Goal: Task Accomplishment & Management: Manage account settings

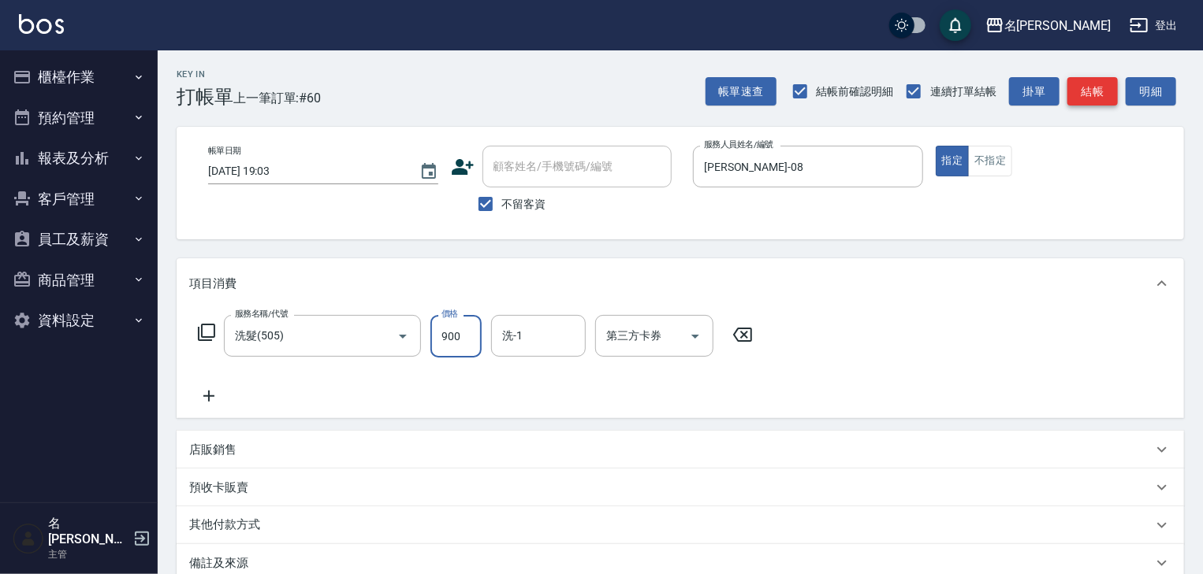
type input "900"
click at [1091, 88] on button "結帳" at bounding box center [1092, 91] width 50 height 29
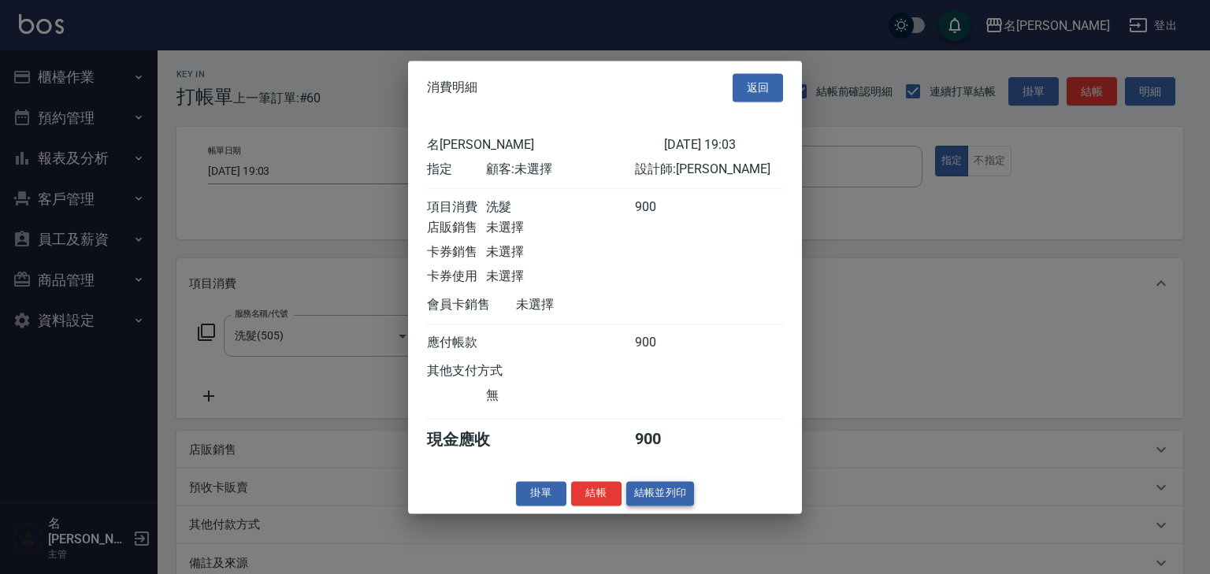
click at [660, 495] on button "結帳並列印" at bounding box center [660, 493] width 69 height 24
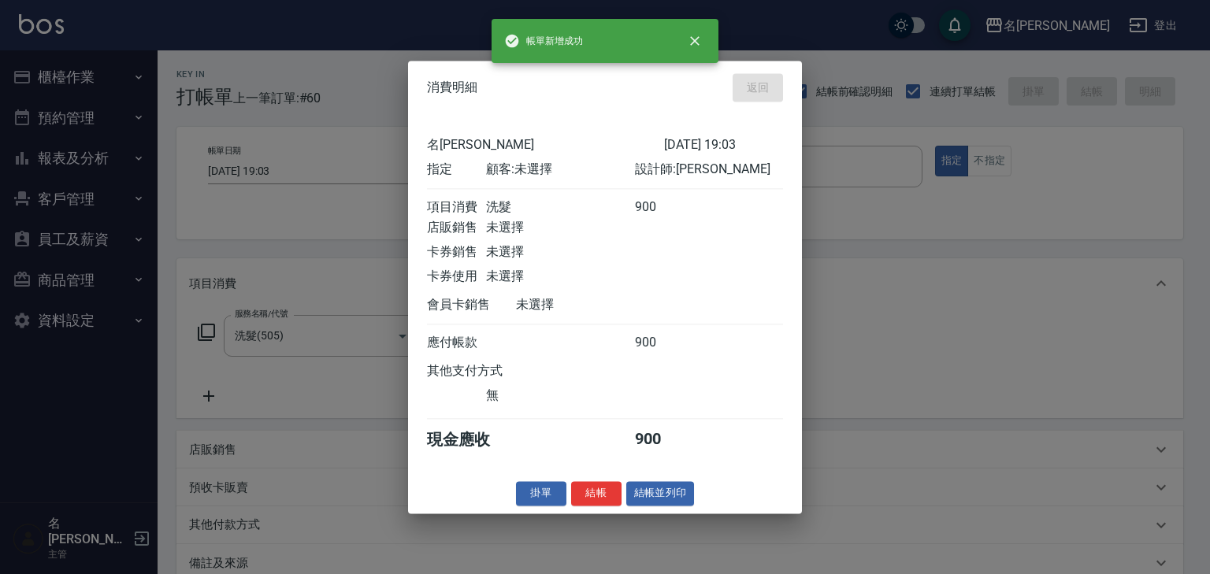
type input "[DATE] 19:38"
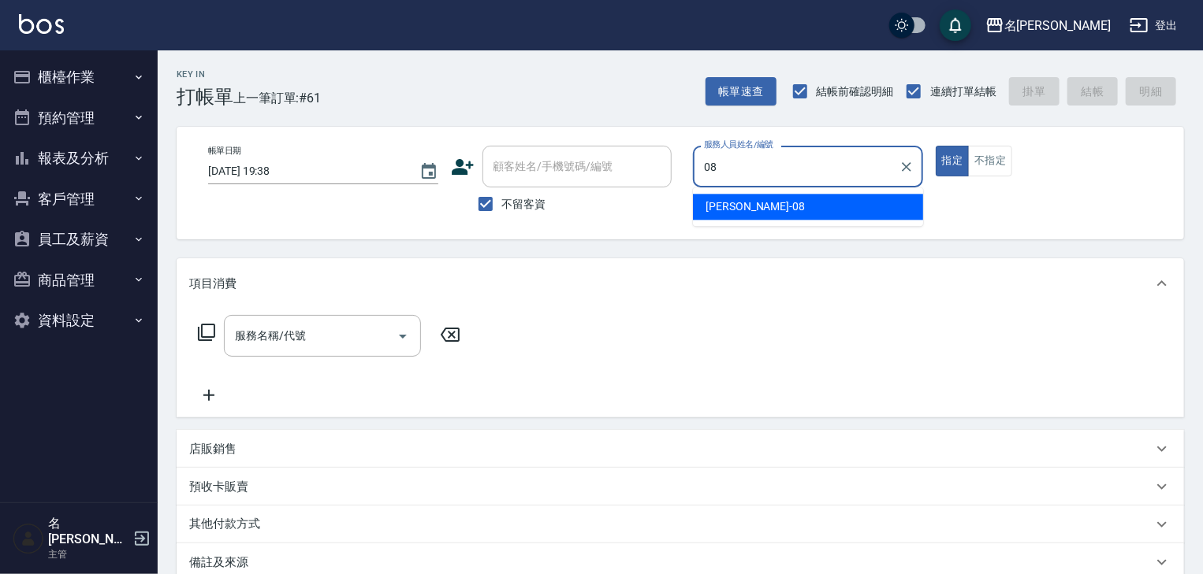
type input "[PERSON_NAME]-08"
type button "true"
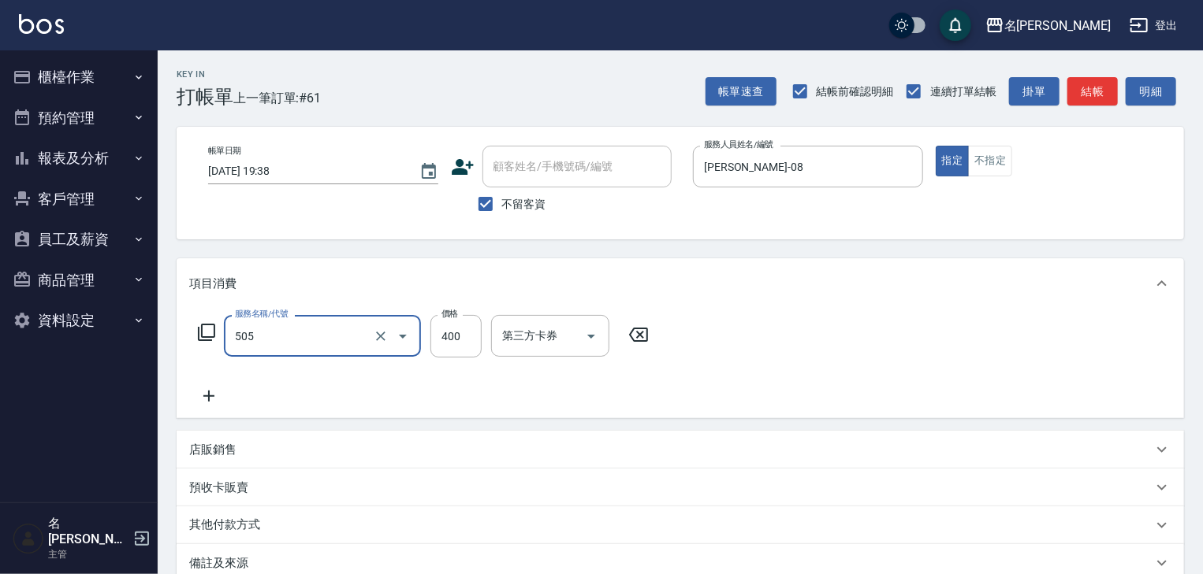
type input "洗髮(505)"
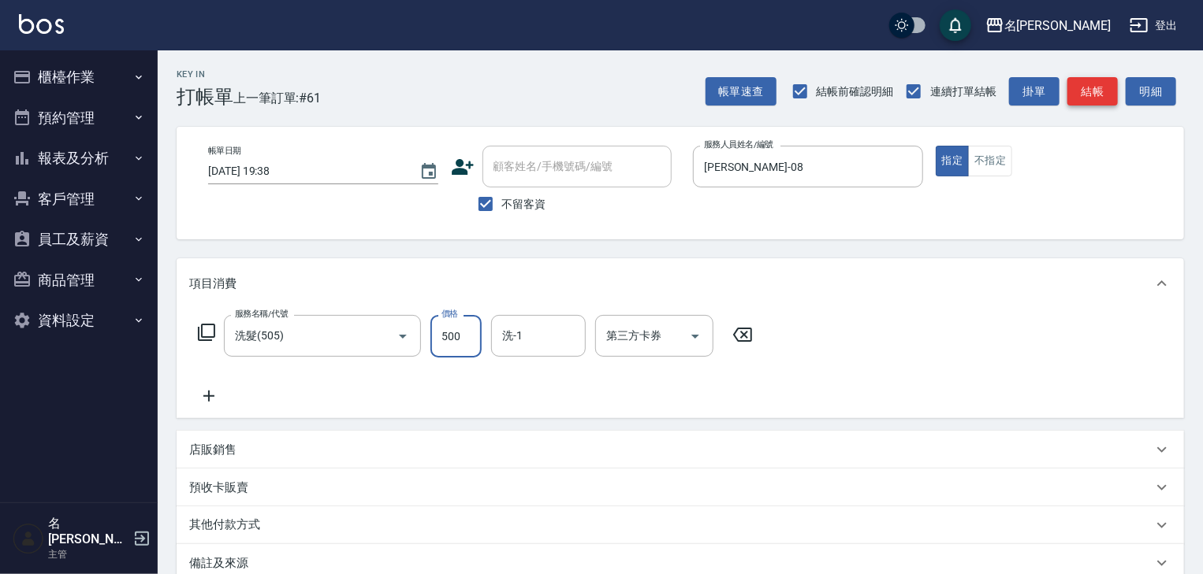
type input "500"
click at [1097, 88] on button "結帳" at bounding box center [1092, 91] width 50 height 29
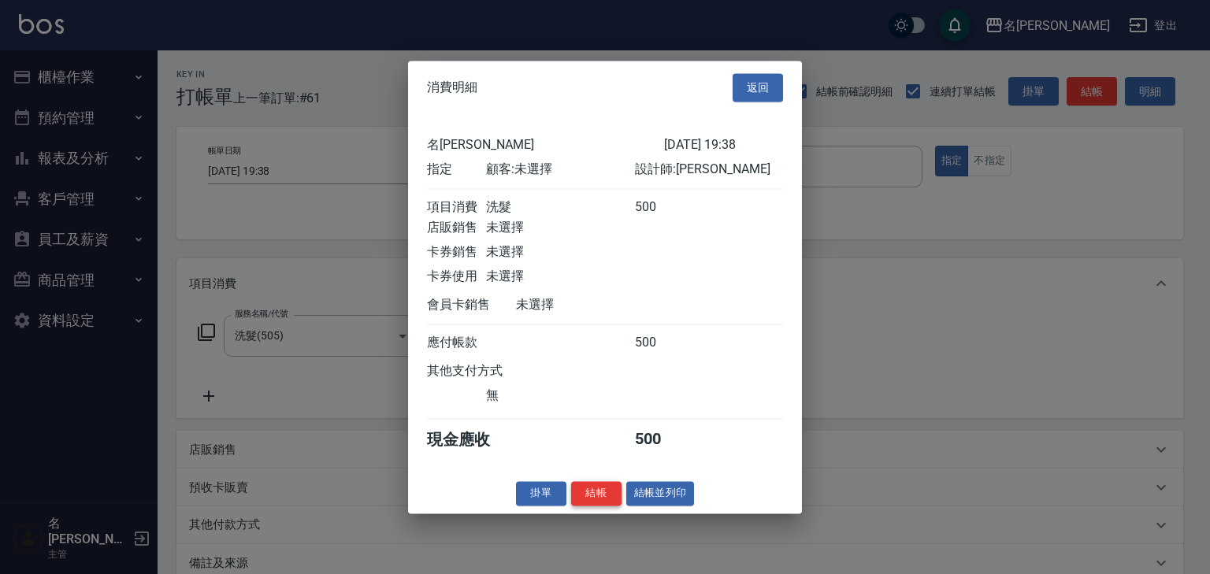
click at [596, 504] on button "結帳" at bounding box center [596, 493] width 50 height 24
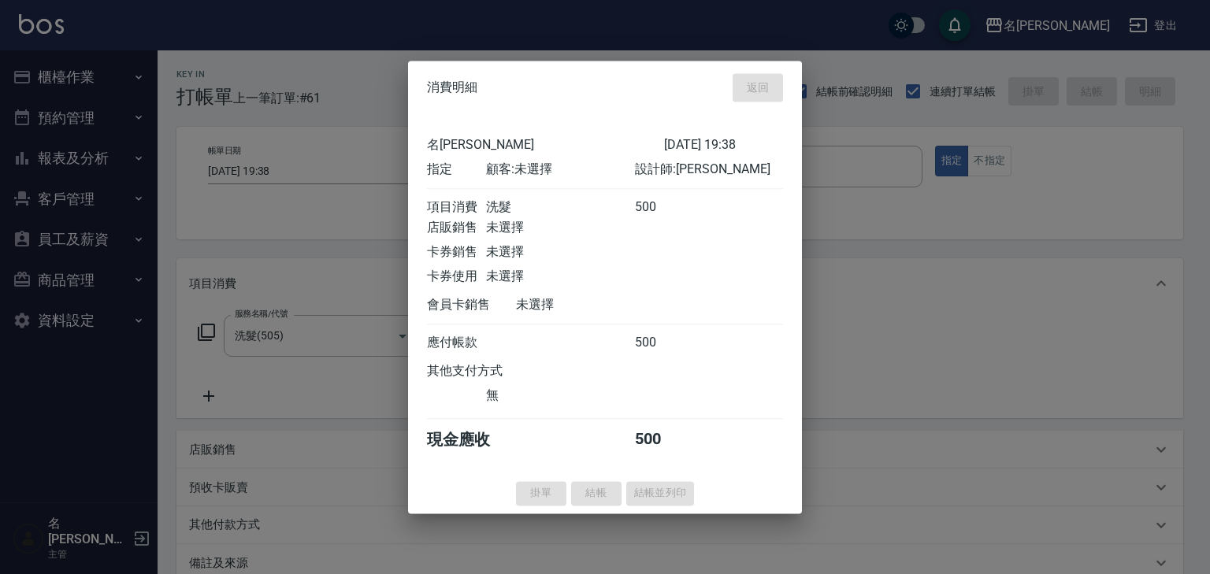
type input "[DATE] 19:45"
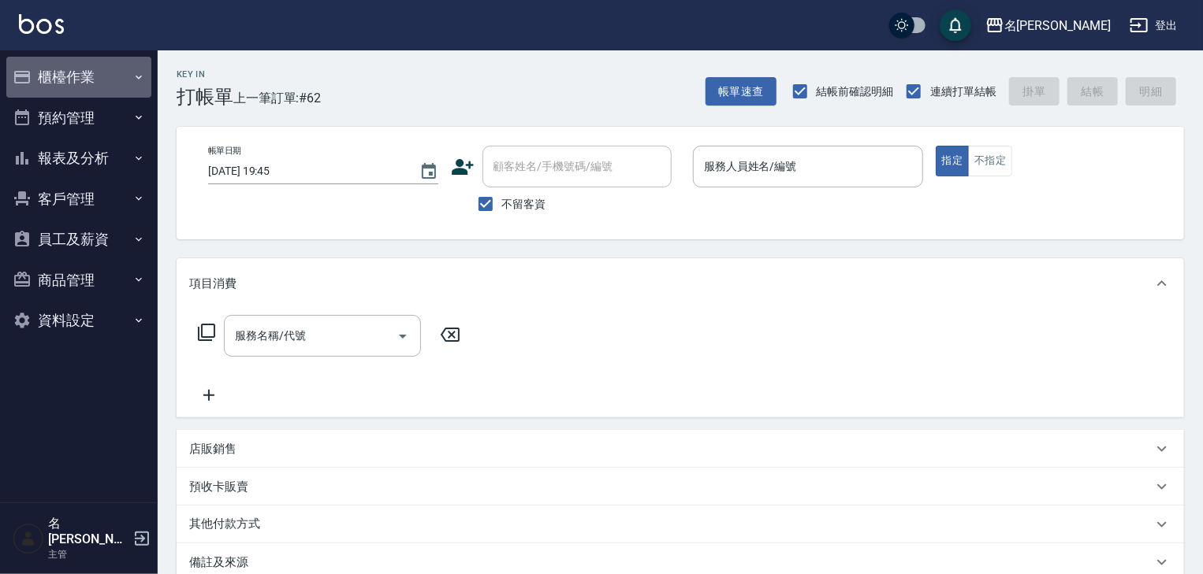
click at [108, 90] on button "櫃檯作業" at bounding box center [78, 77] width 145 height 41
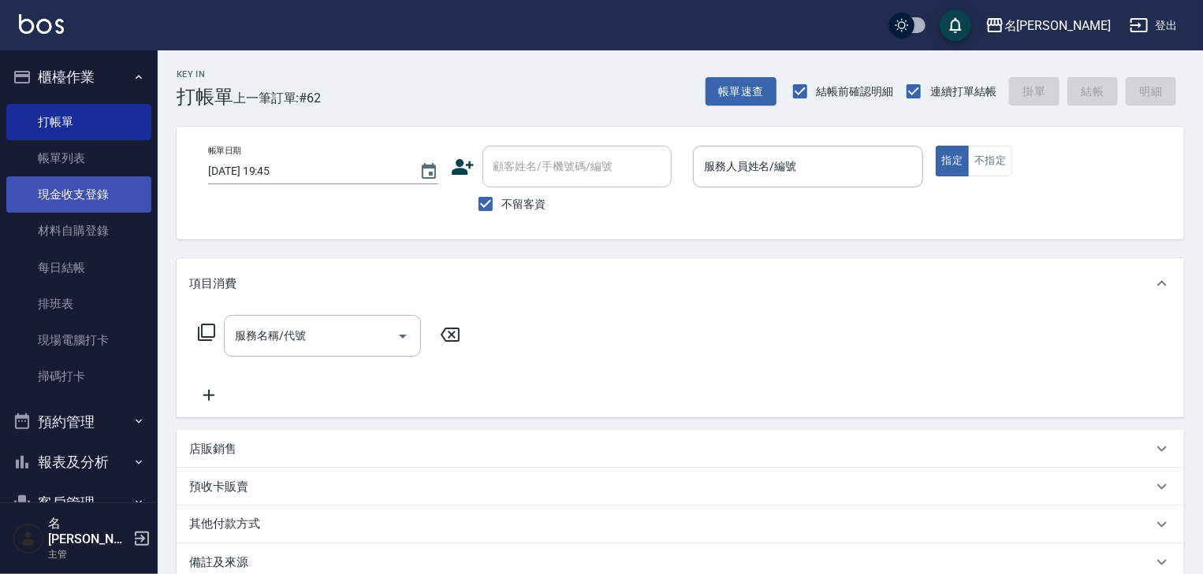
click at [91, 210] on link "現金收支登錄" at bounding box center [78, 195] width 145 height 36
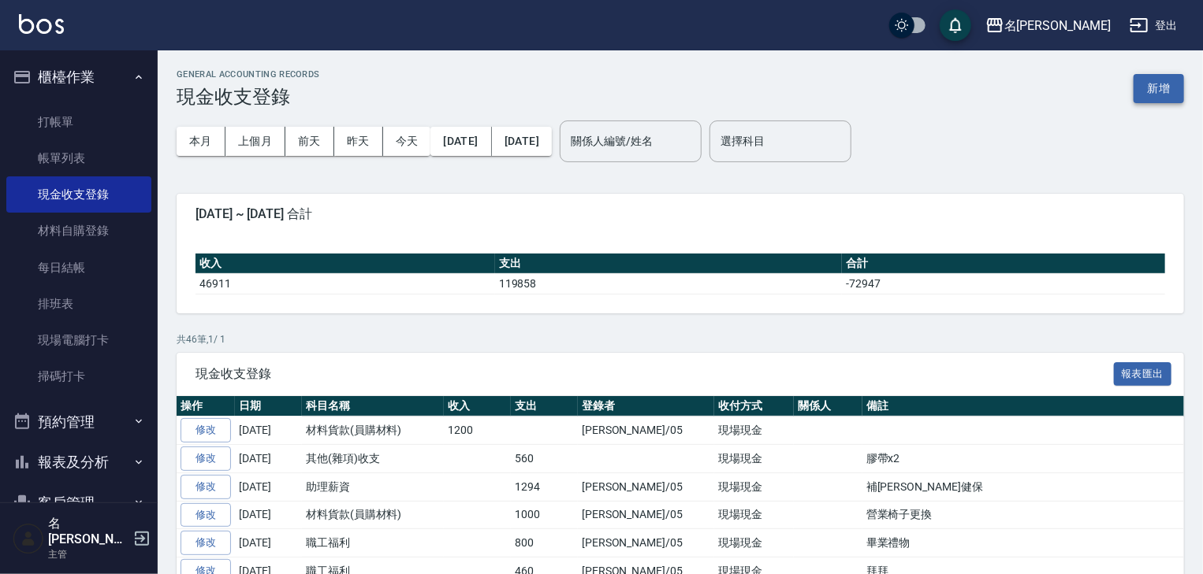
click at [1179, 99] on button "新增" at bounding box center [1158, 88] width 50 height 29
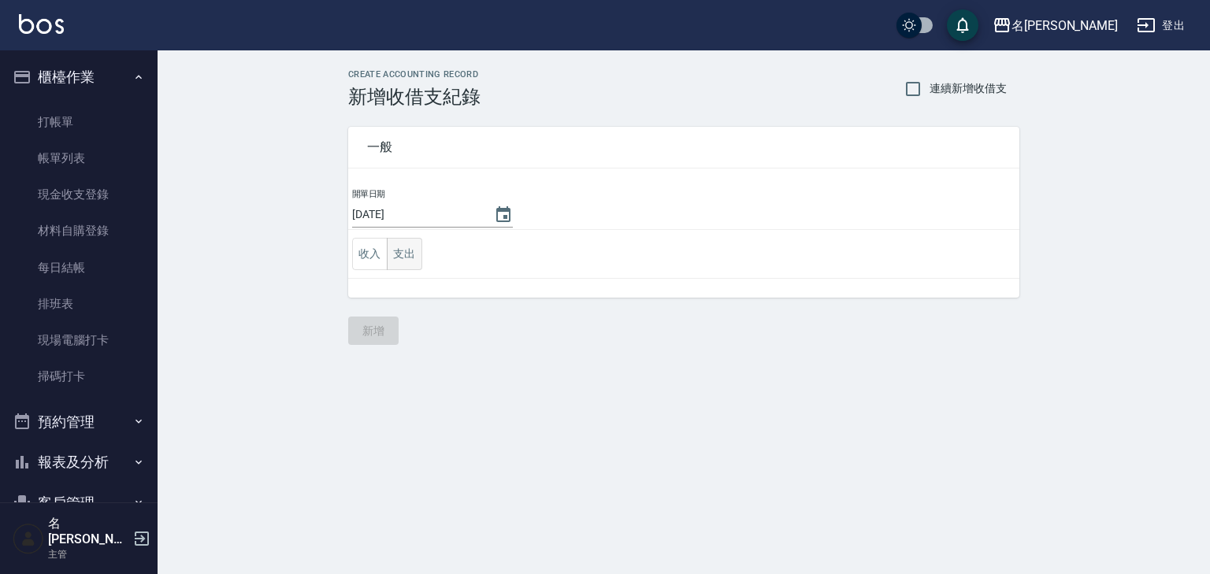
click at [400, 255] on button "支出" at bounding box center [404, 254] width 35 height 32
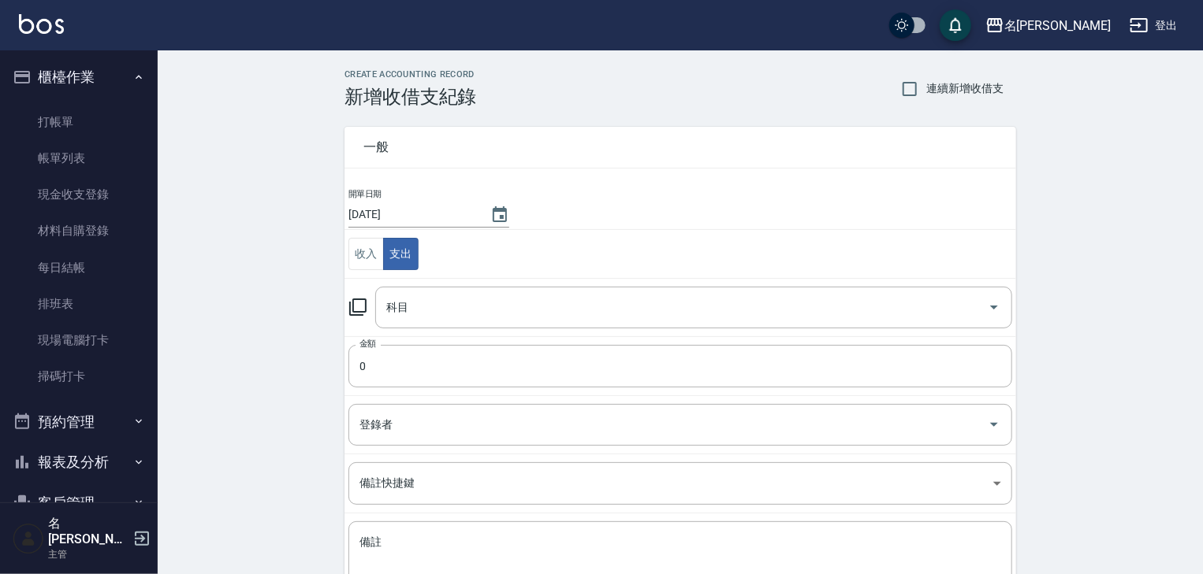
click at [355, 312] on icon at bounding box center [357, 307] width 19 height 19
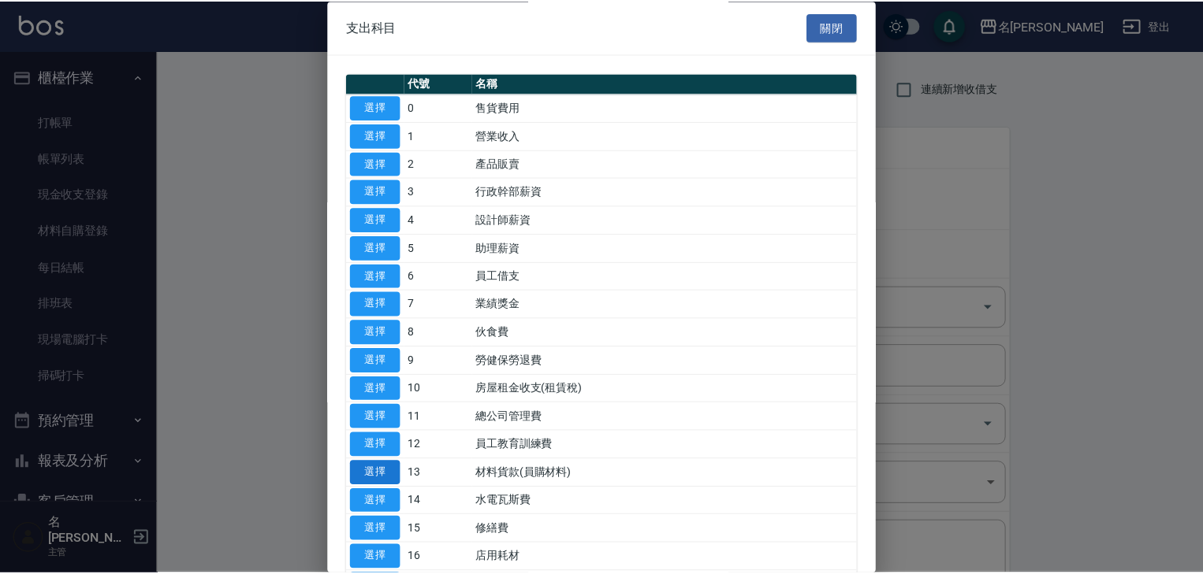
scroll to position [168, 0]
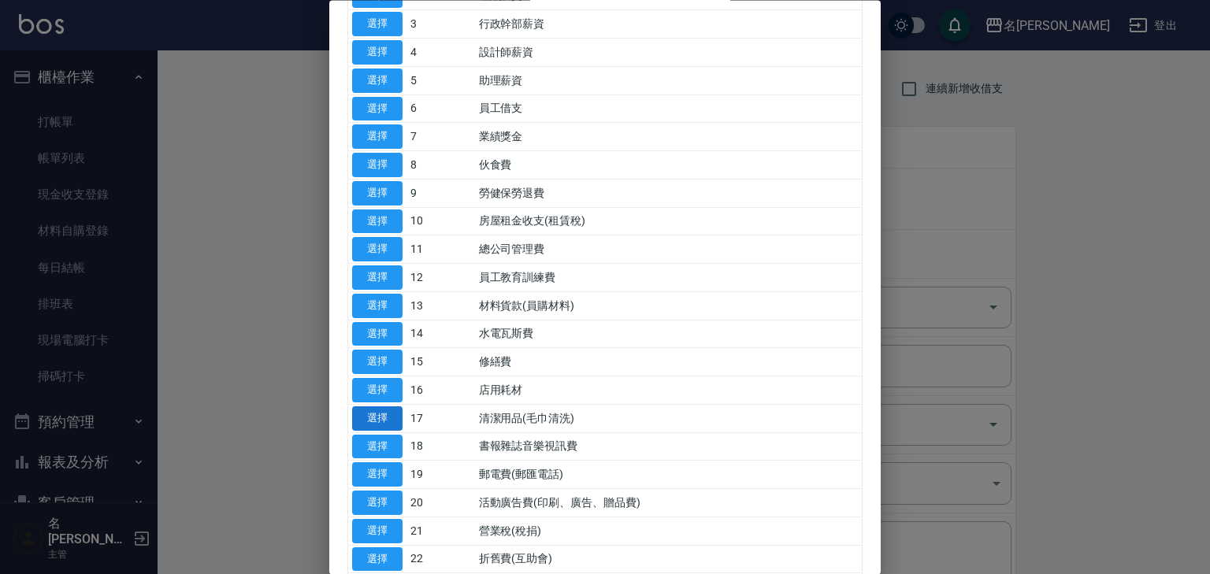
click at [394, 411] on button "選擇" at bounding box center [377, 419] width 50 height 24
type input "17 清潔用品(毛巾清洗)"
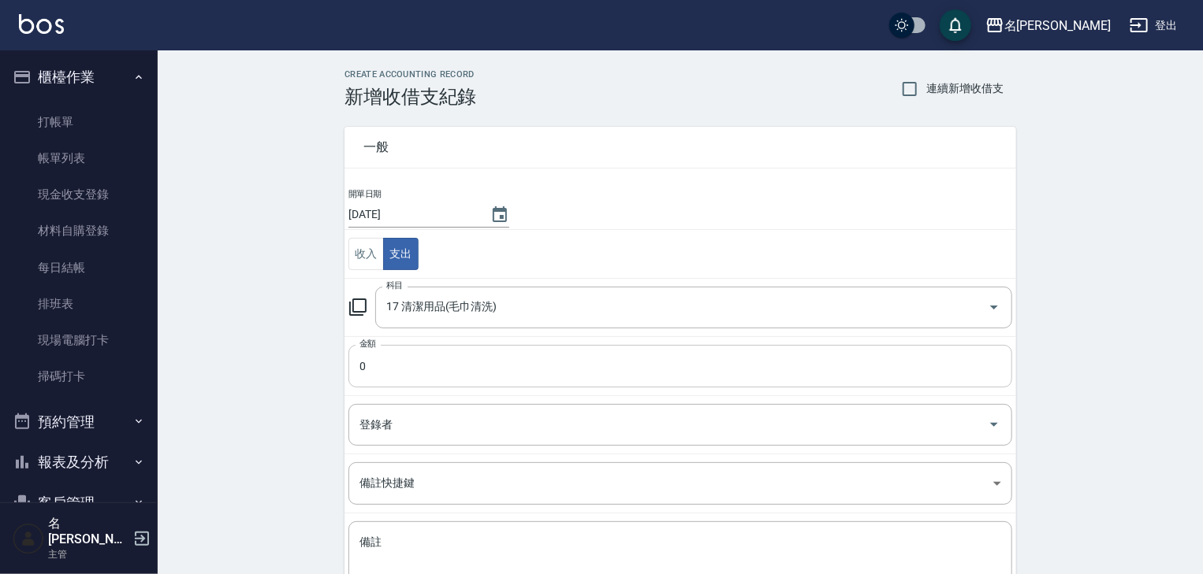
click at [394, 350] on input "0" at bounding box center [680, 366] width 664 height 43
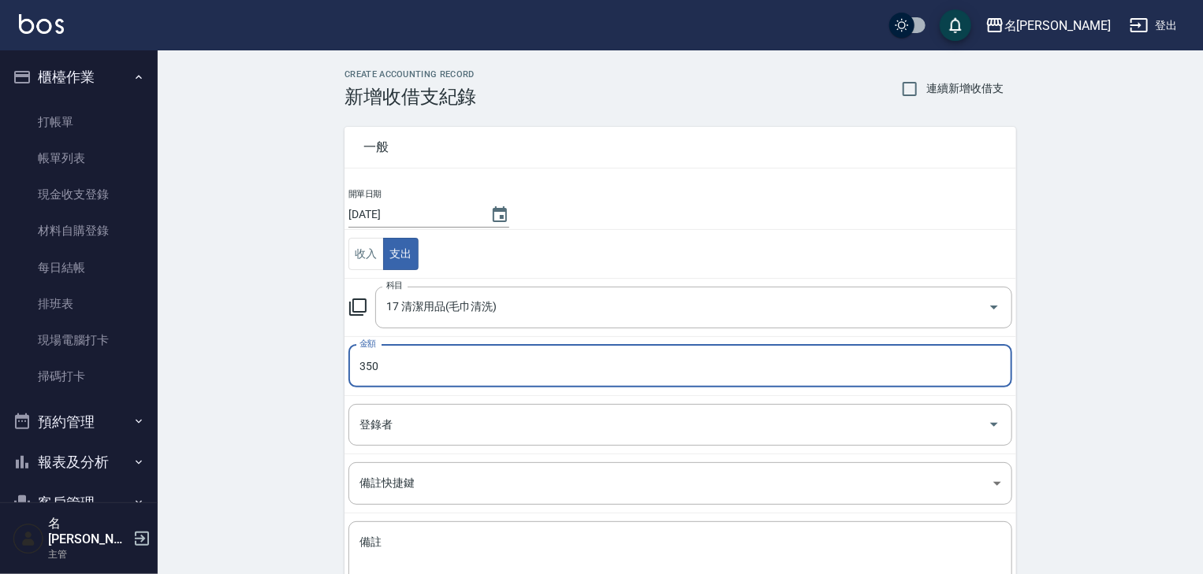
scroll to position [120, 0]
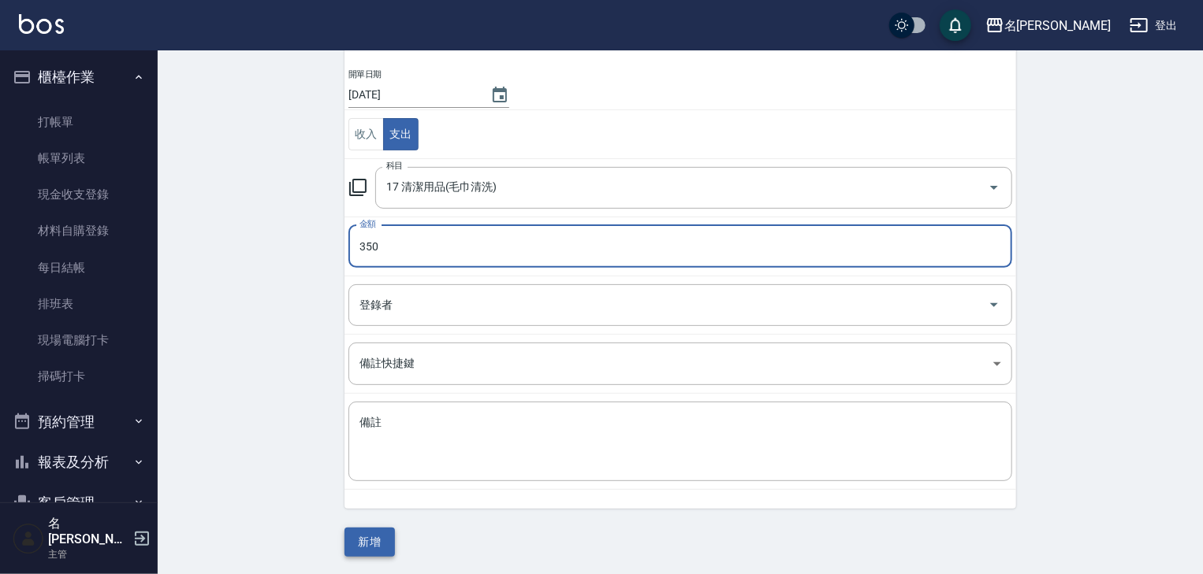
type input "350"
click at [362, 541] on button "新增" at bounding box center [369, 542] width 50 height 29
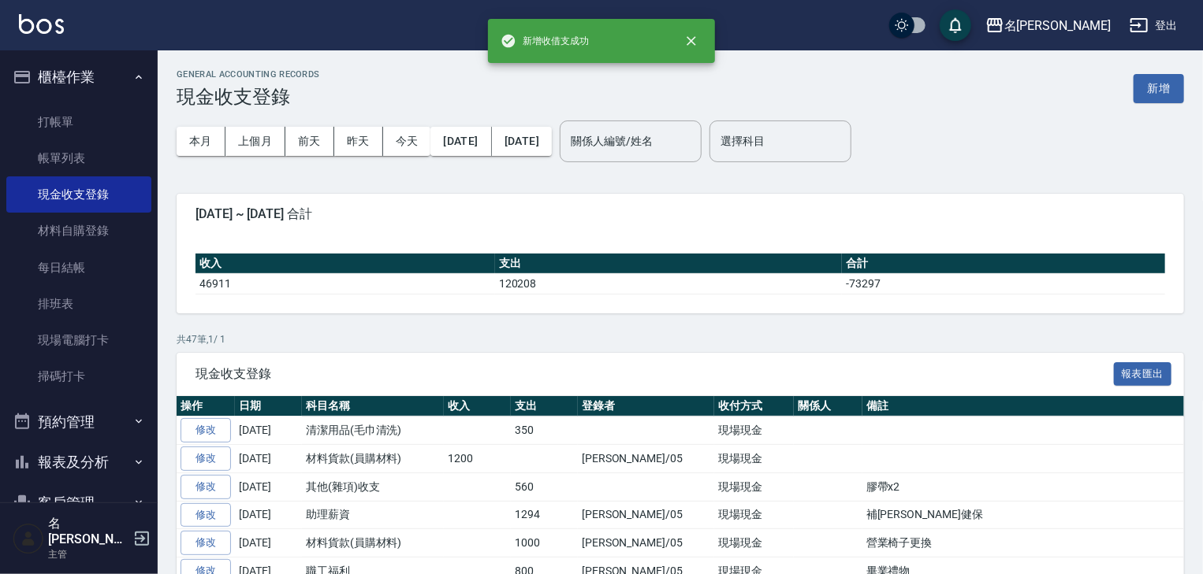
click at [1148, 108] on div "本月 上個月 [DATE] [DATE] [DATE] [DATE] [DATE] 關係人編號/姓名 關係人編號/姓名 選擇科目 選擇科目" at bounding box center [680, 141] width 1007 height 67
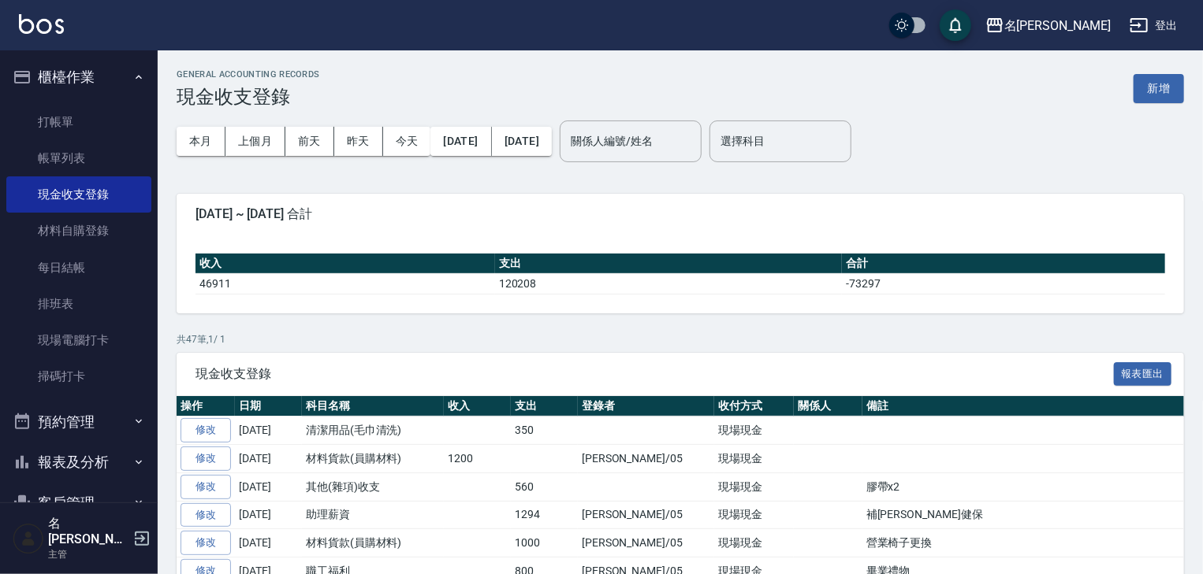
click at [1151, 104] on div "GENERAL ACCOUNTING RECORDS 現金收支登錄 新增" at bounding box center [680, 88] width 1007 height 39
click at [1163, 88] on button "新增" at bounding box center [1158, 88] width 50 height 29
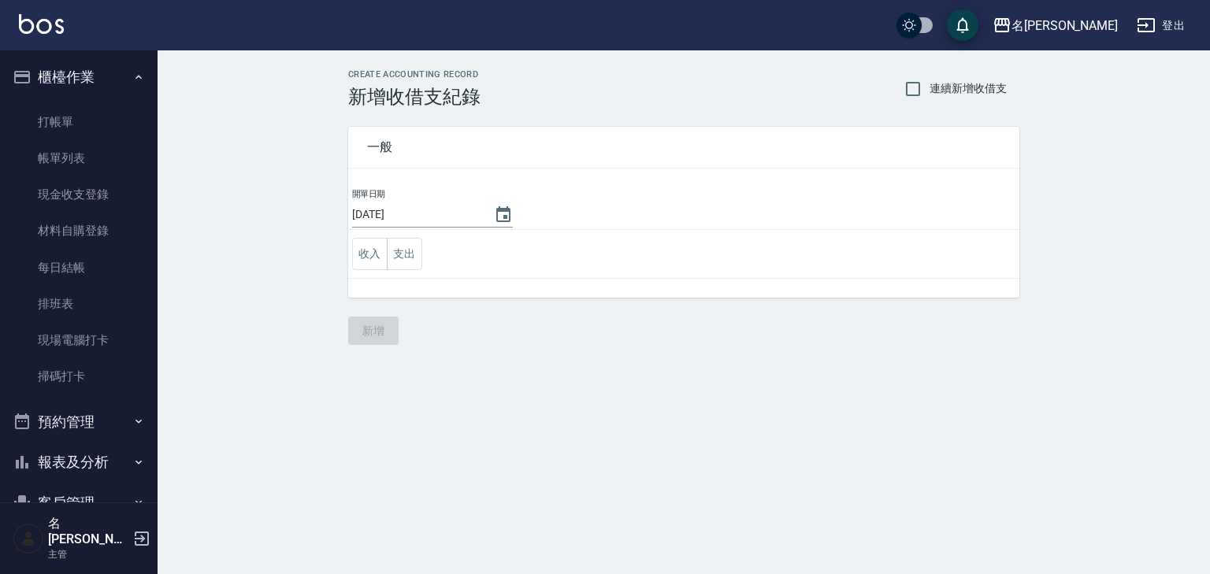
click at [429, 273] on td "收入 支出" at bounding box center [683, 254] width 671 height 49
click at [405, 246] on button "支出" at bounding box center [404, 254] width 35 height 32
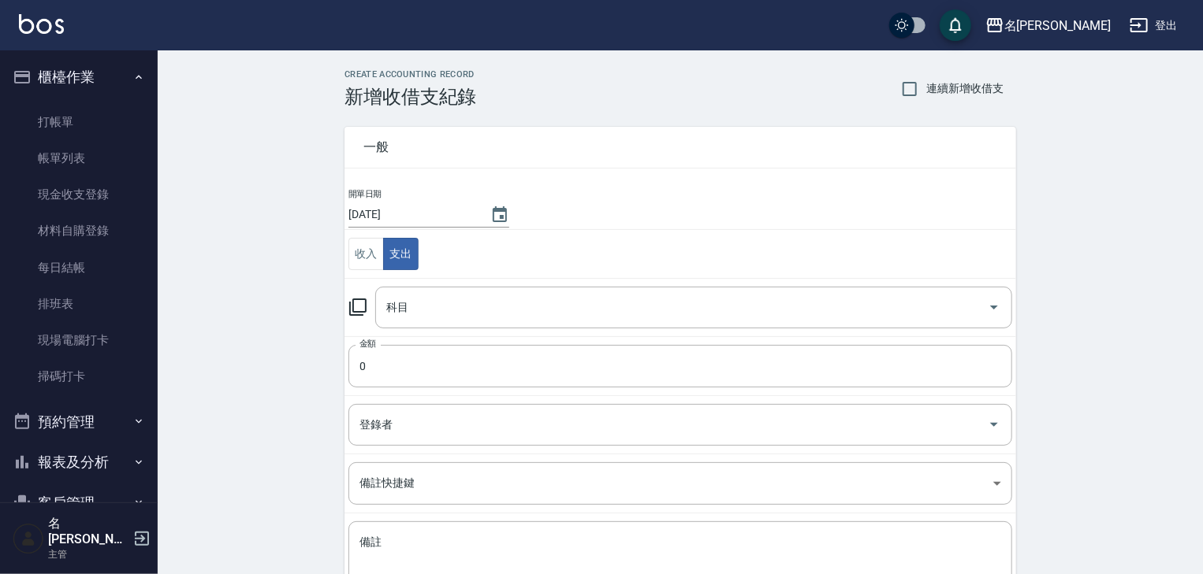
click at [337, 318] on div "一般 開單日期 [DATE] 收入 支出 科目 科目 金額 0 金額 登錄者 登錄者 備註快捷鍵 ​ 備註快捷鍵 備註 x 備註" at bounding box center [670, 368] width 690 height 521
click at [353, 309] on icon at bounding box center [357, 307] width 17 height 17
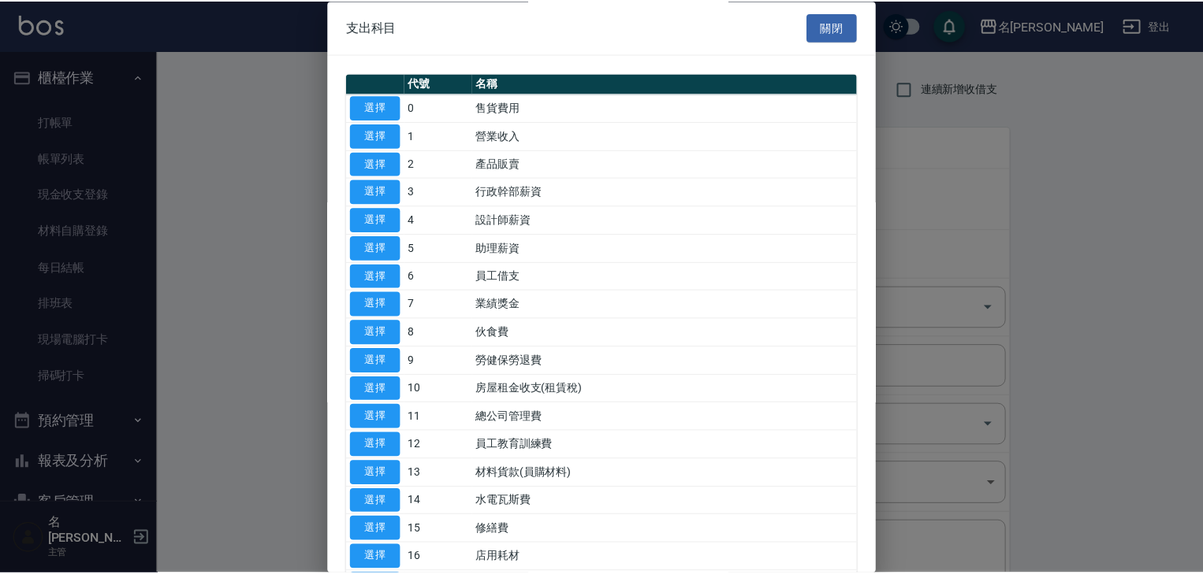
scroll to position [336, 0]
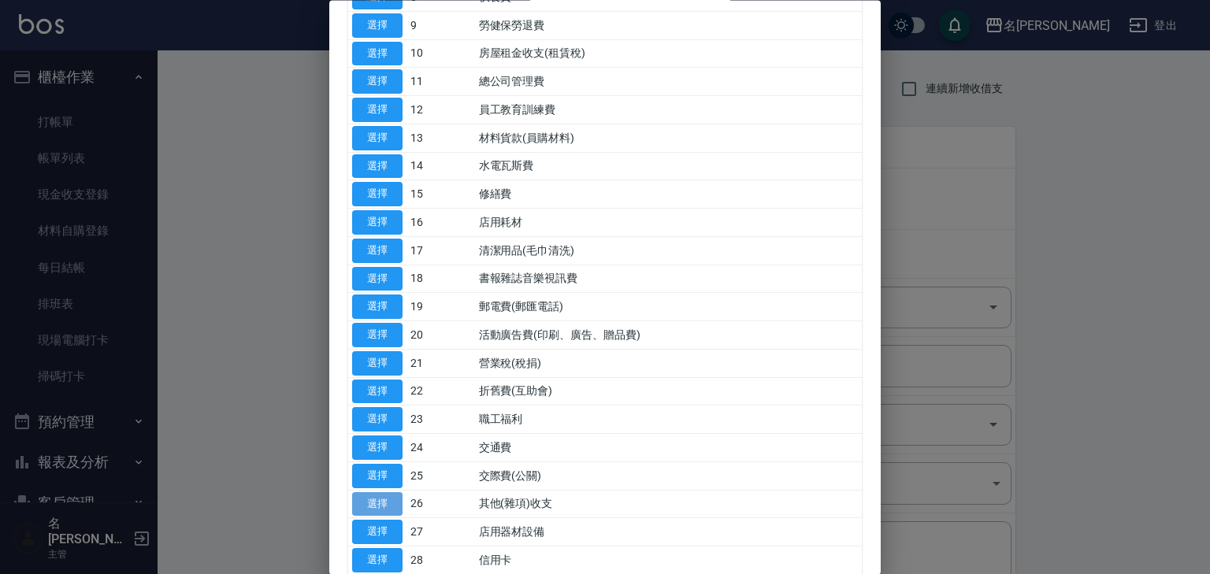
click at [362, 493] on button "選擇" at bounding box center [377, 505] width 50 height 24
type input "26 其他(雜項)收支"
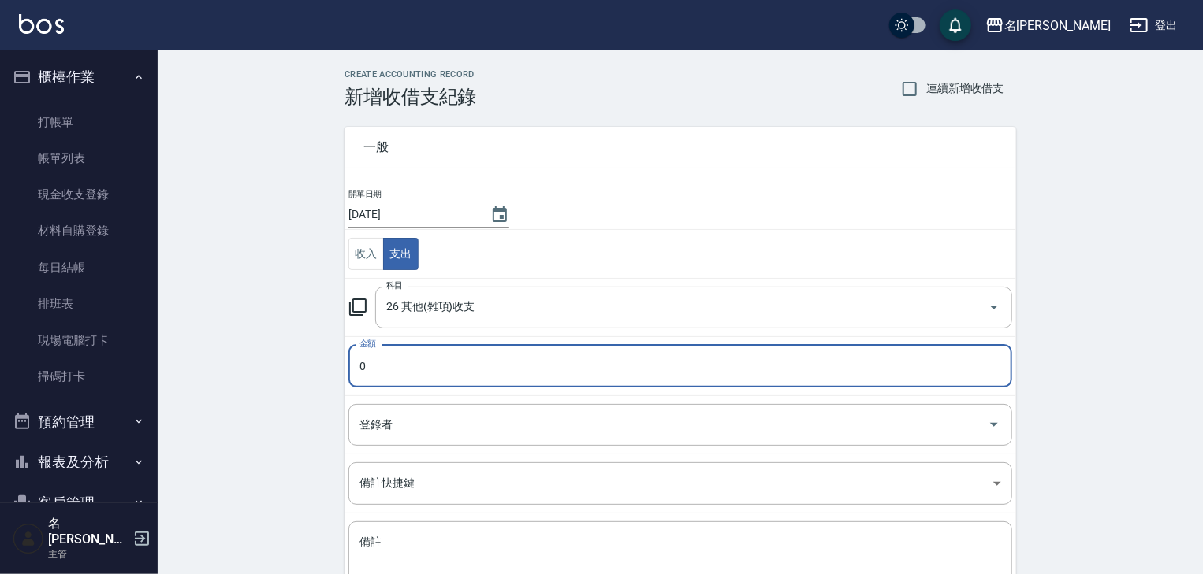
click at [429, 375] on input "0" at bounding box center [680, 366] width 664 height 43
type input "2200"
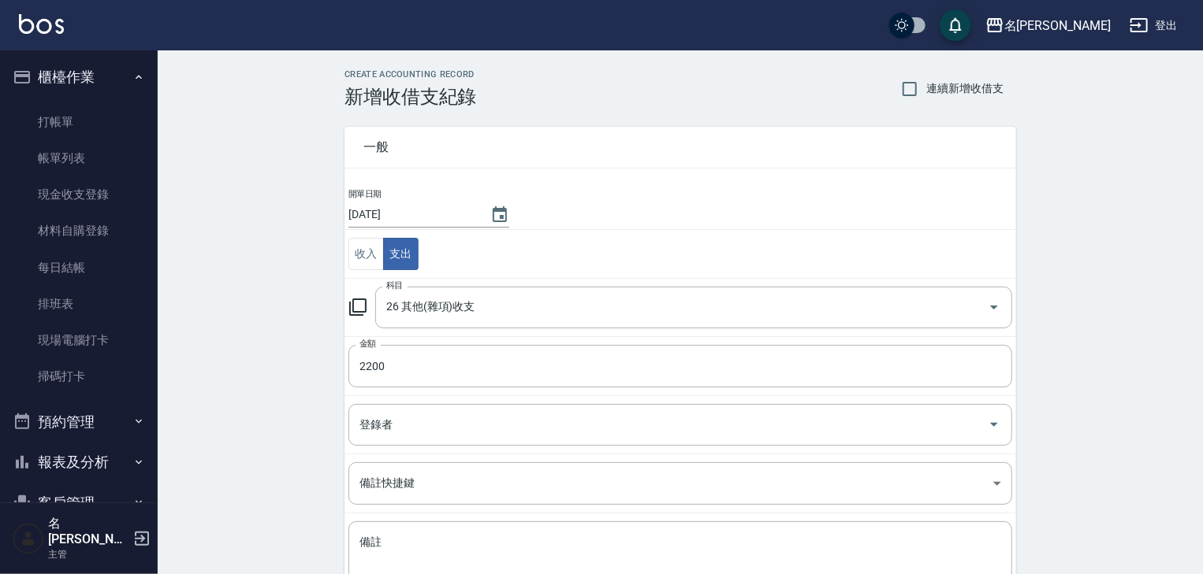
scroll to position [120, 0]
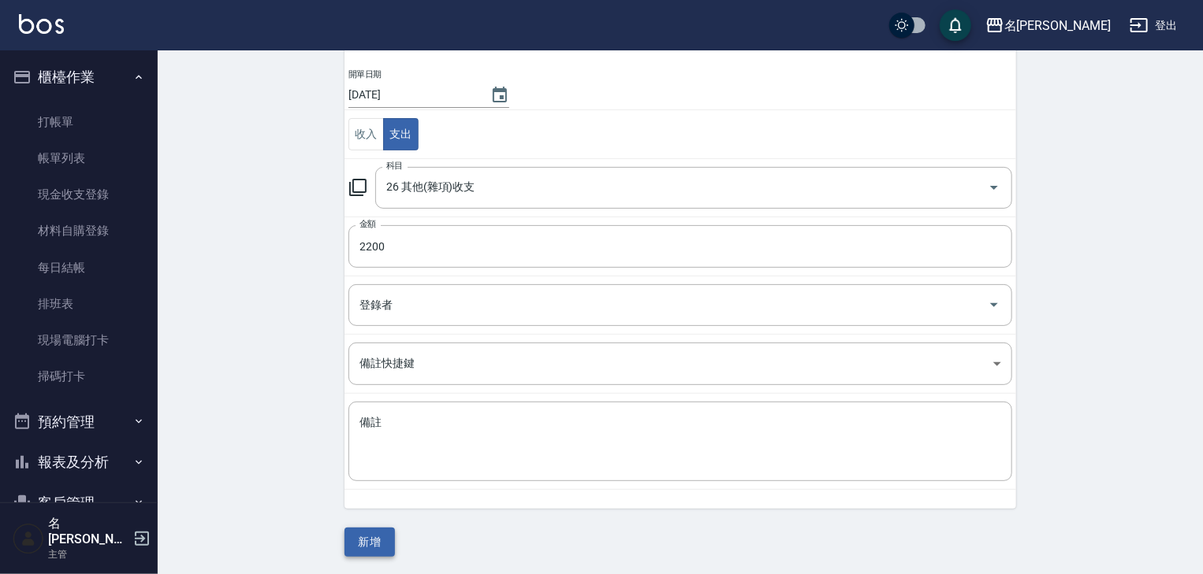
click at [369, 541] on button "新增" at bounding box center [369, 542] width 50 height 29
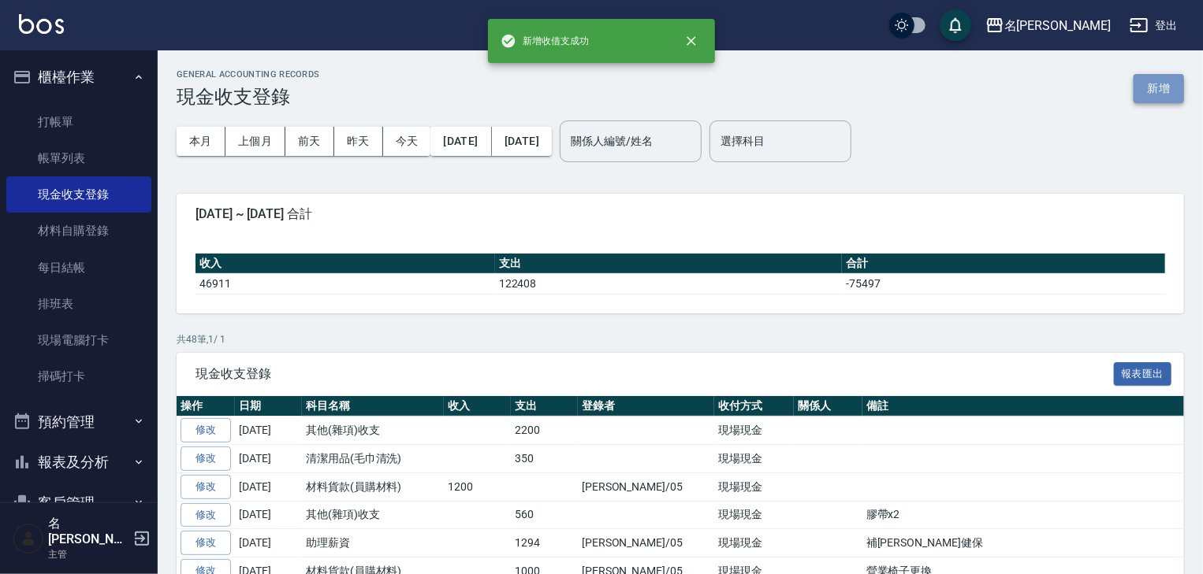
click at [1147, 95] on button "新增" at bounding box center [1158, 88] width 50 height 29
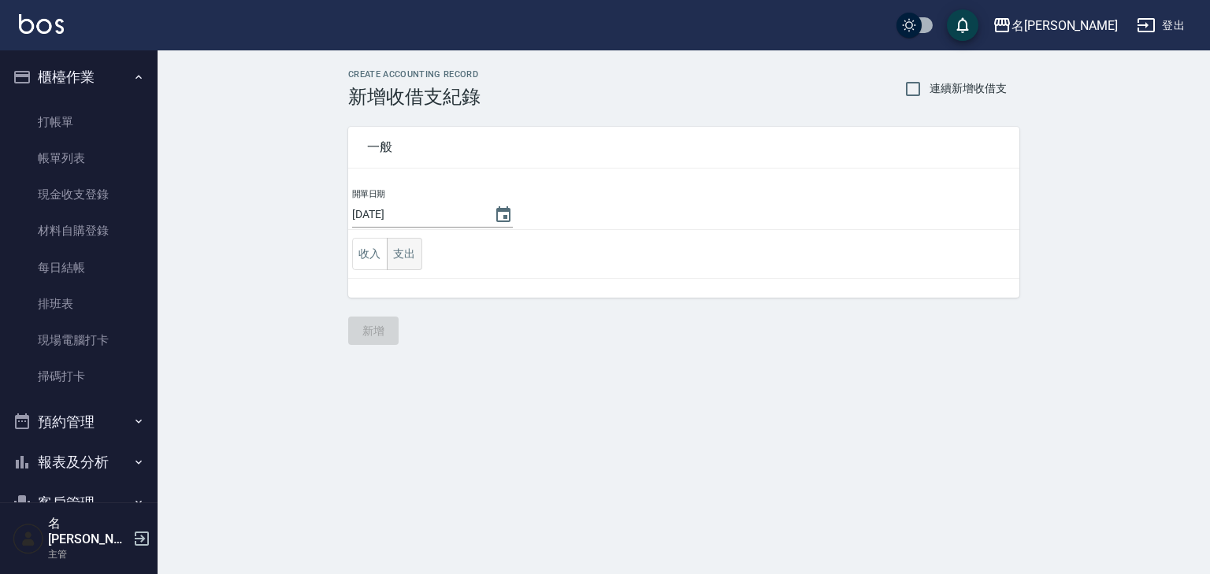
click at [412, 261] on button "支出" at bounding box center [404, 254] width 35 height 32
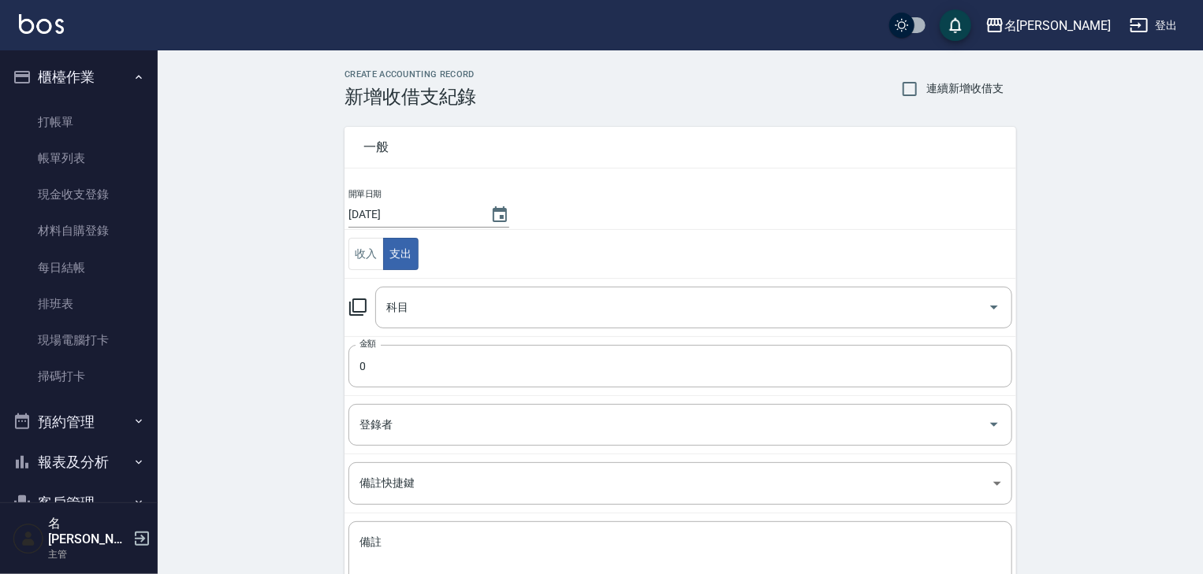
click at [359, 304] on icon at bounding box center [357, 307] width 19 height 19
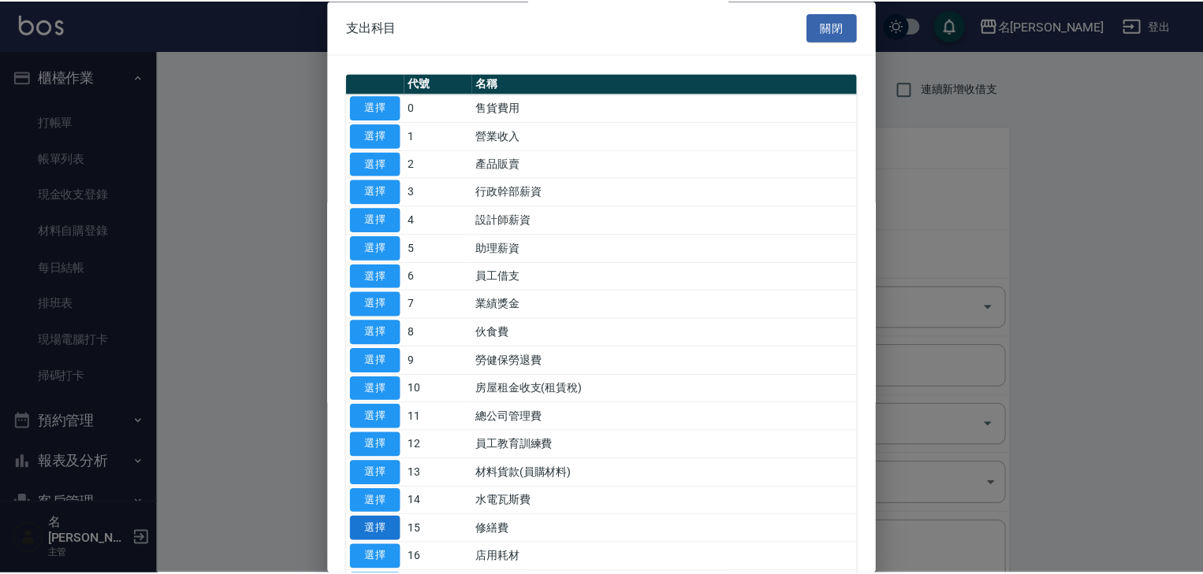
scroll to position [252, 0]
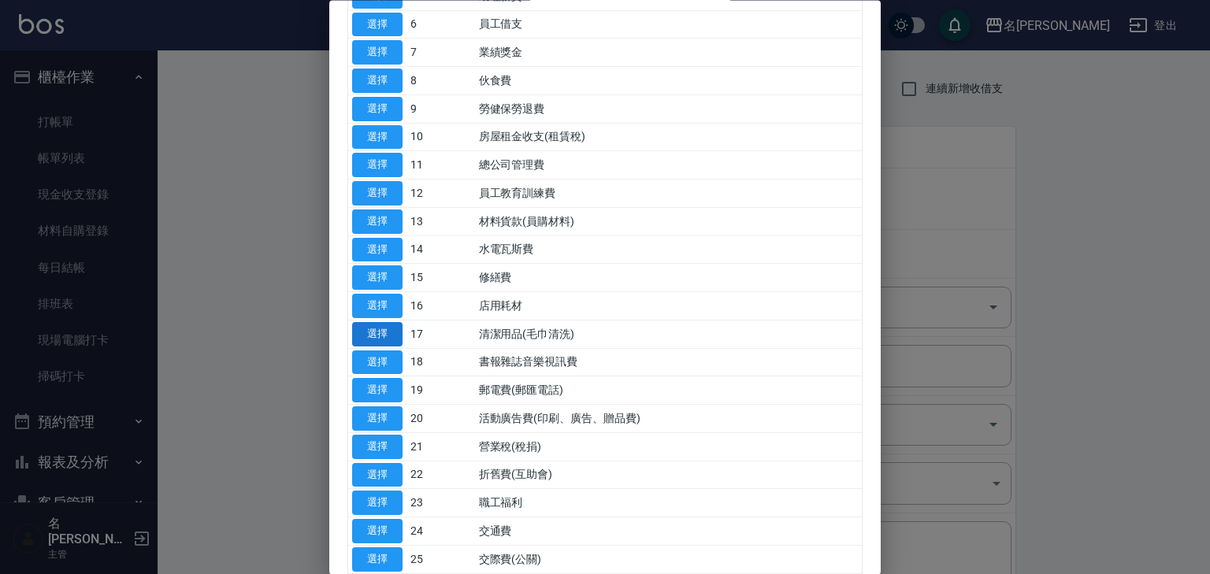
click at [393, 330] on button "選擇" at bounding box center [377, 334] width 50 height 24
type input "17 清潔用品(毛巾清洗)"
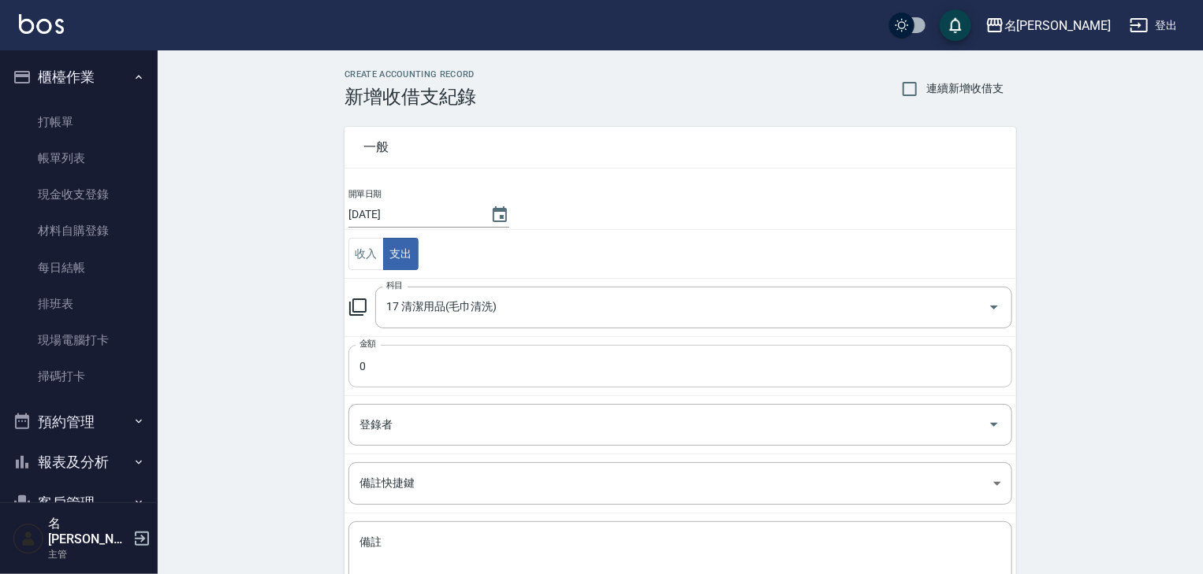
click at [413, 368] on input "0" at bounding box center [680, 366] width 664 height 43
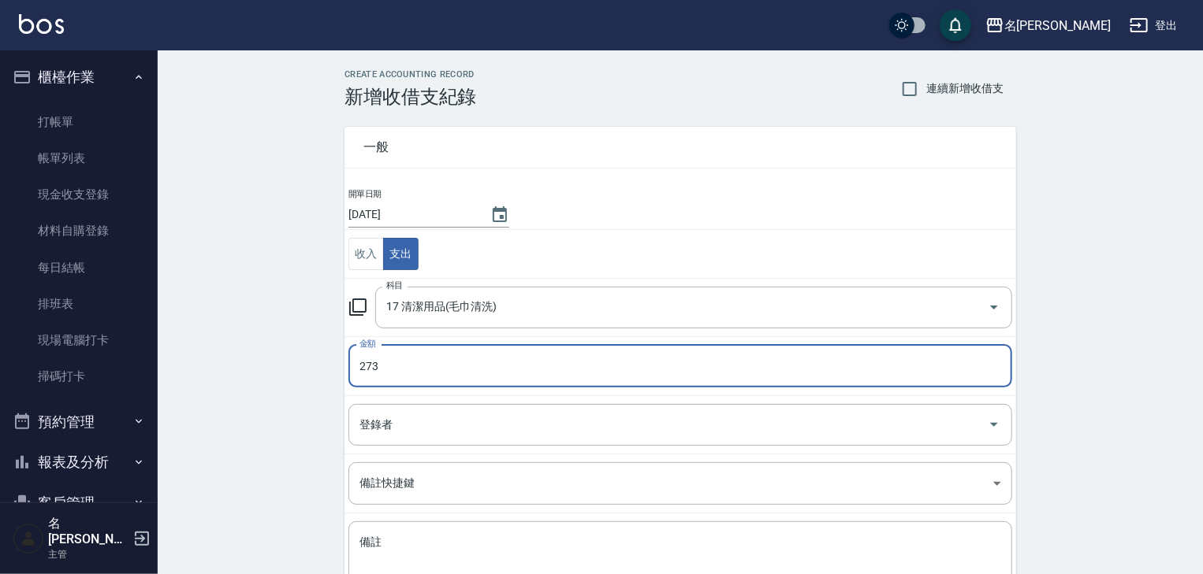
type input "273"
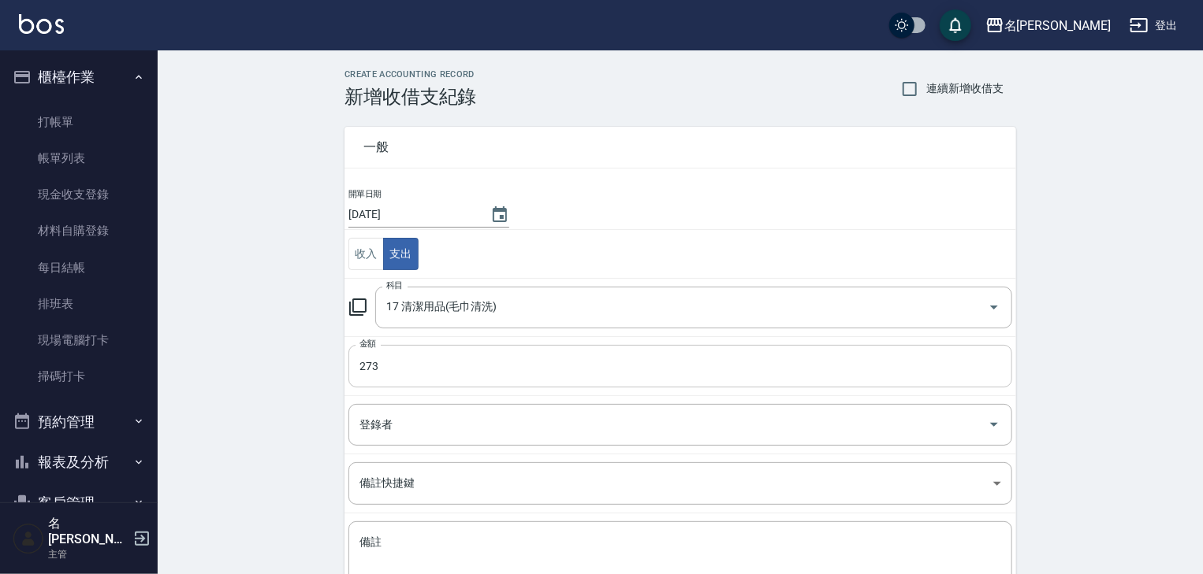
scroll to position [120, 0]
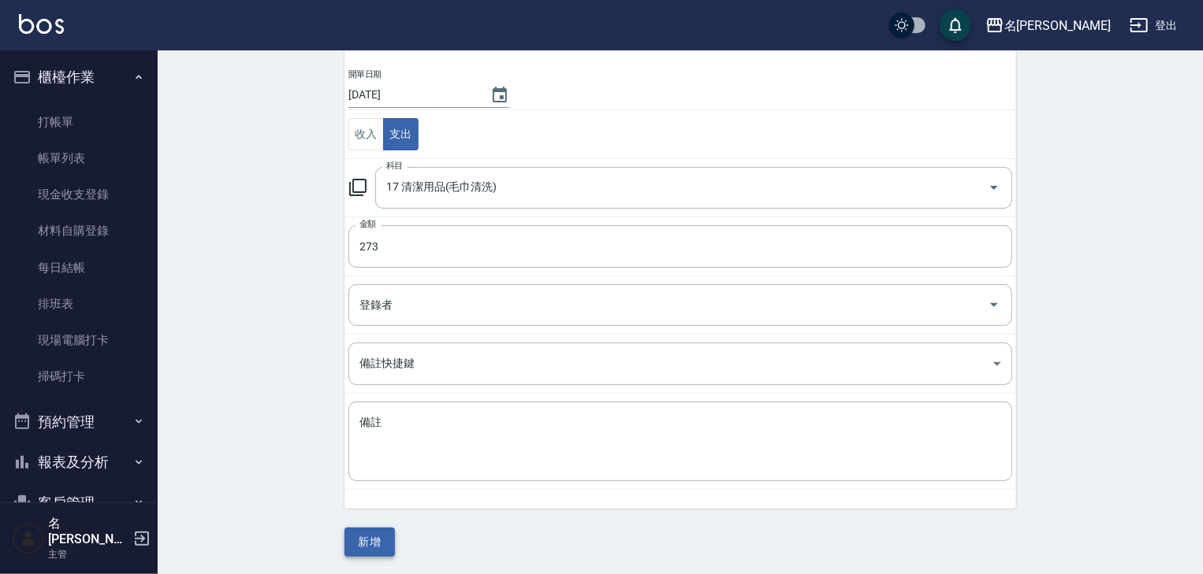
click at [363, 538] on button "新增" at bounding box center [369, 542] width 50 height 29
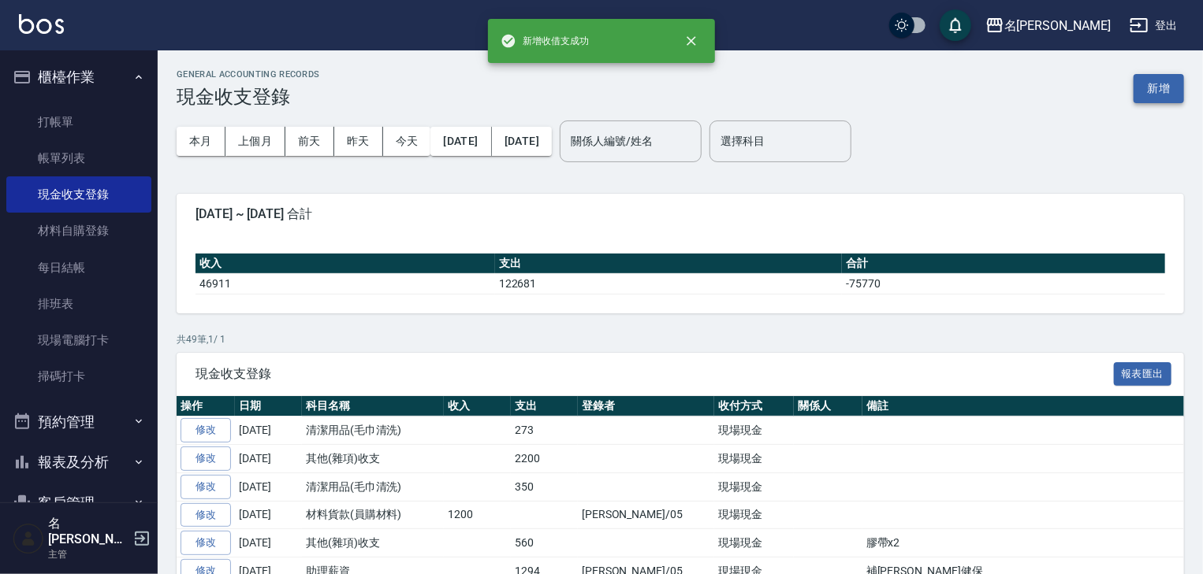
click at [1139, 80] on button "新增" at bounding box center [1158, 88] width 50 height 29
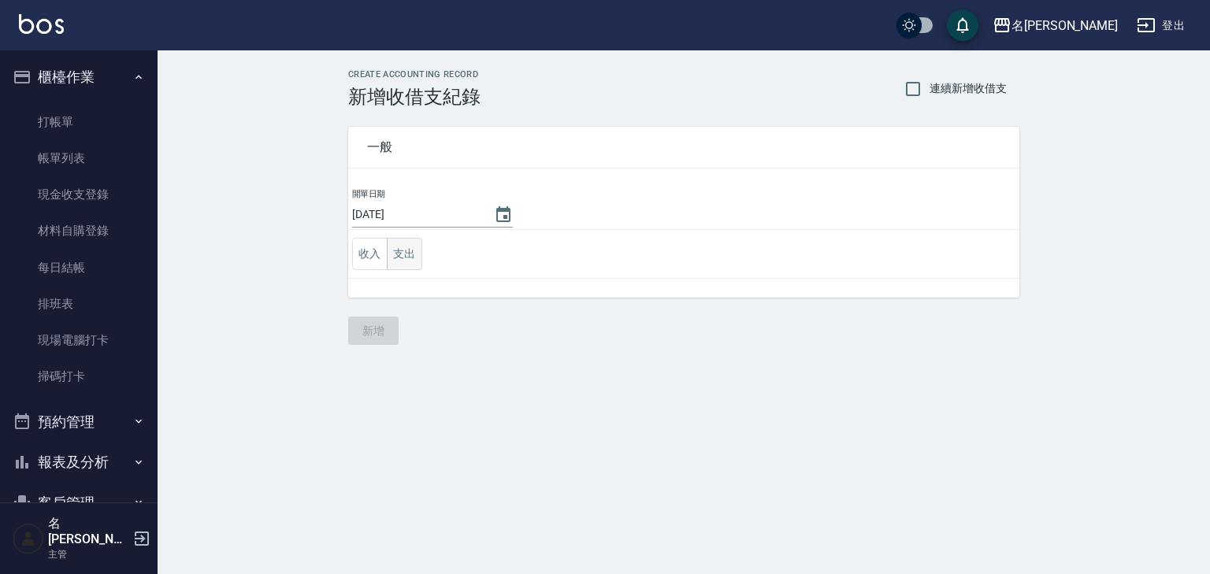
click at [403, 268] on button "支出" at bounding box center [404, 254] width 35 height 32
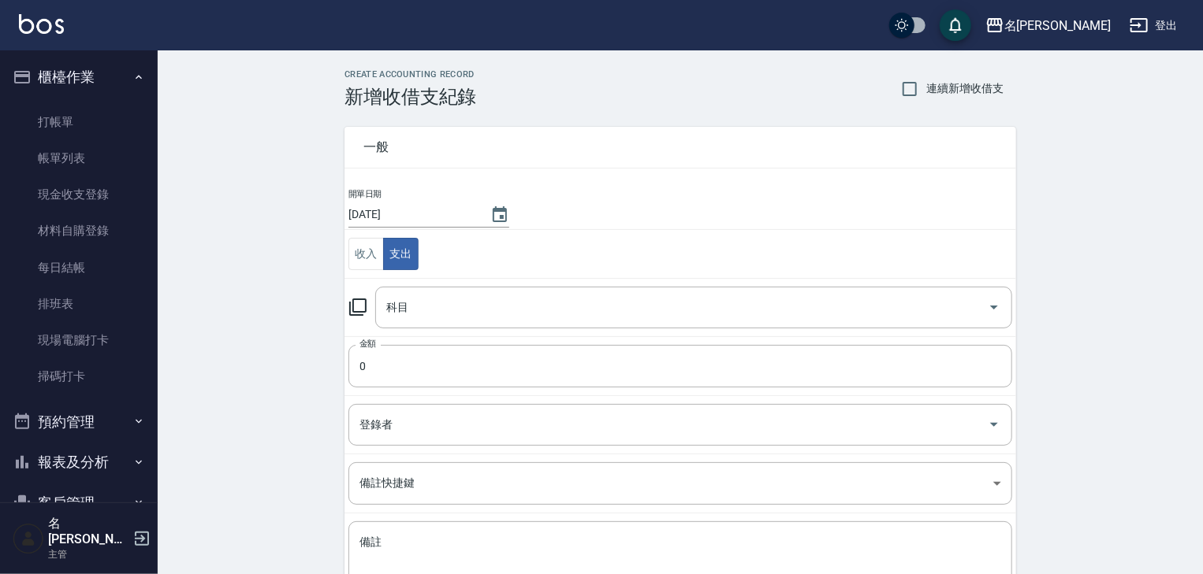
click at [364, 301] on icon at bounding box center [357, 307] width 19 height 19
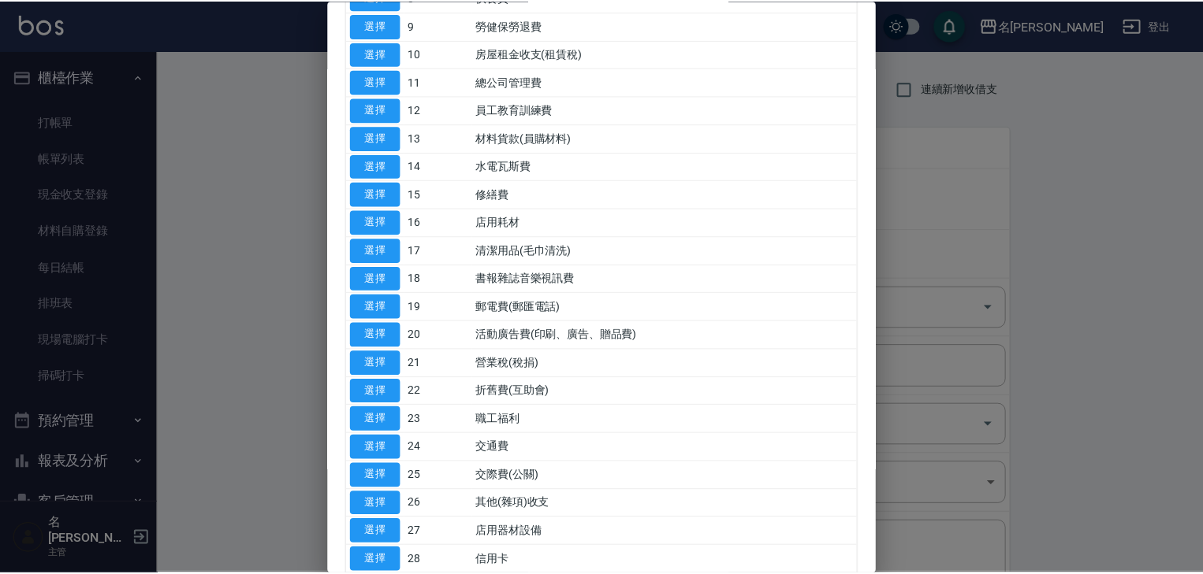
scroll to position [420, 0]
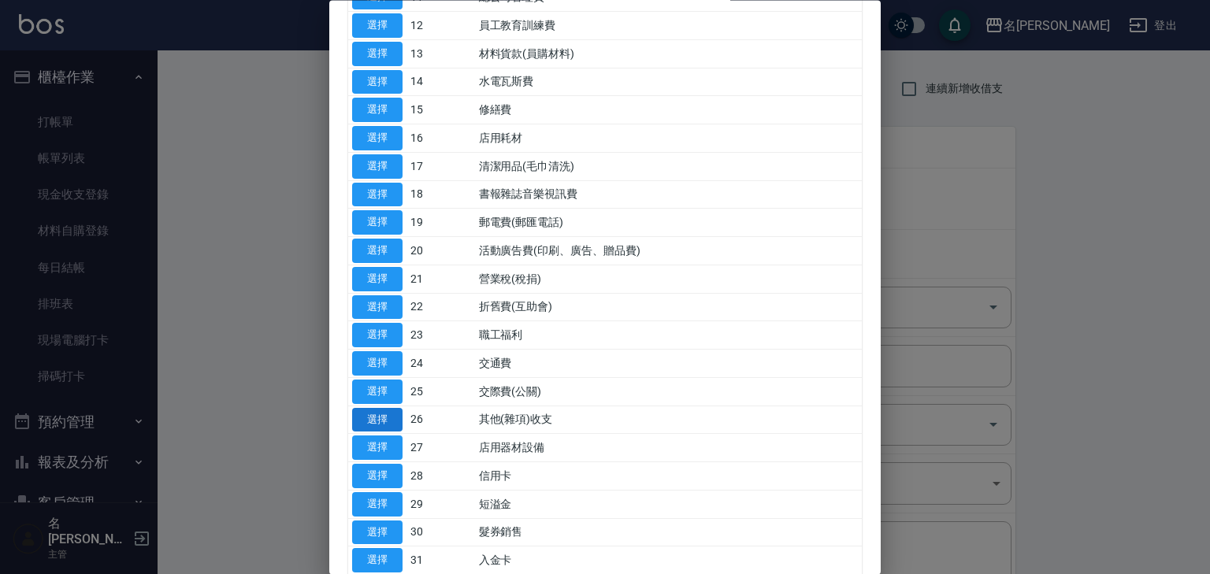
click at [392, 409] on button "選擇" at bounding box center [377, 420] width 50 height 24
type input "26 其他(雜項)收支"
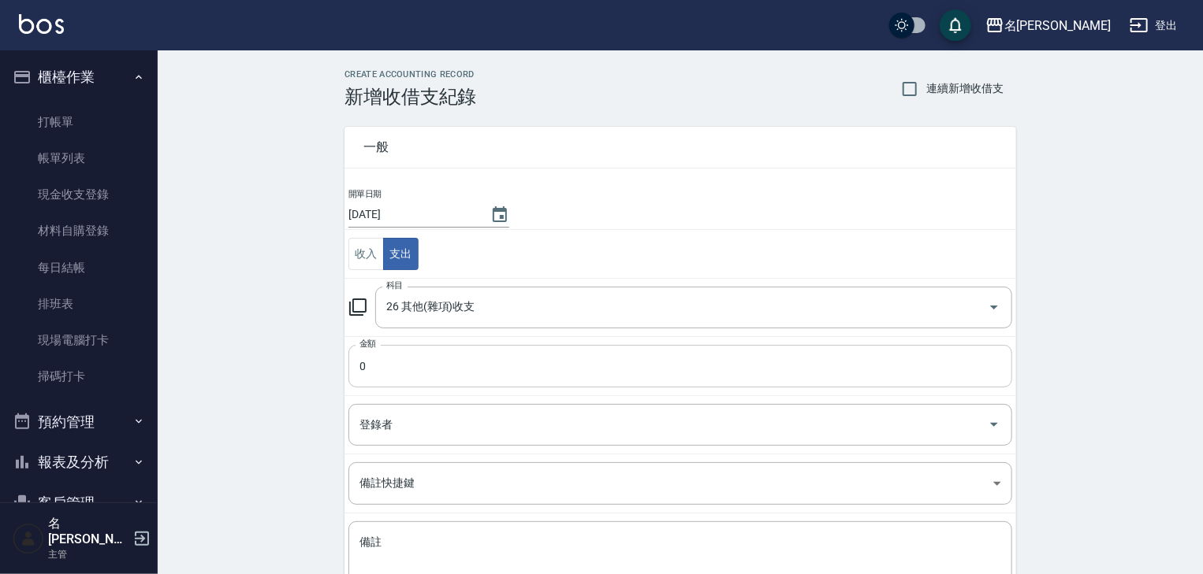
click at [399, 369] on input "0" at bounding box center [680, 366] width 664 height 43
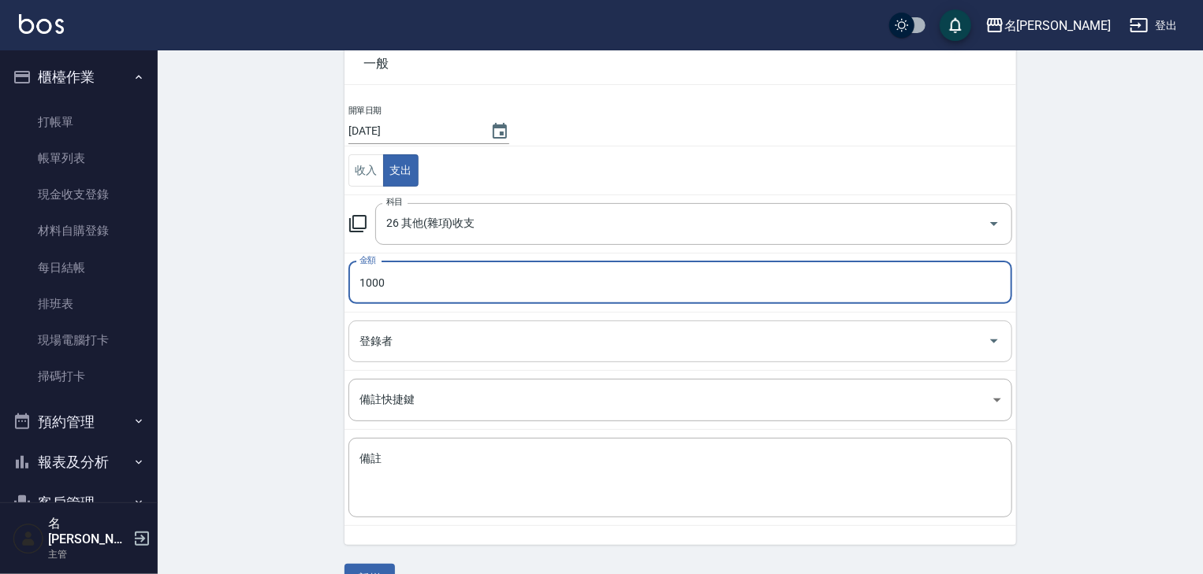
scroll to position [120, 0]
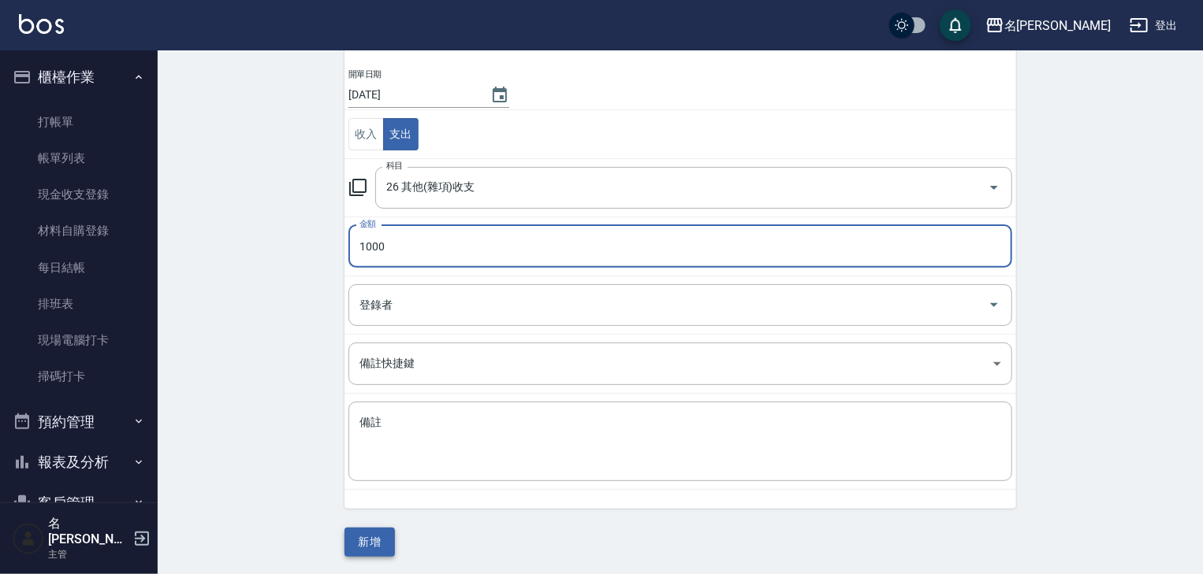
type input "1000"
click at [372, 545] on button "新增" at bounding box center [369, 542] width 50 height 29
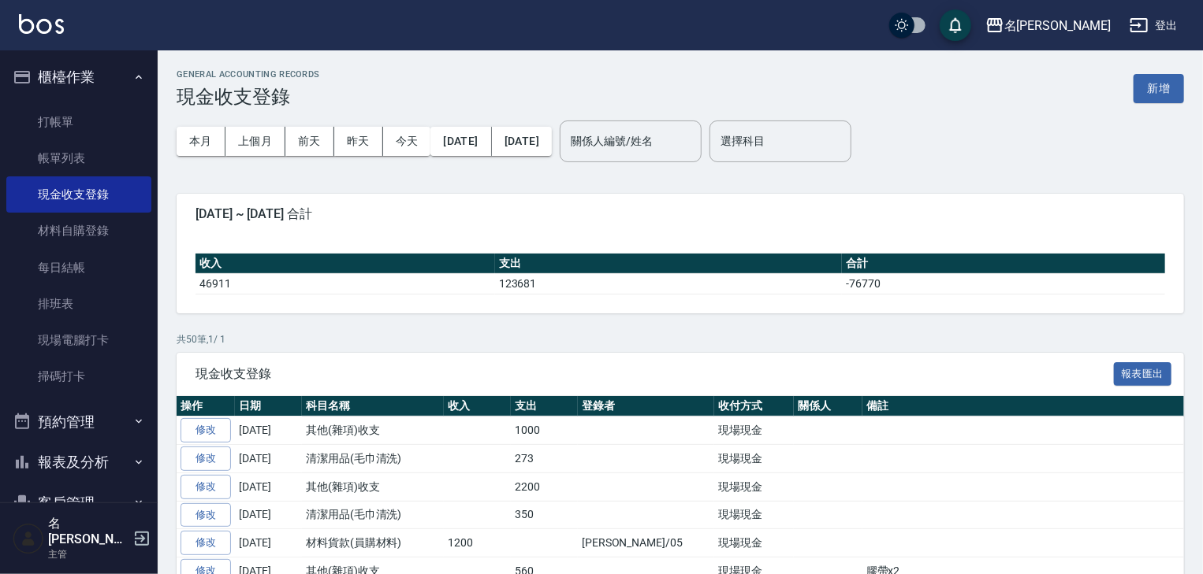
click at [44, 19] on img at bounding box center [41, 24] width 45 height 20
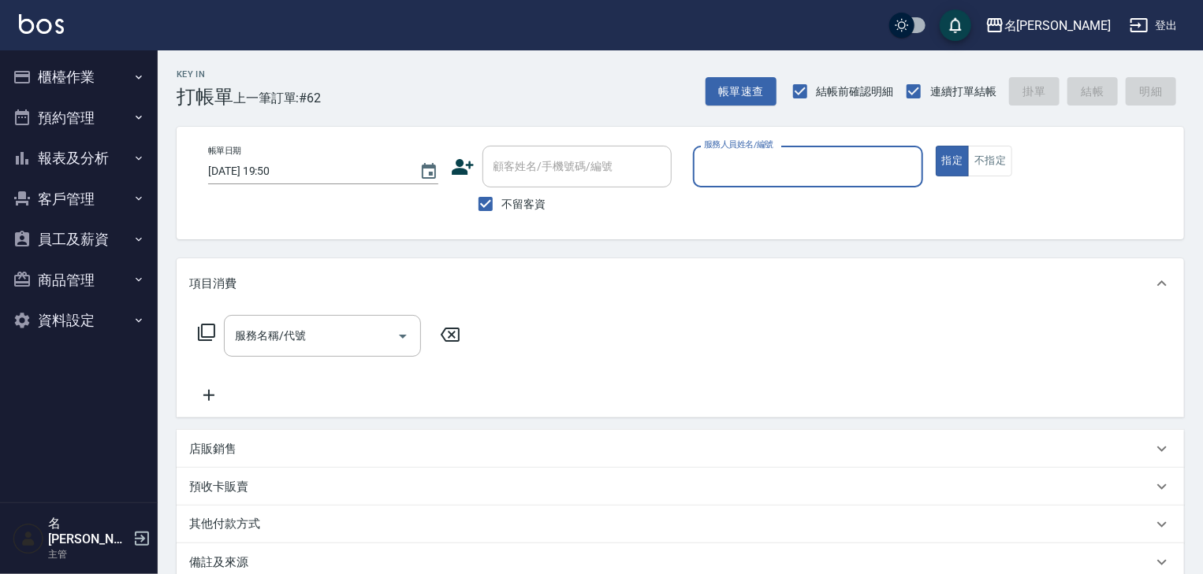
click at [833, 163] on input "服務人員姓名/編號" at bounding box center [808, 167] width 216 height 28
type input "意如-16"
type button "true"
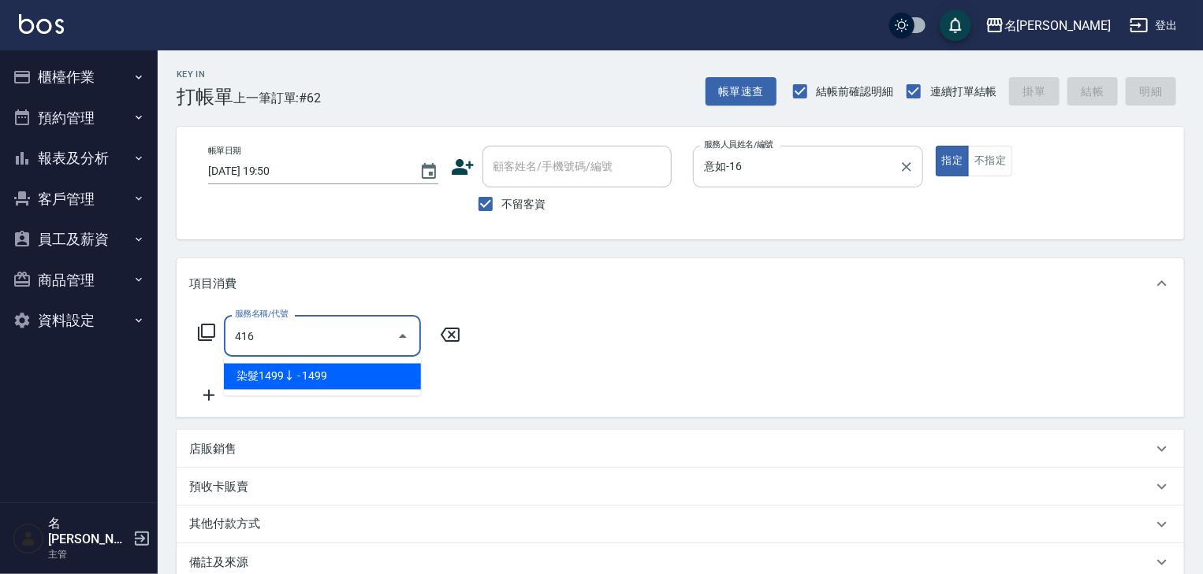
type input "染髮1499↓(416)"
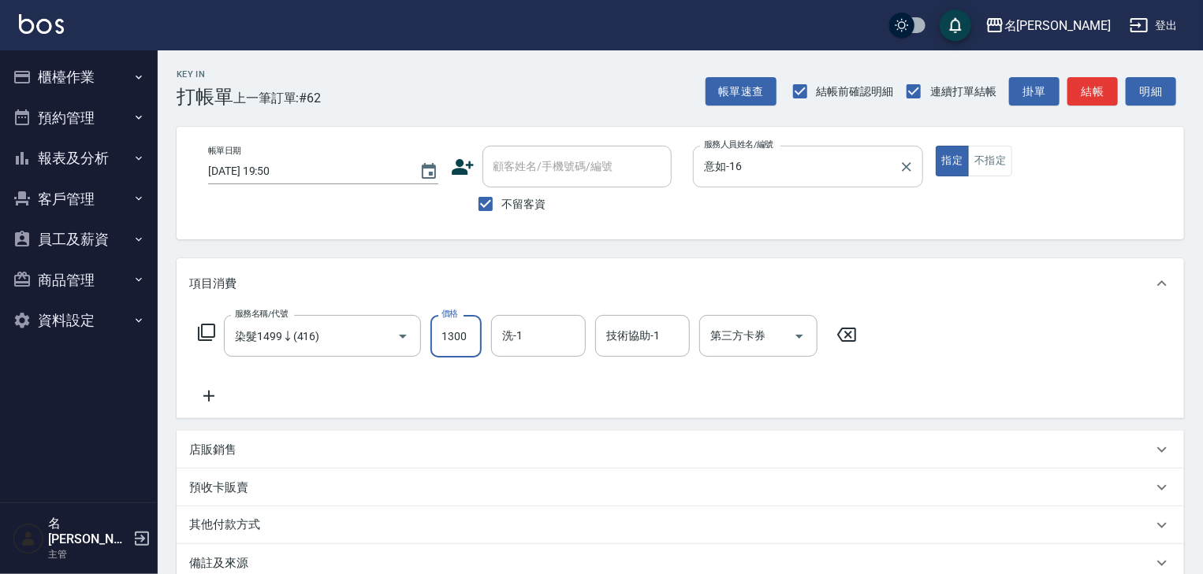
type input "1300"
type input "[PERSON_NAME]-21"
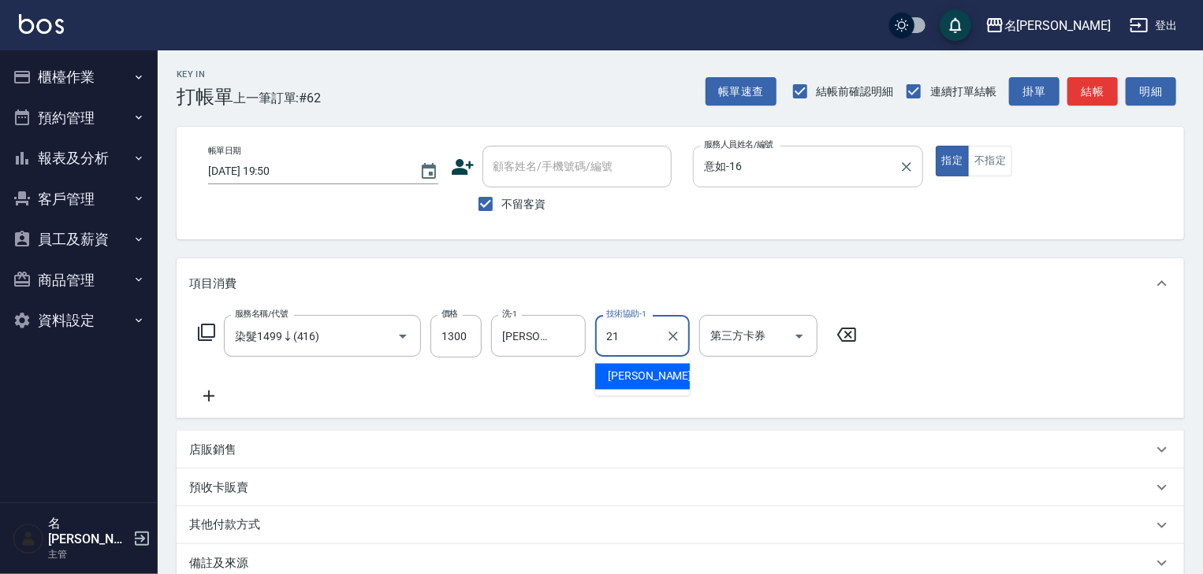
type input "[PERSON_NAME]-21"
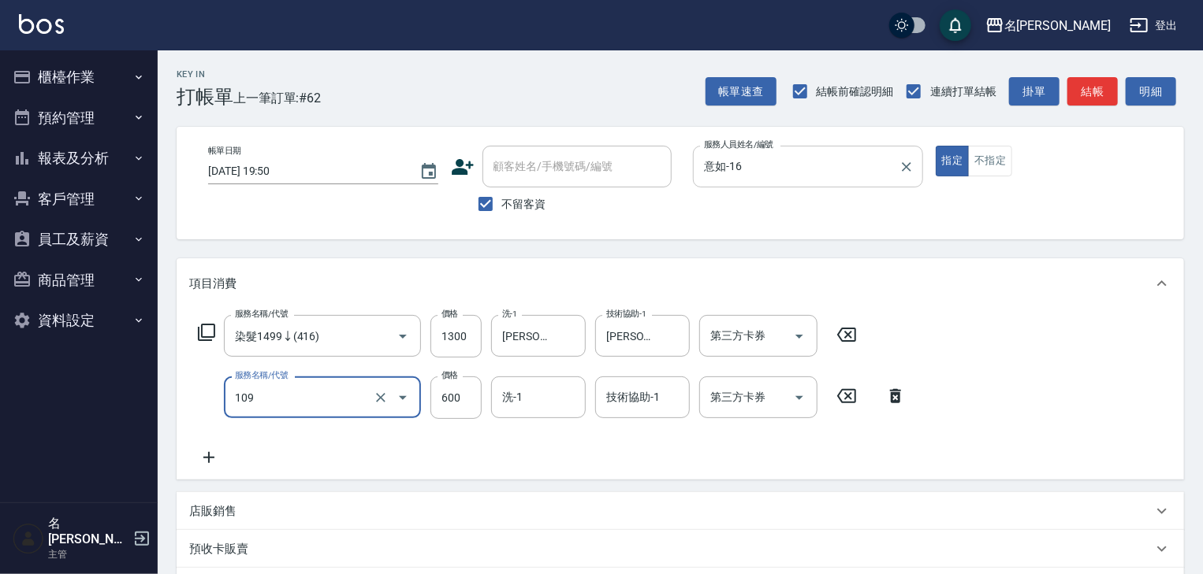
type input "基礎活氧健康洗/何首烏(109)"
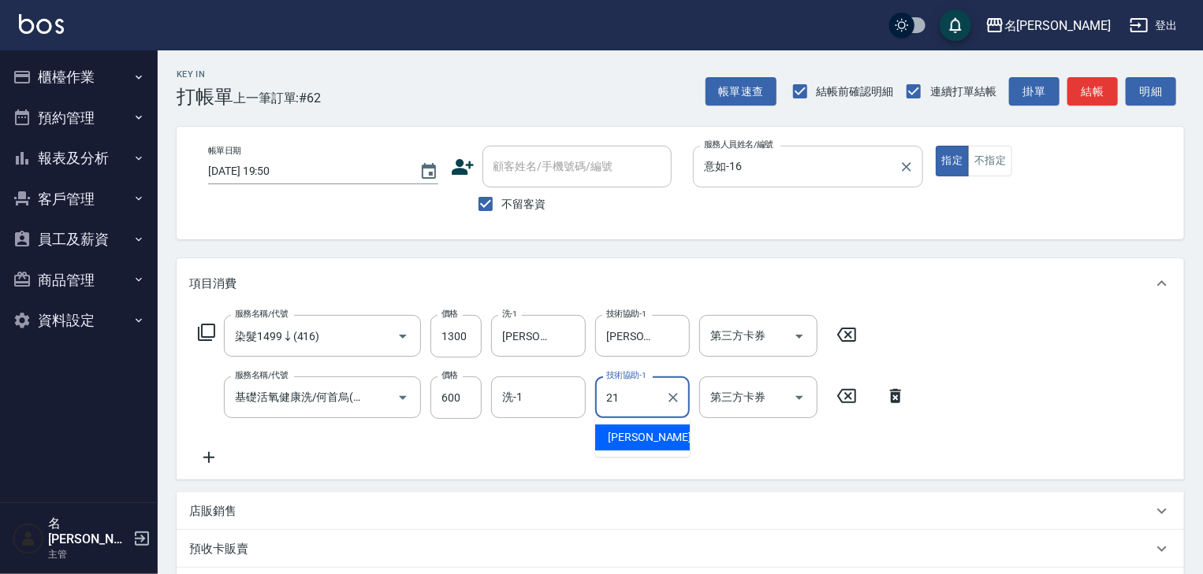
type input "[PERSON_NAME]-21"
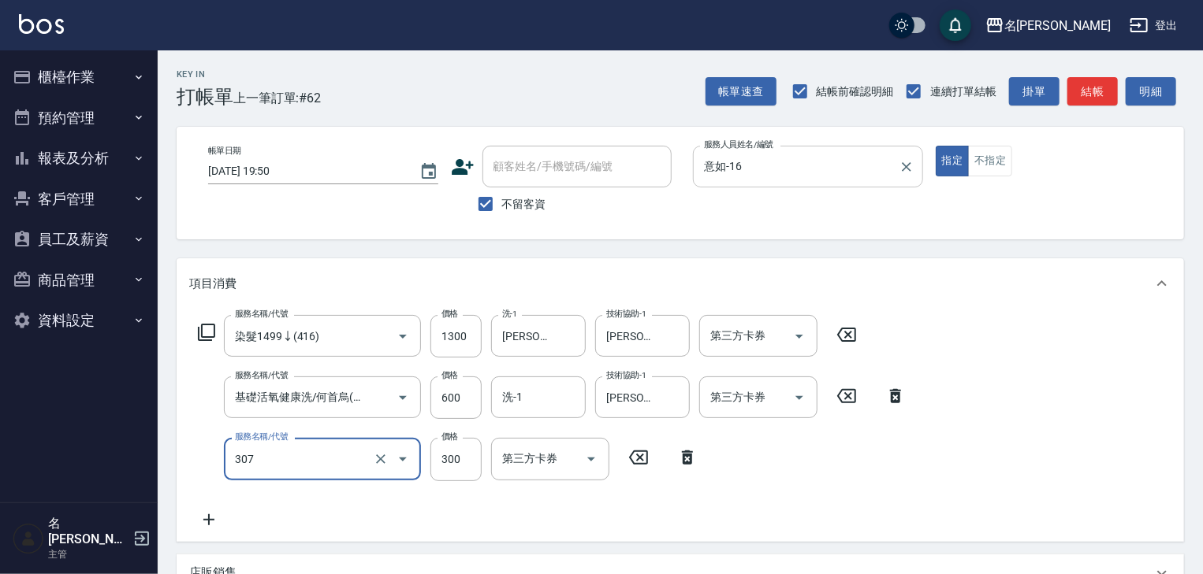
type input "剪髮(307)"
type input "300"
click at [212, 519] on icon at bounding box center [208, 520] width 39 height 19
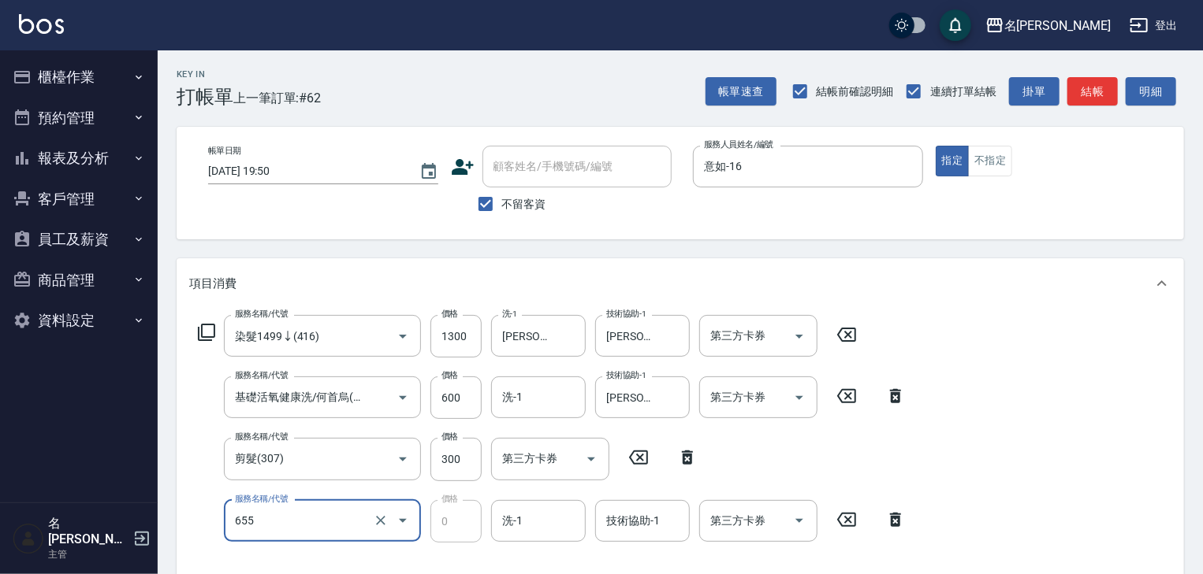
type input "頭皮、護髮免費卡(新)(655)"
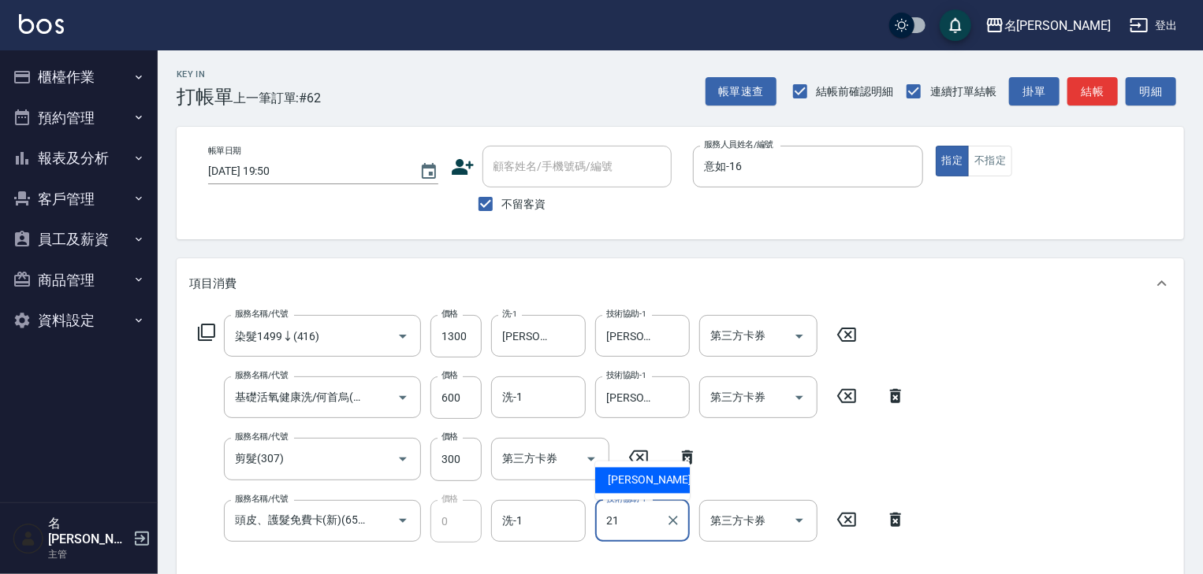
type input "[PERSON_NAME]-21"
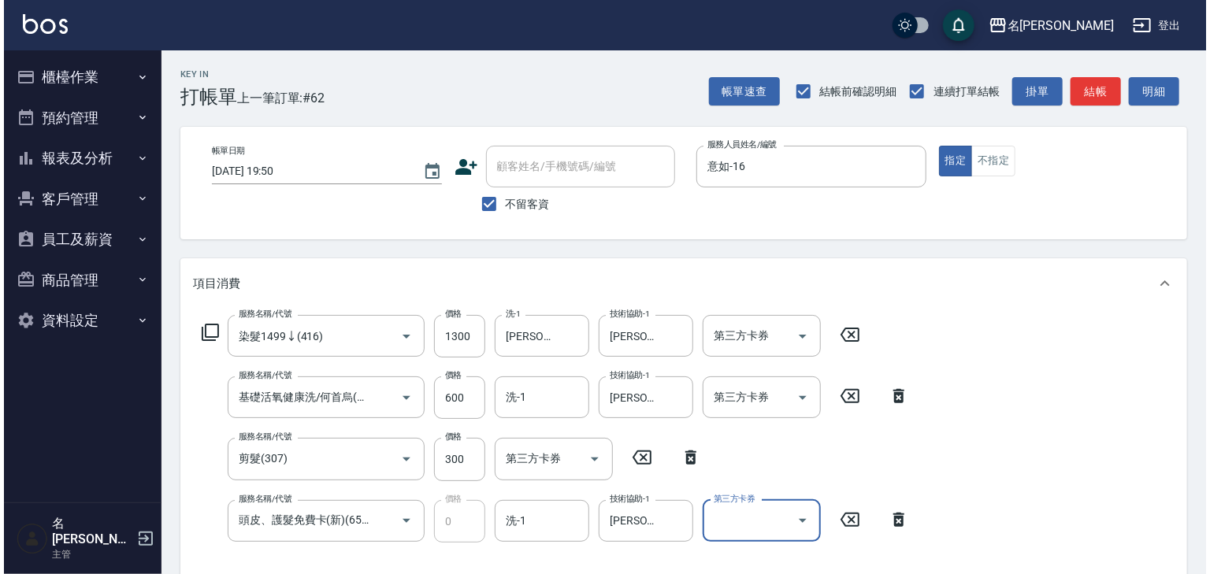
scroll to position [336, 0]
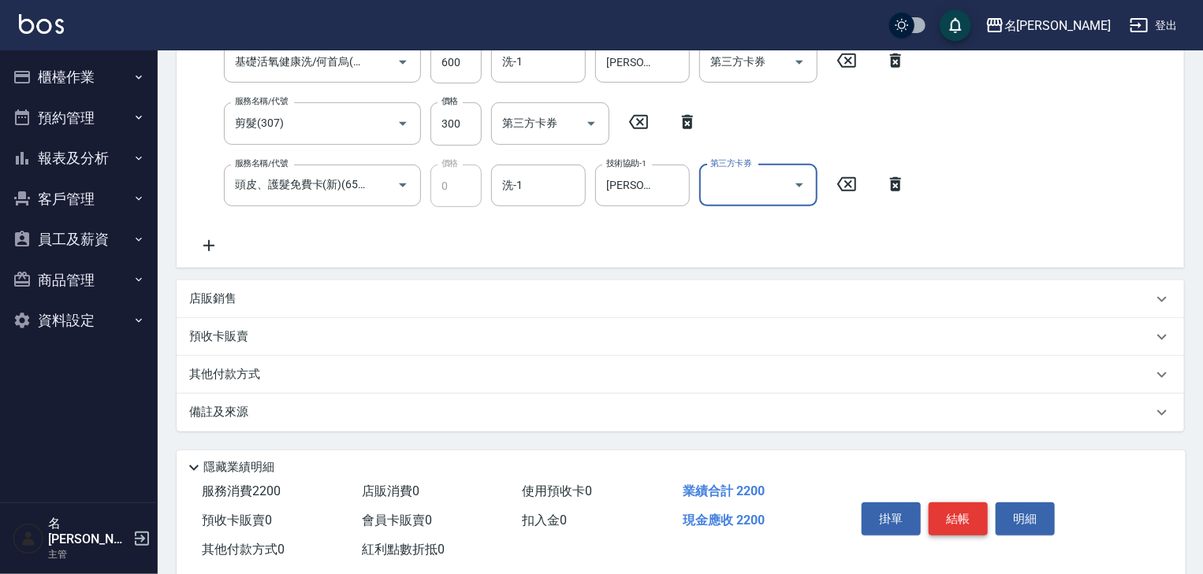
click at [950, 516] on button "結帳" at bounding box center [957, 519] width 59 height 33
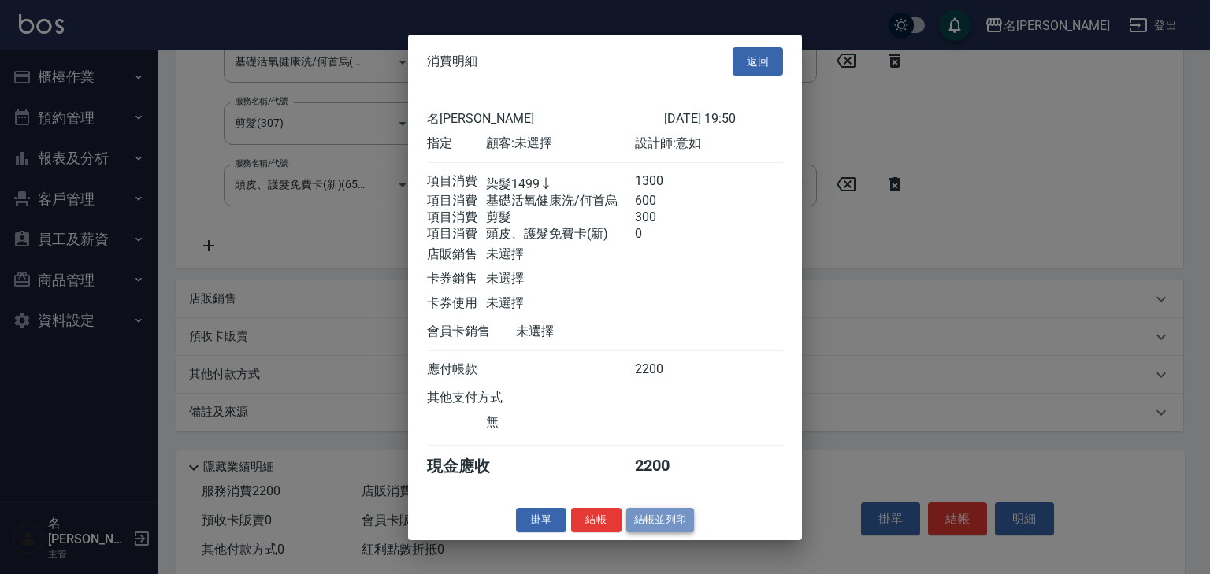
click at [652, 526] on button "結帳並列印" at bounding box center [660, 520] width 69 height 24
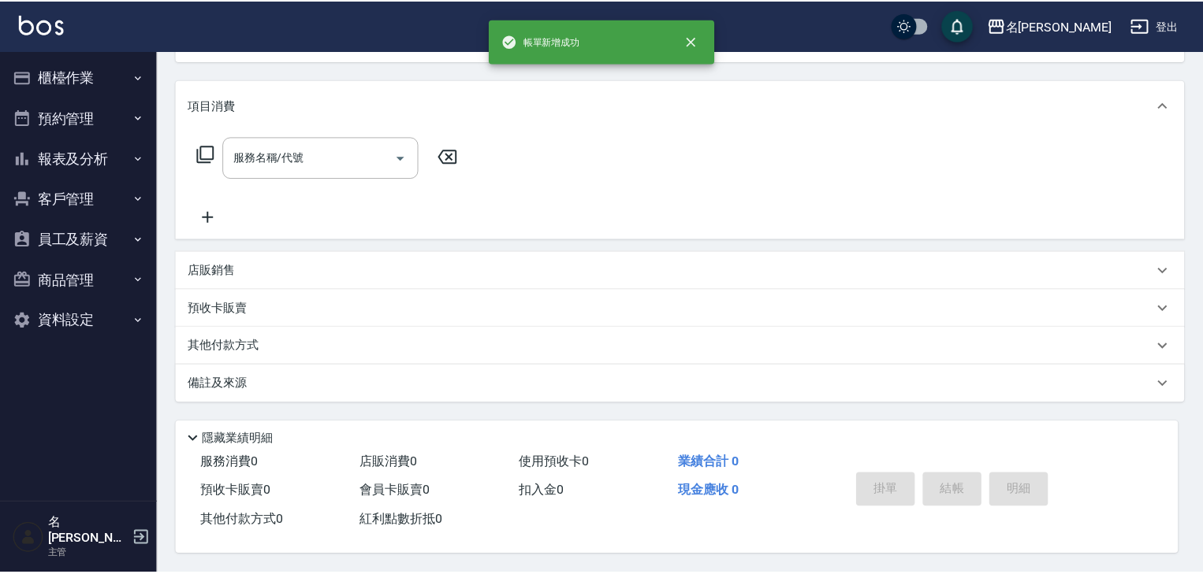
scroll to position [0, 0]
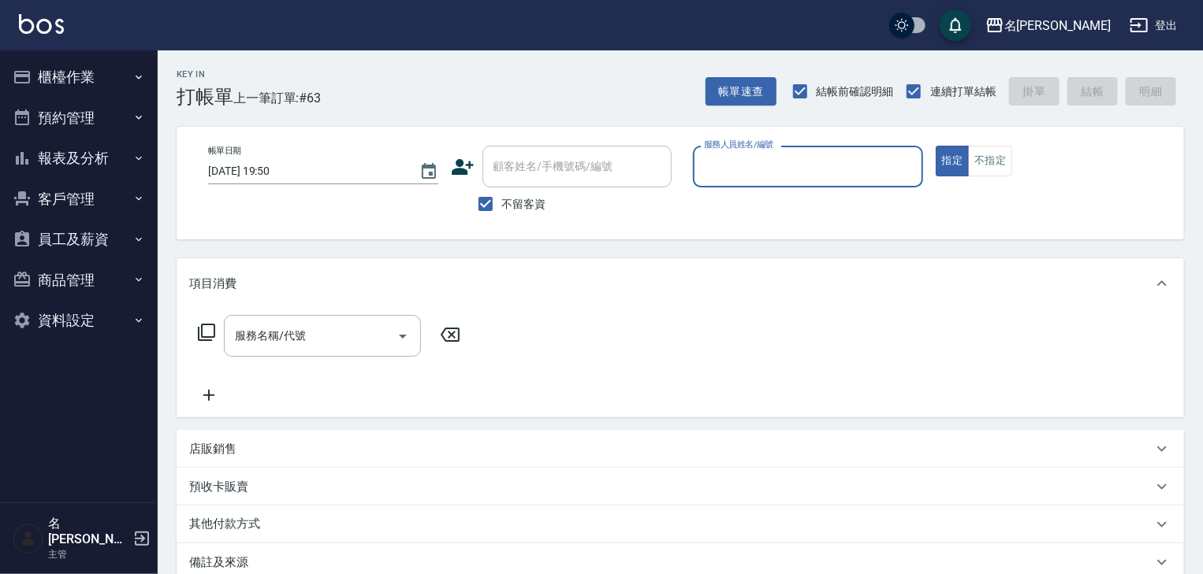
click at [110, 155] on button "報表及分析" at bounding box center [78, 158] width 145 height 41
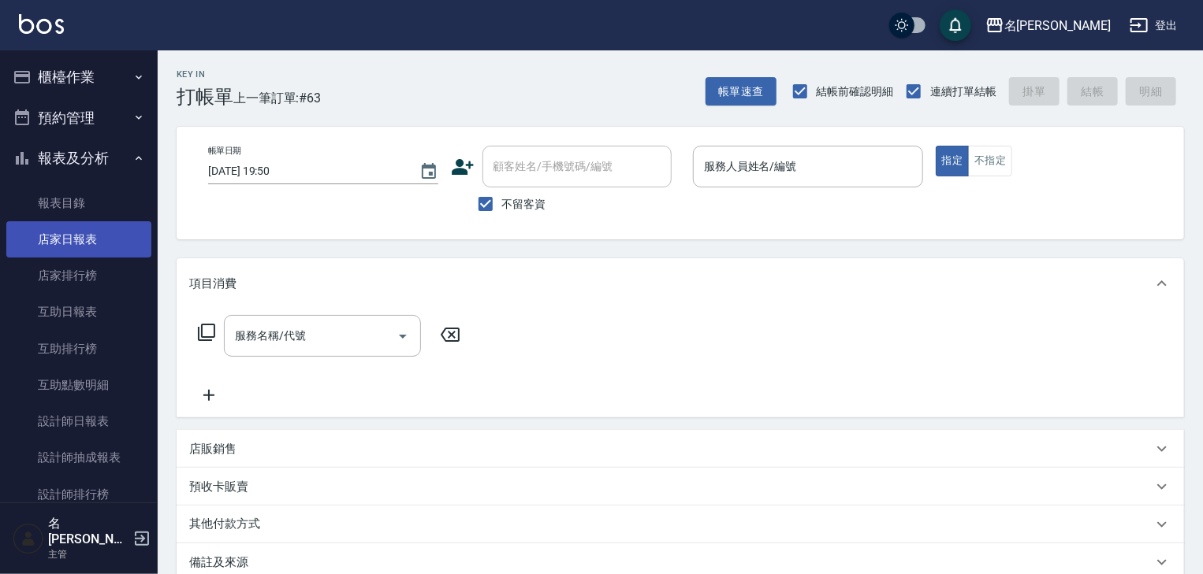
click at [90, 230] on link "店家日報表" at bounding box center [78, 239] width 145 height 36
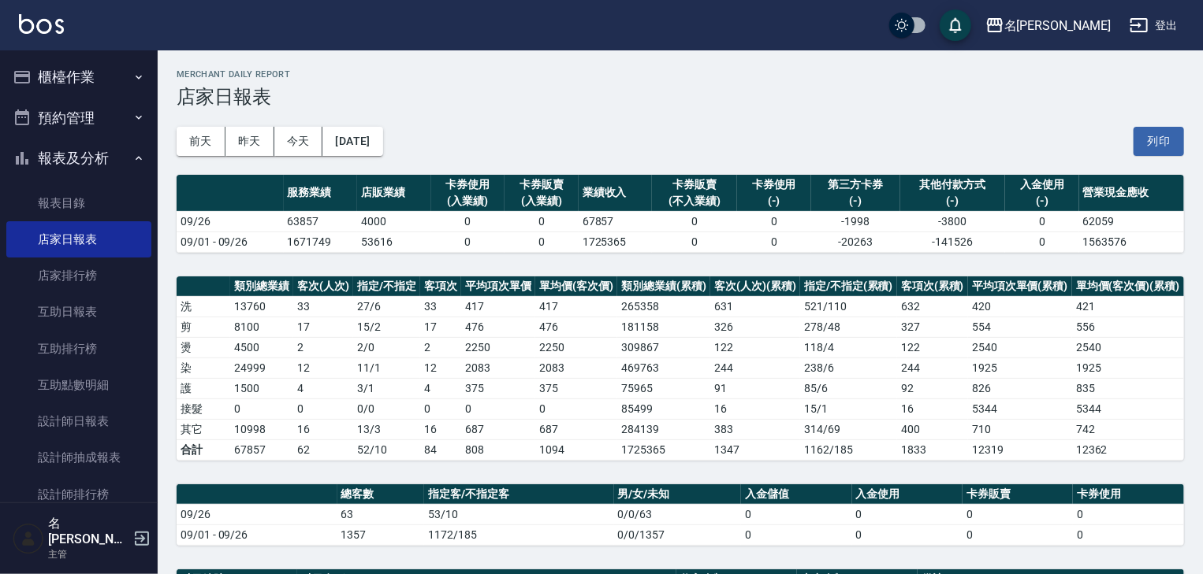
click at [55, 32] on img at bounding box center [41, 24] width 45 height 20
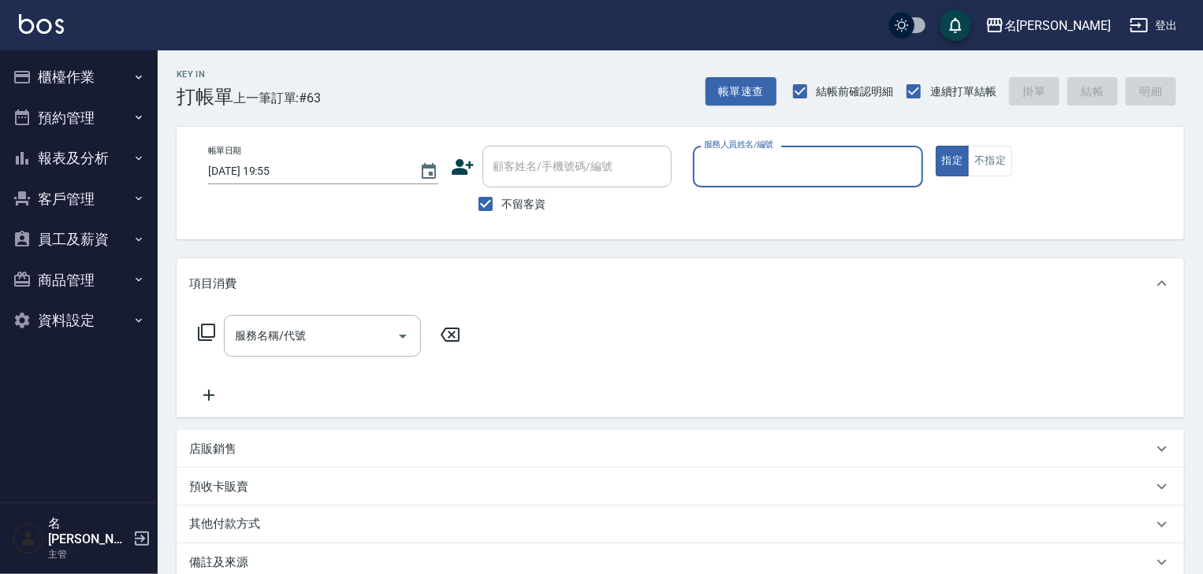
click at [782, 182] on div "服務人員姓名/編號" at bounding box center [808, 167] width 230 height 42
type input "意如-16"
type button "true"
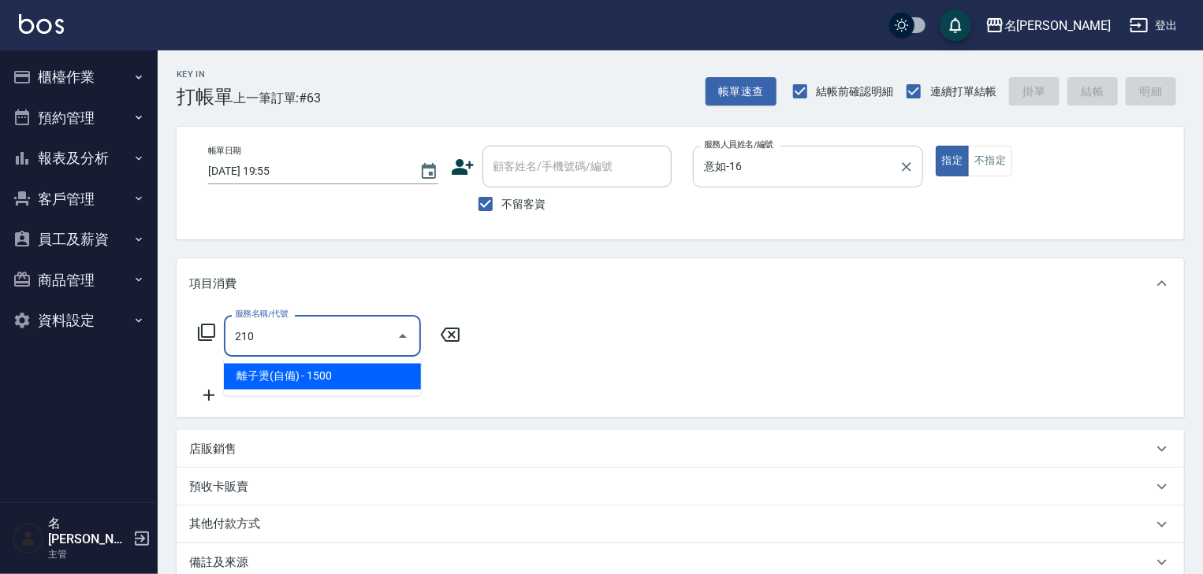
type input "離子燙(自備)(210)"
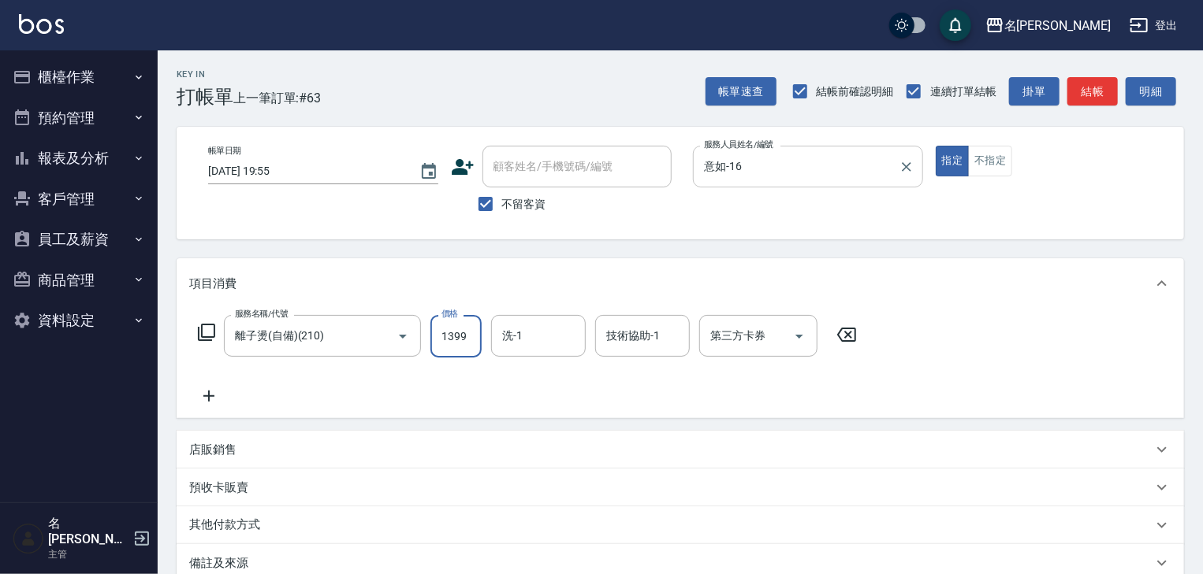
type input "1399"
type input "方羿筑-26"
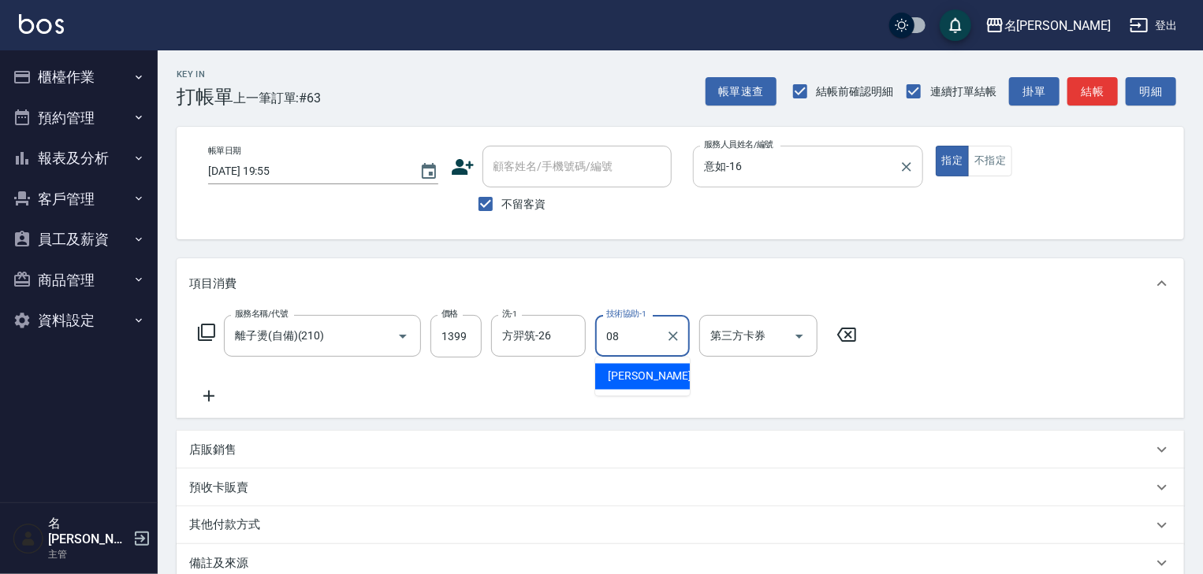
type input "[PERSON_NAME]-08"
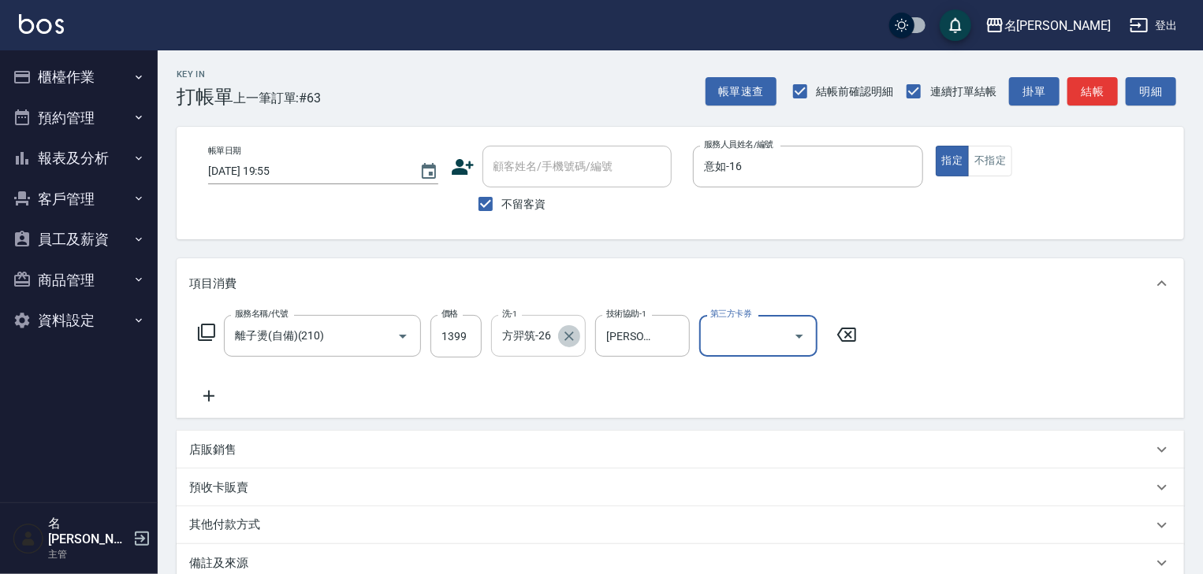
click at [572, 335] on icon "Clear" at bounding box center [569, 337] width 16 height 16
type input "[PERSON_NAME]-21"
click at [1106, 92] on button "結帳" at bounding box center [1092, 91] width 50 height 29
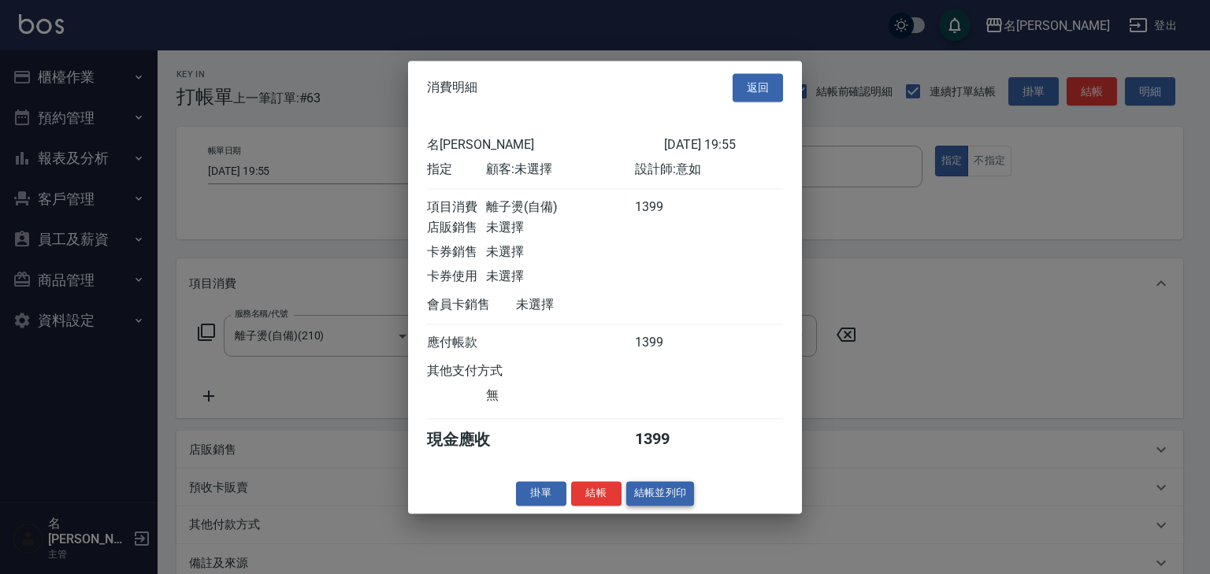
click at [670, 504] on button "結帳並列印" at bounding box center [660, 493] width 69 height 24
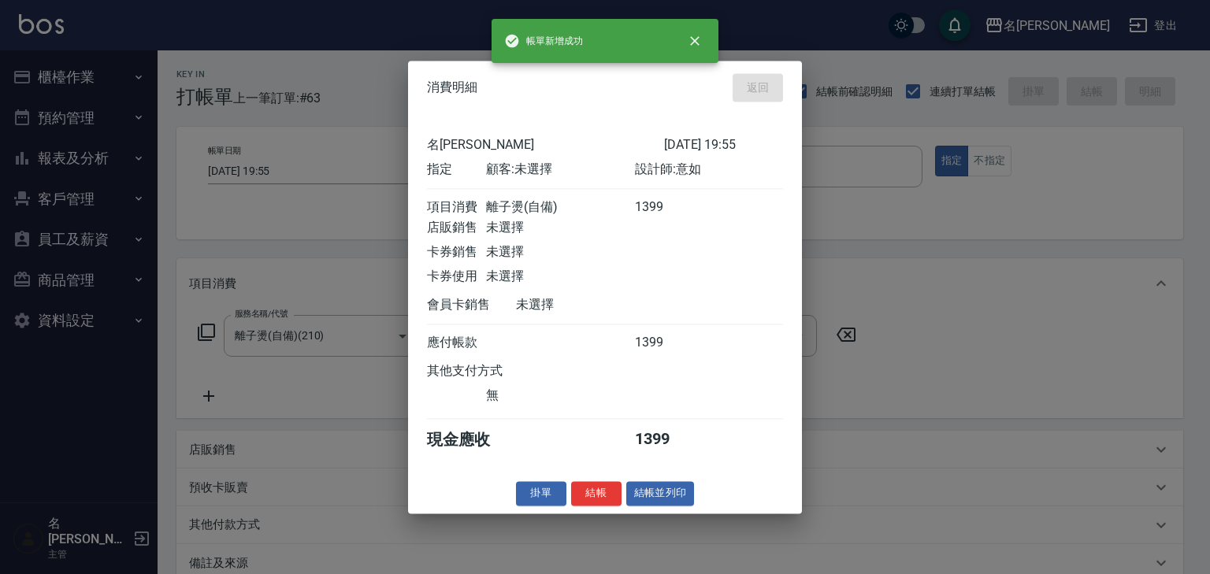
type input "[DATE] 19:56"
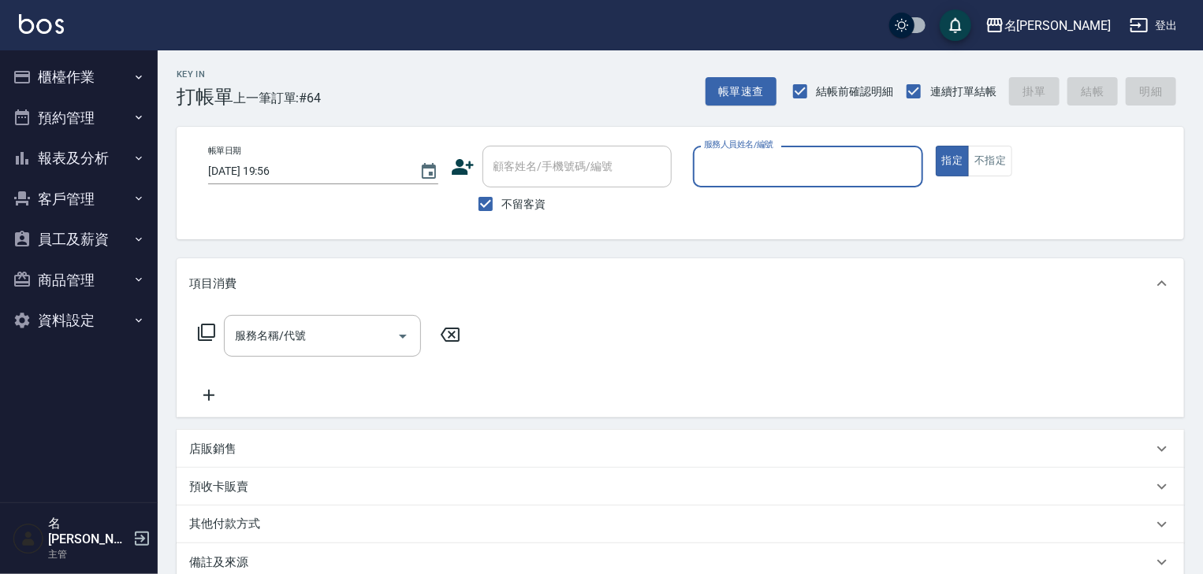
click at [59, 73] on button "櫃檯作業" at bounding box center [78, 77] width 145 height 41
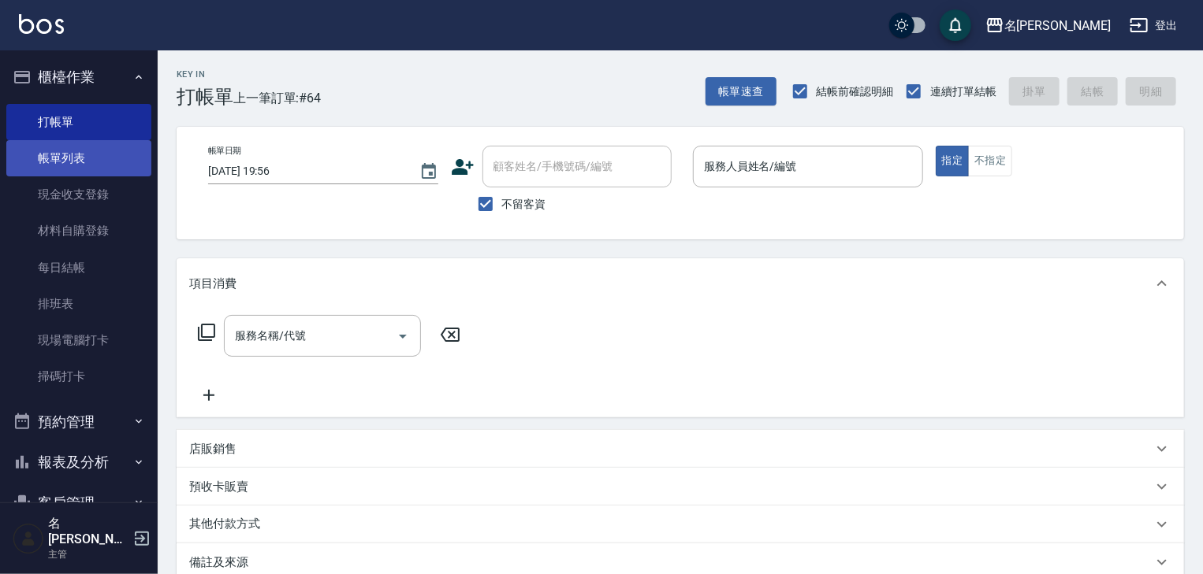
click at [46, 151] on link "帳單列表" at bounding box center [78, 158] width 145 height 36
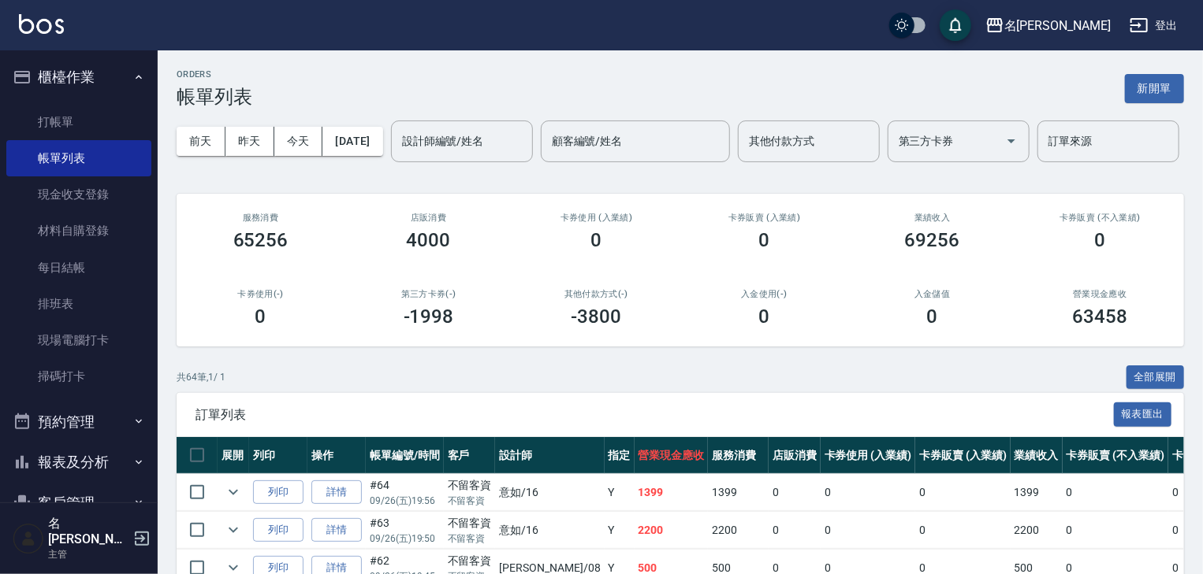
scroll to position [420, 0]
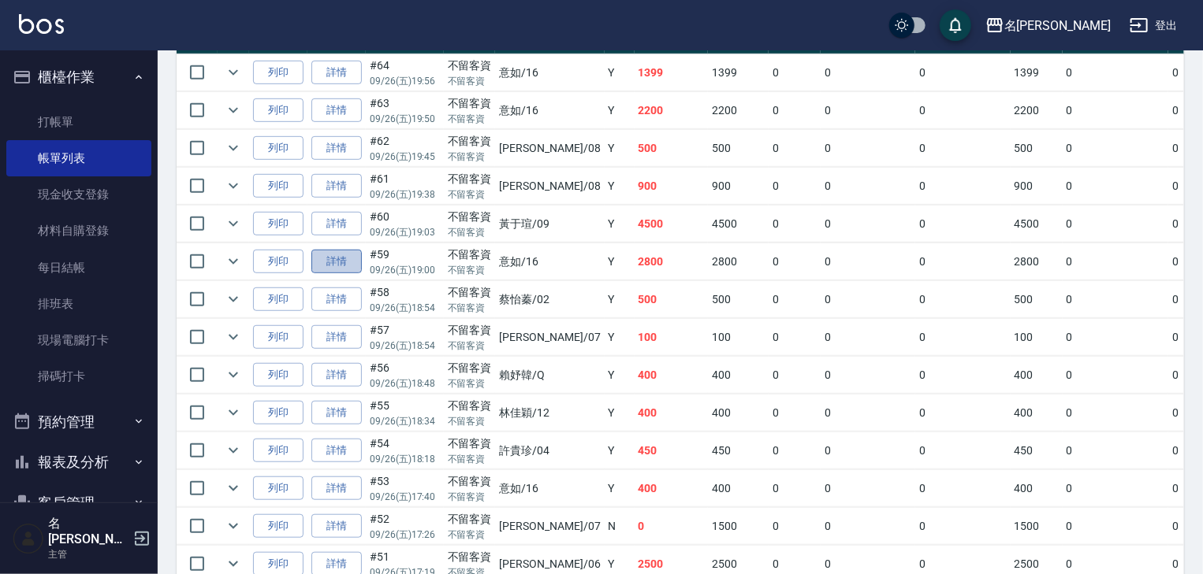
click at [346, 274] on link "詳情" at bounding box center [336, 262] width 50 height 24
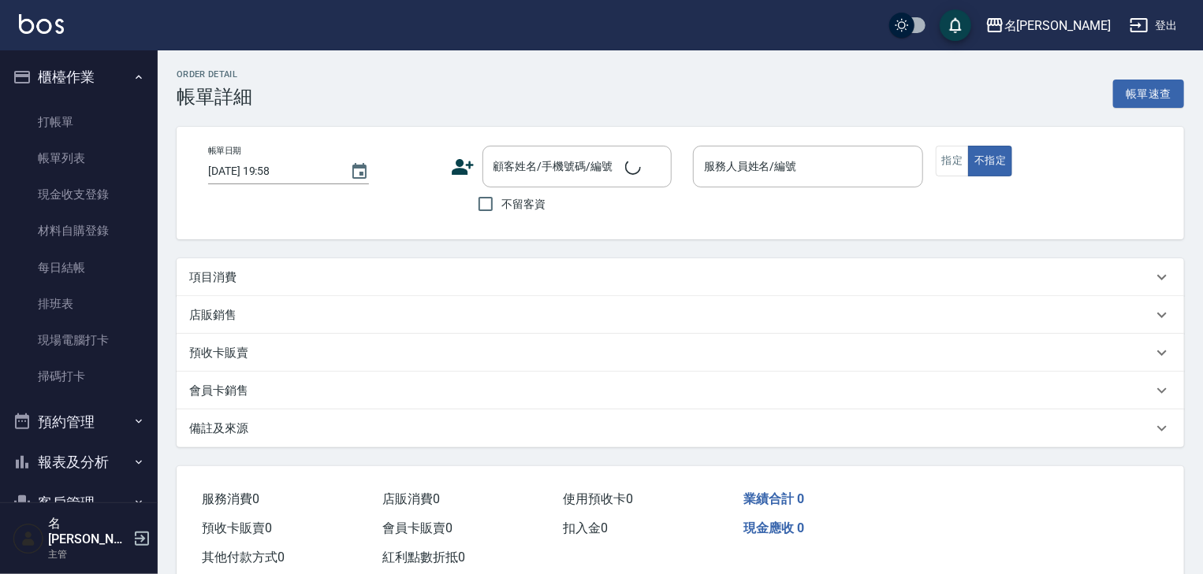
type input "[DATE] 19:00"
checkbox input "true"
type input "意如-16"
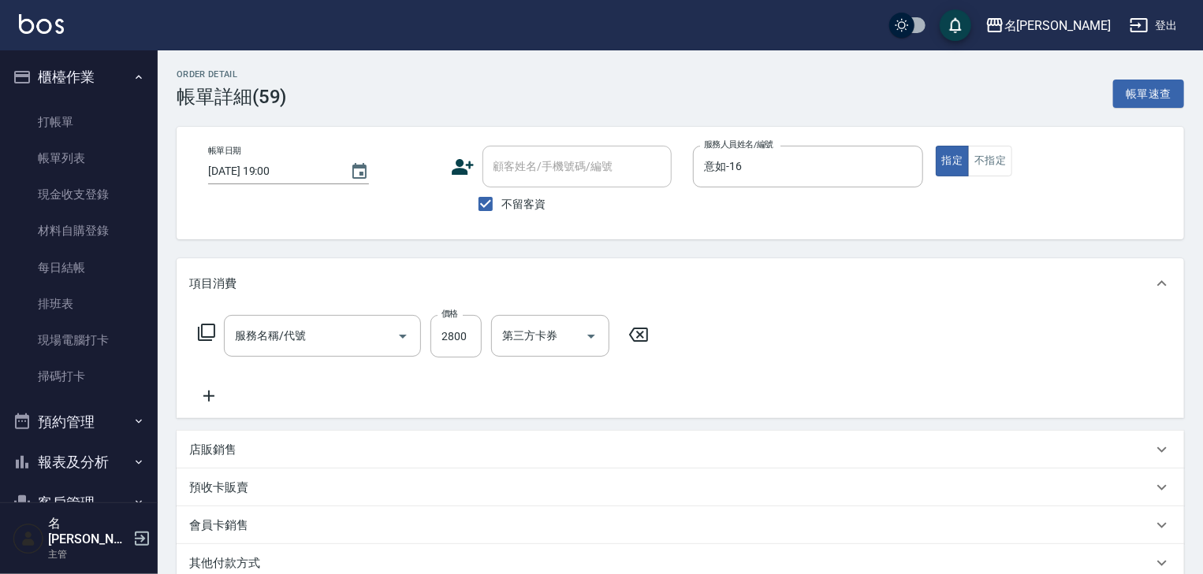
type input "染髮1500↑(415)"
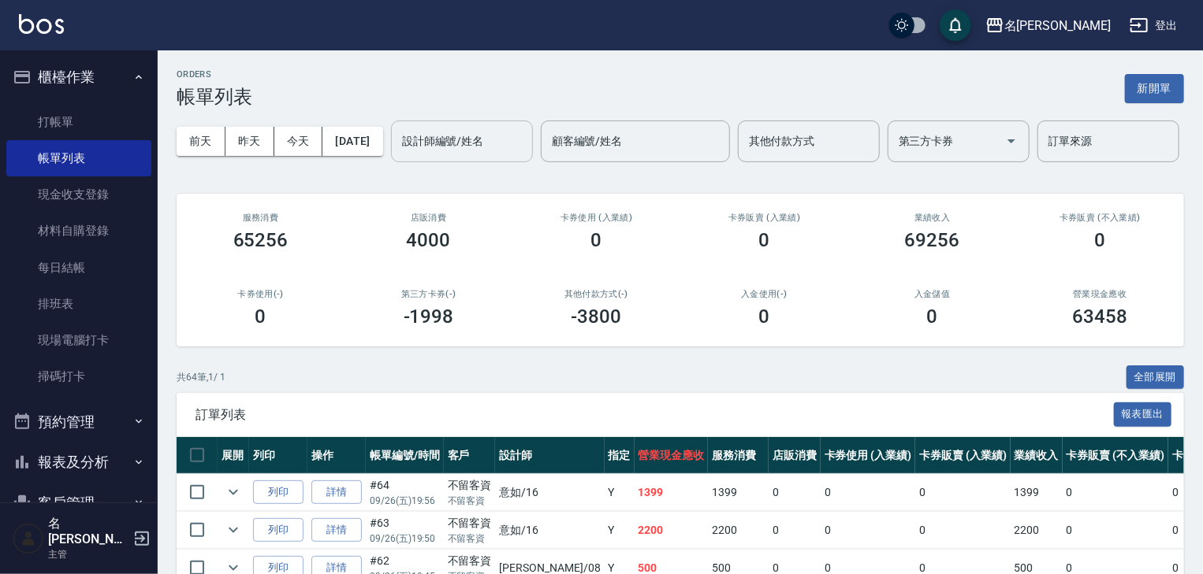
click at [398, 155] on input "設計師編號/姓名" at bounding box center [462, 142] width 128 height 28
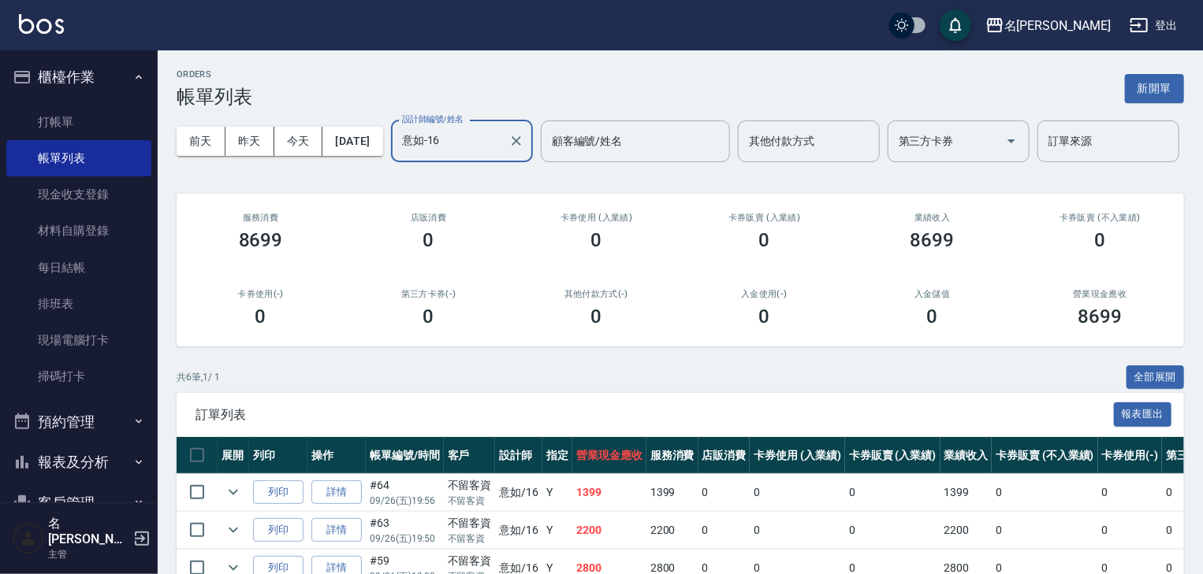
scroll to position [246, 0]
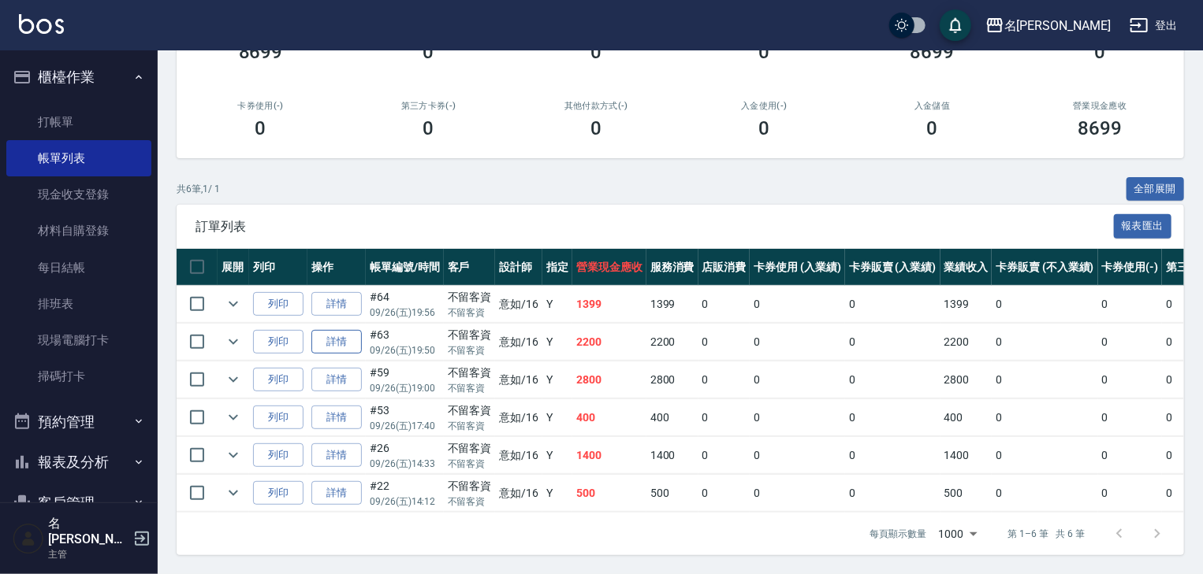
type input "意如-16"
click at [332, 337] on link "詳情" at bounding box center [336, 342] width 50 height 24
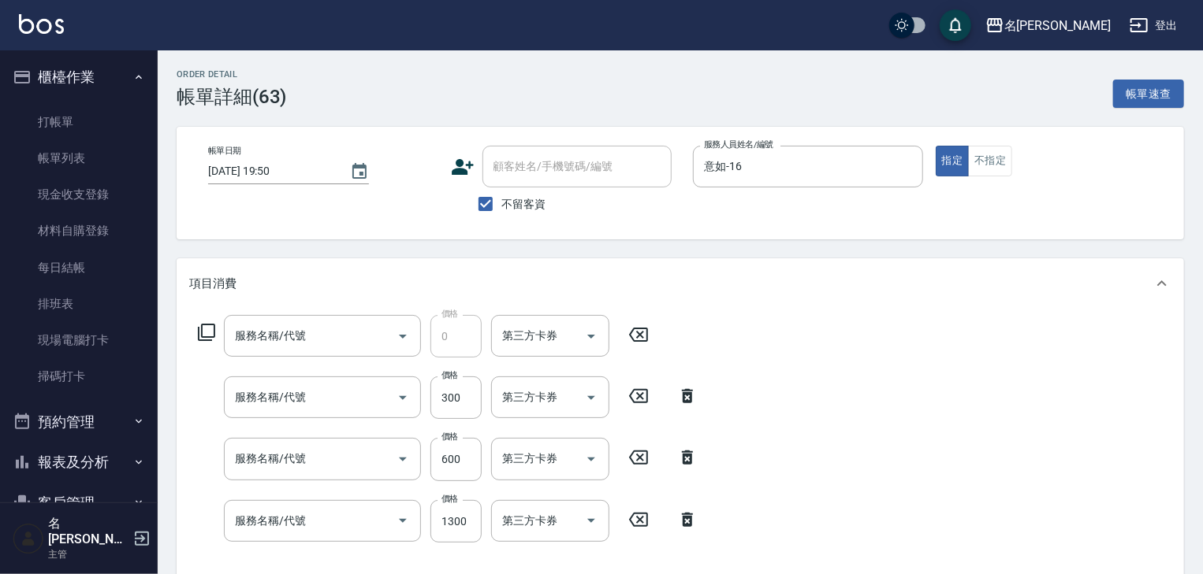
type input "[DATE] 19:50"
checkbox input "true"
type input "意如-16"
type input "頭皮、護髮免費卡(新)(655)"
type input "剪髮(307)"
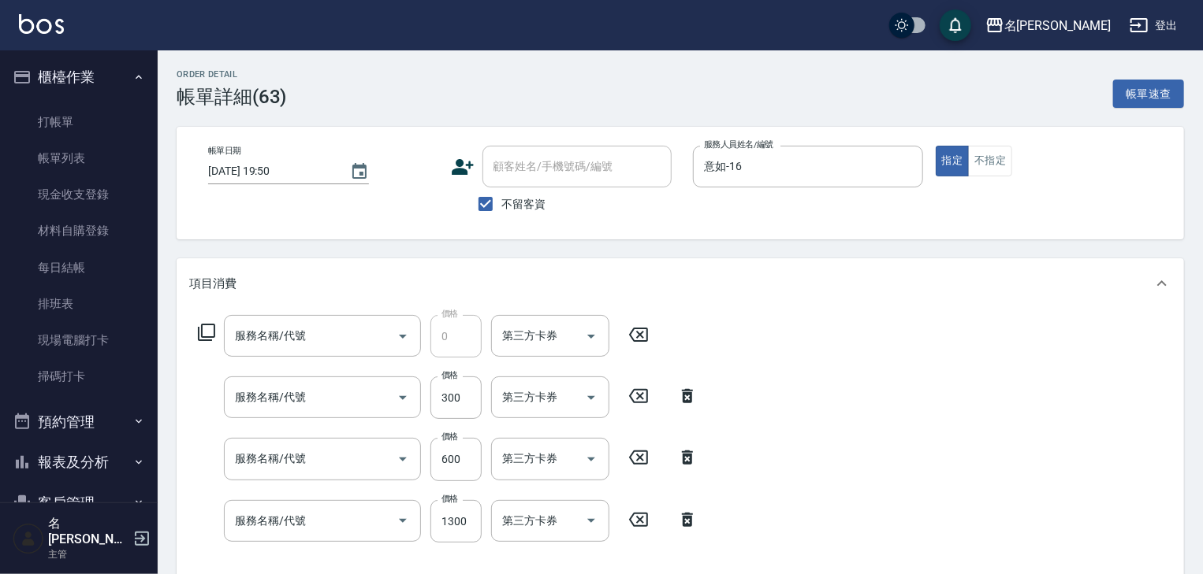
type input "基礎活氧健康洗/何首烏(109)"
type input "染髮1499↓(416)"
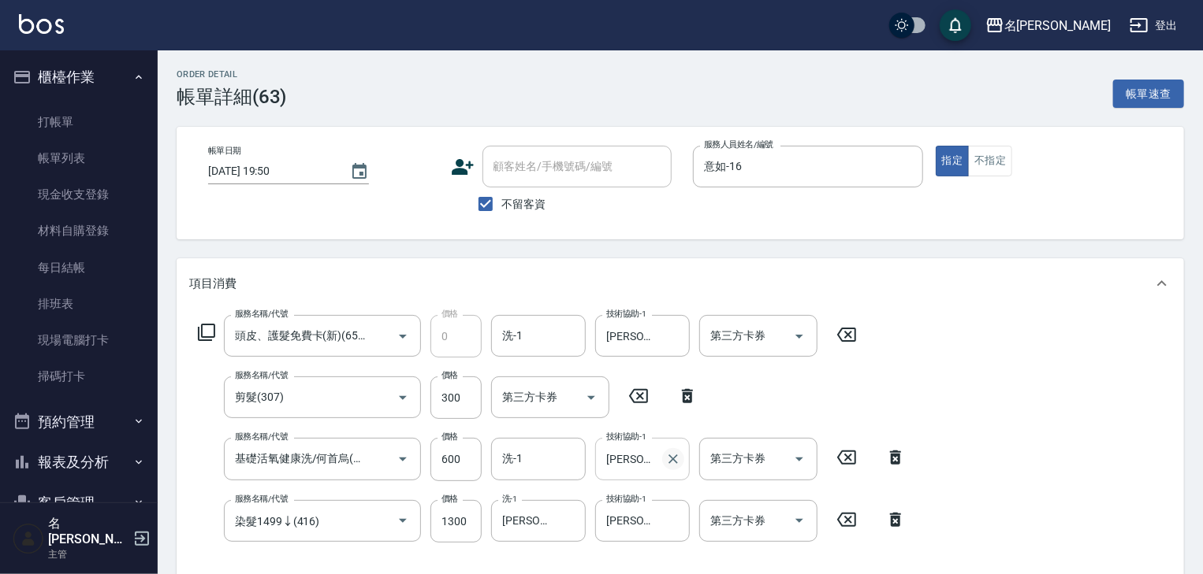
click at [670, 462] on icon "Clear" at bounding box center [672, 459] width 9 height 9
click at [671, 526] on icon "Clear" at bounding box center [673, 521] width 16 height 16
click at [664, 340] on button "Clear" at bounding box center [673, 336] width 22 height 22
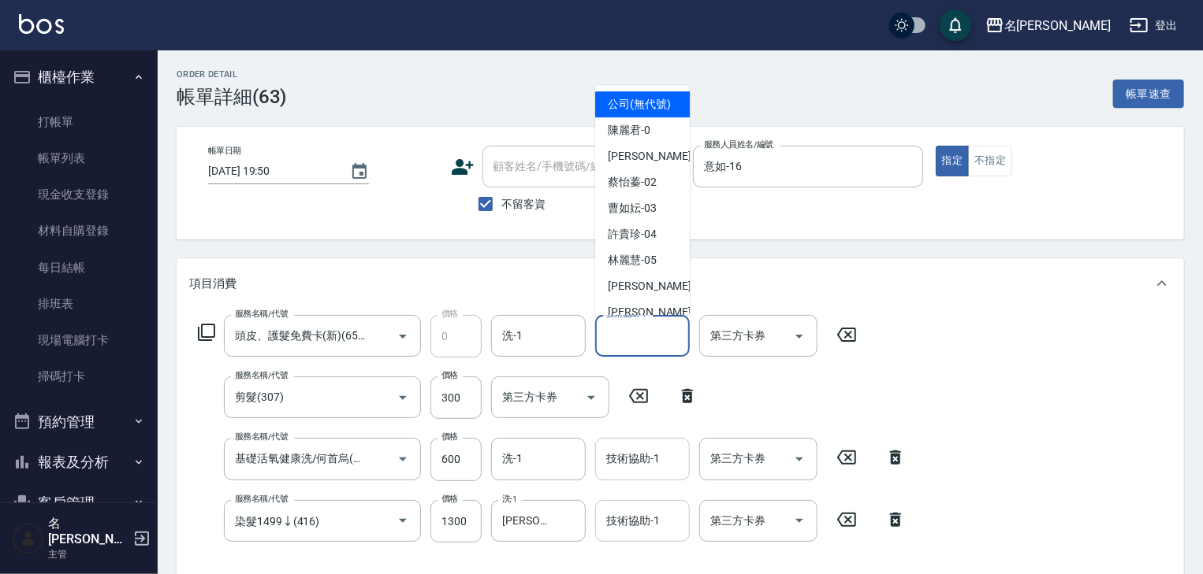
click at [640, 342] on input "技術協助-1" at bounding box center [642, 336] width 80 height 28
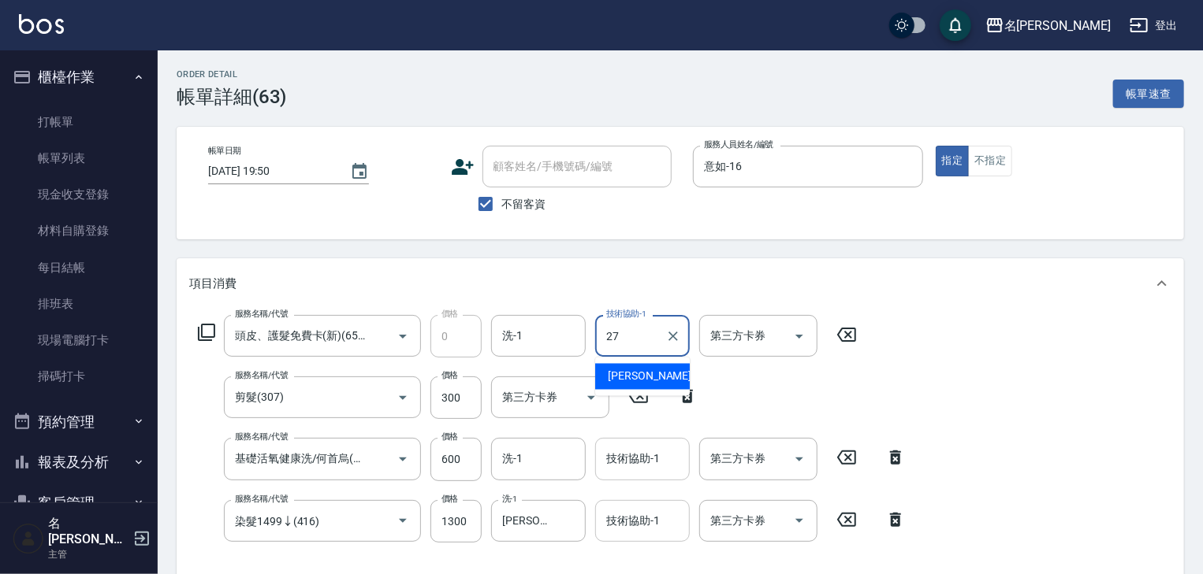
type input "張紹柏-27"
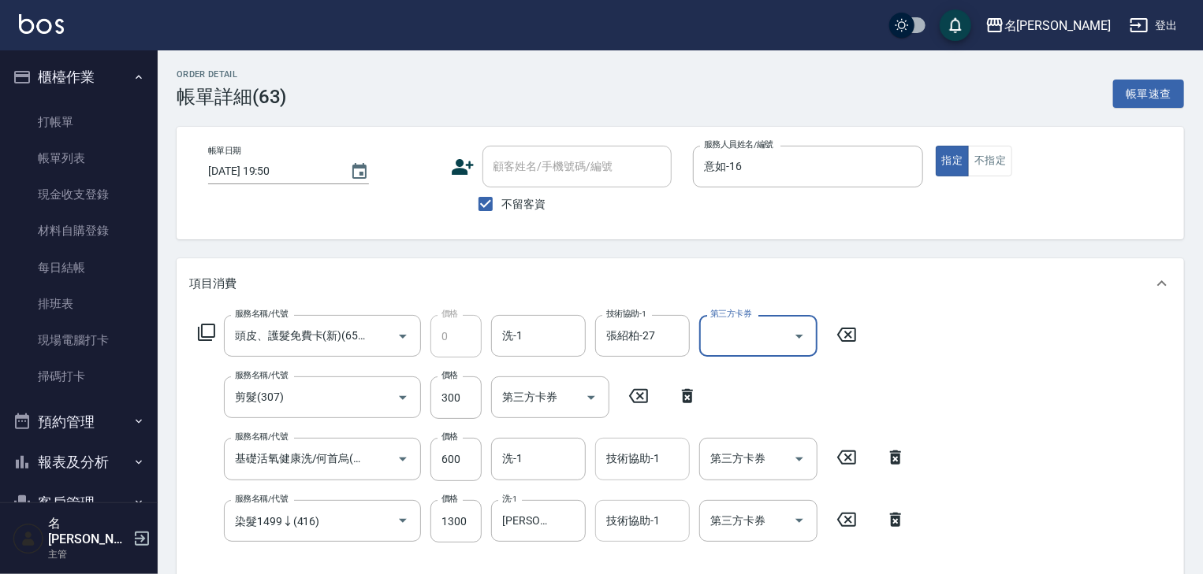
click at [652, 460] on input "技術協助-1" at bounding box center [642, 459] width 80 height 28
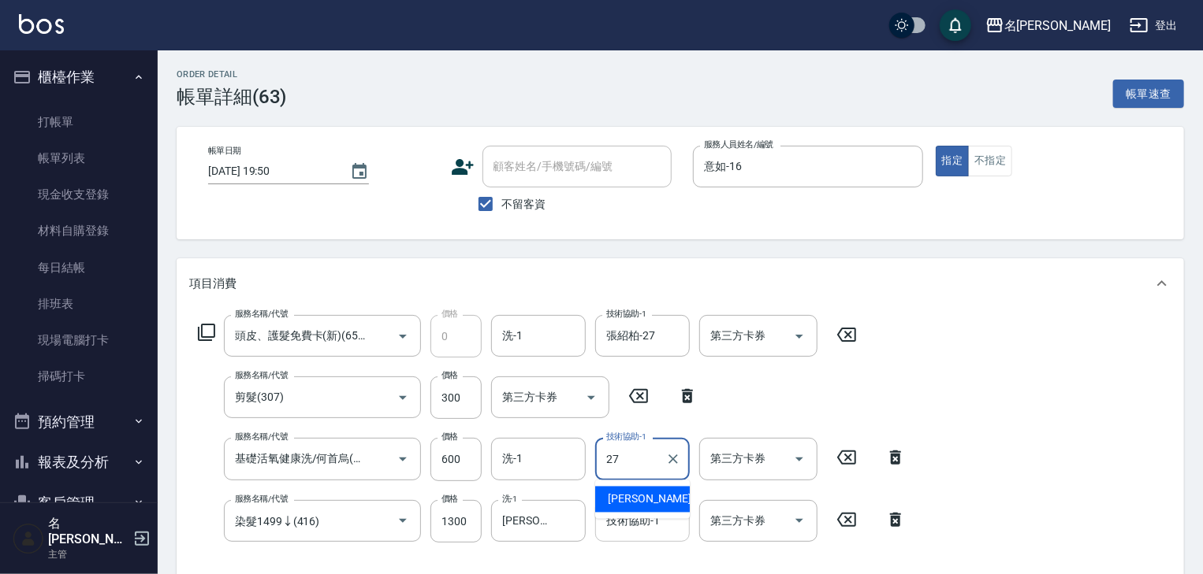
type input "張紹柏-27"
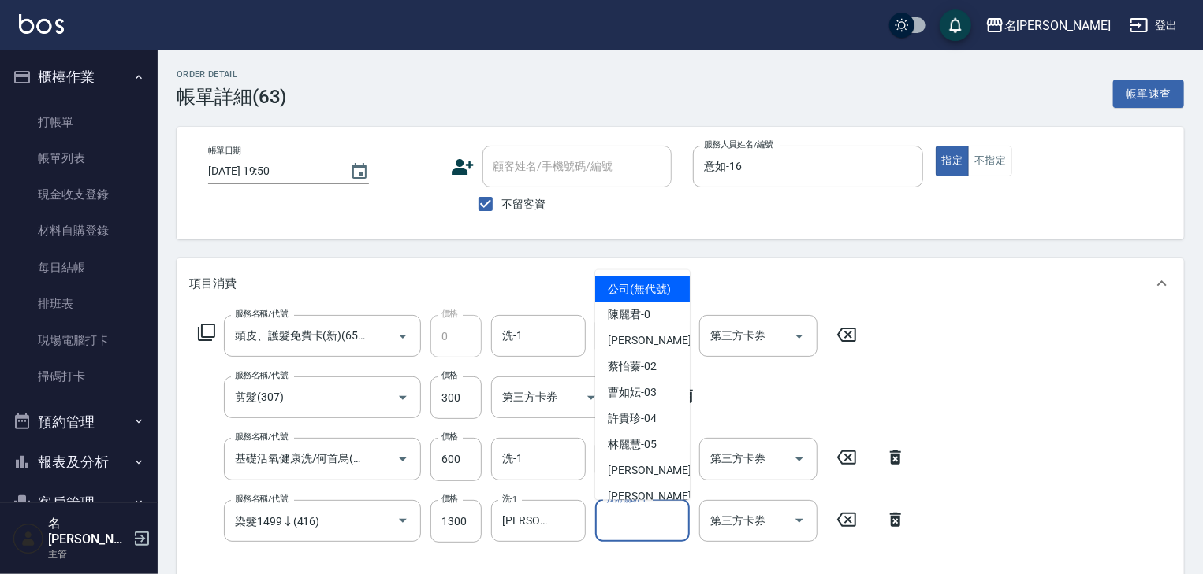
click at [640, 516] on input "技術協助-1" at bounding box center [642, 521] width 80 height 28
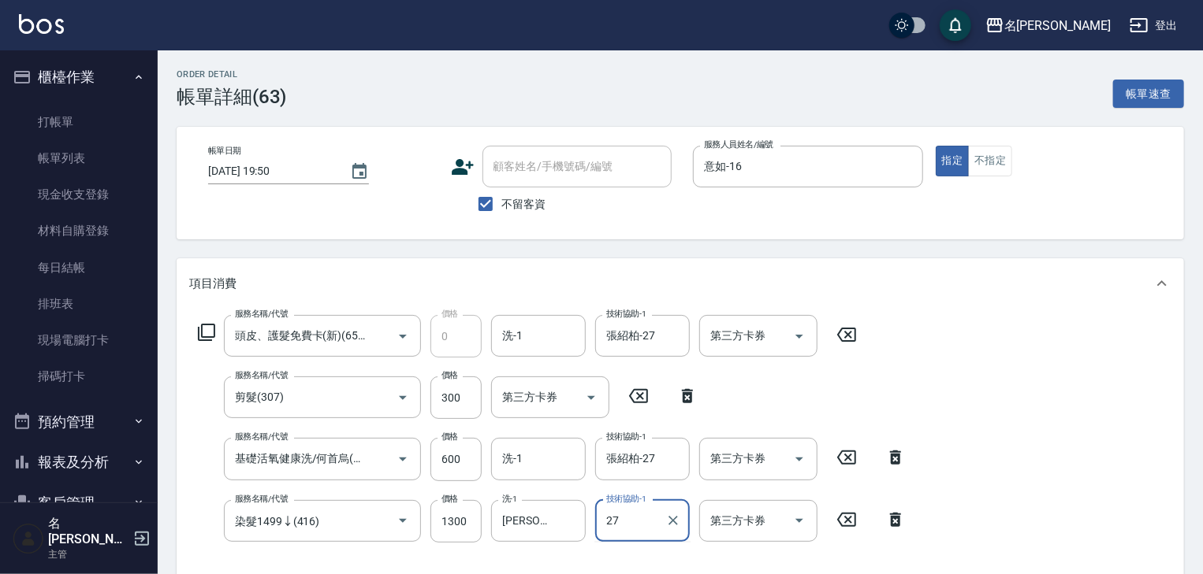
type input "張紹柏-27"
click at [564, 519] on icon "Clear" at bounding box center [569, 521] width 16 height 16
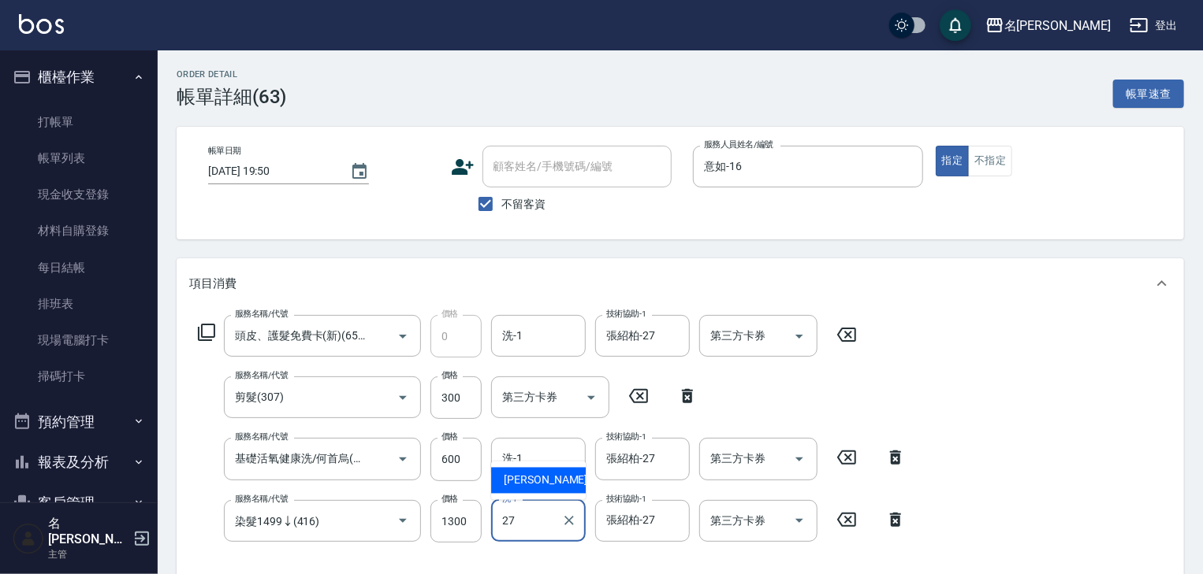
type input "張紹柏-27"
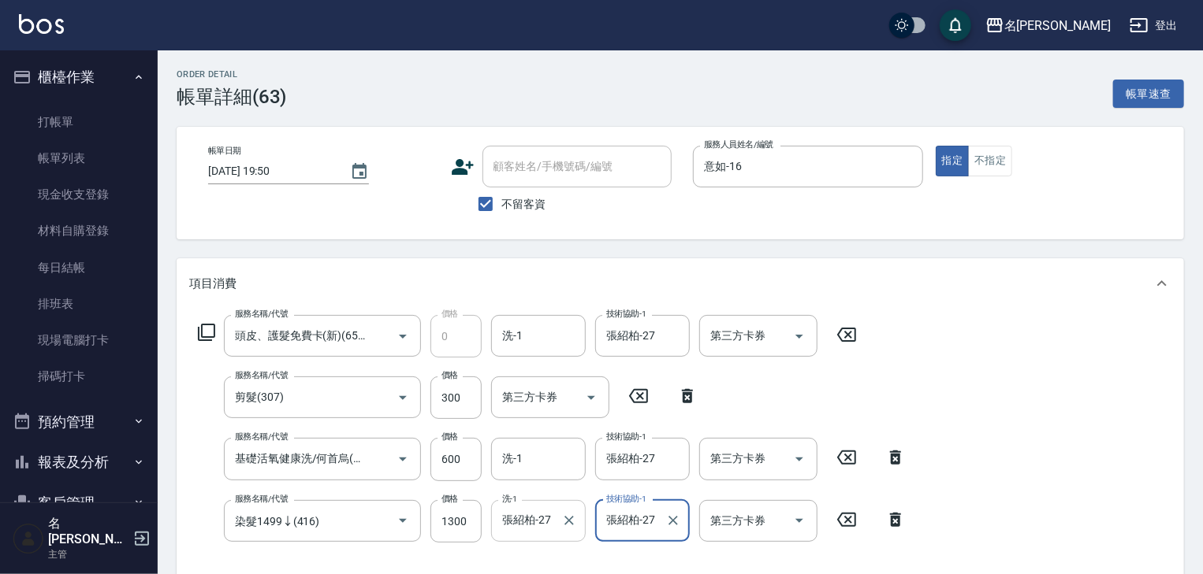
scroll to position [336, 0]
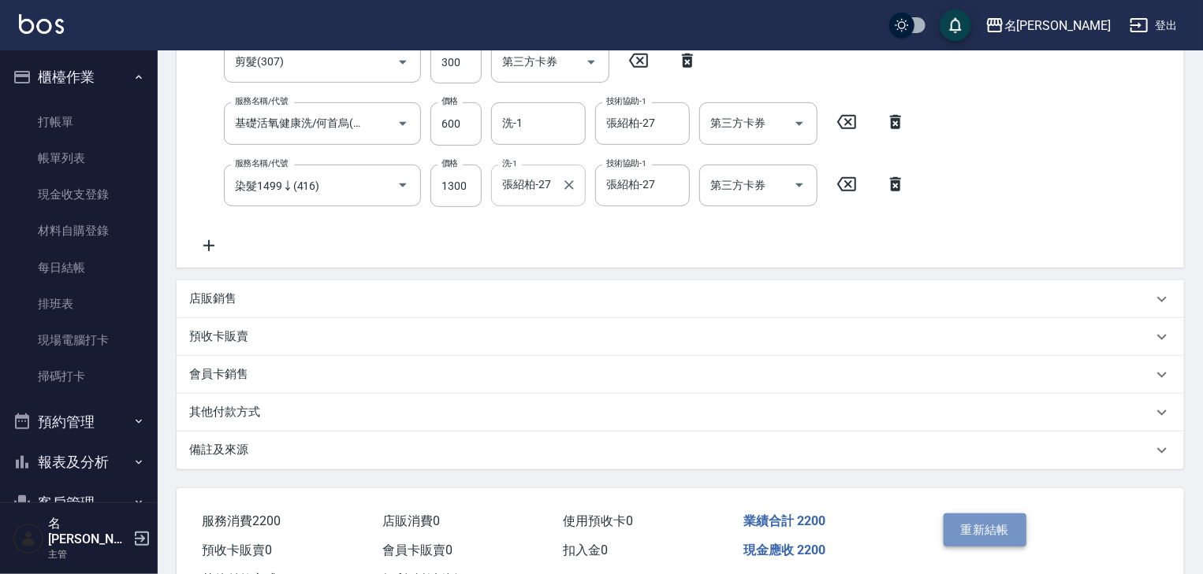
click at [975, 521] on button "重新結帳" at bounding box center [985, 530] width 84 height 33
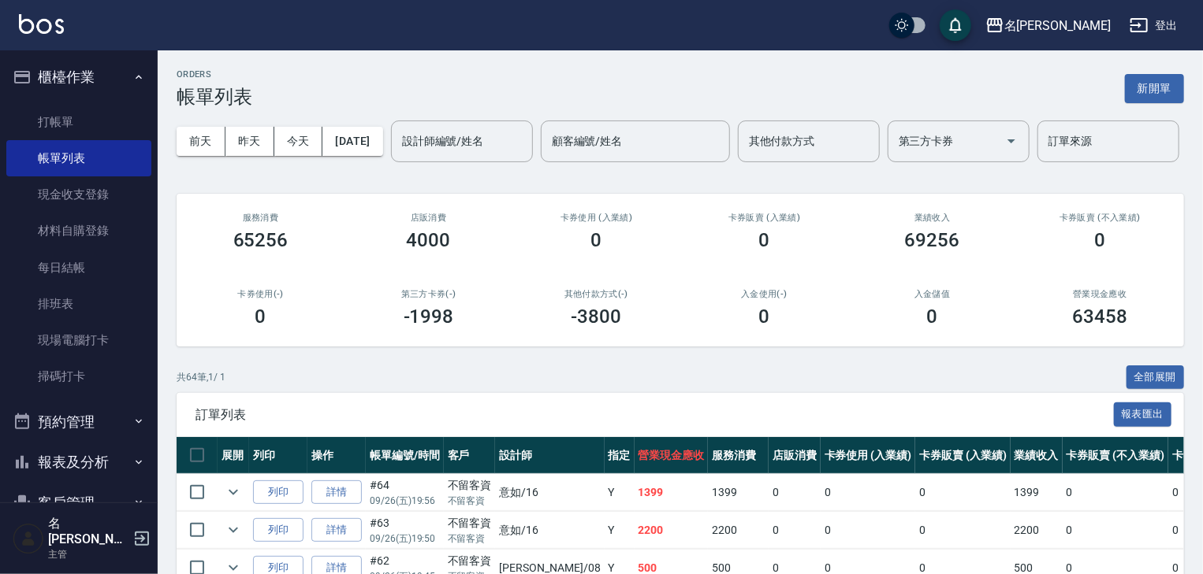
click at [44, 14] on img at bounding box center [41, 24] width 45 height 20
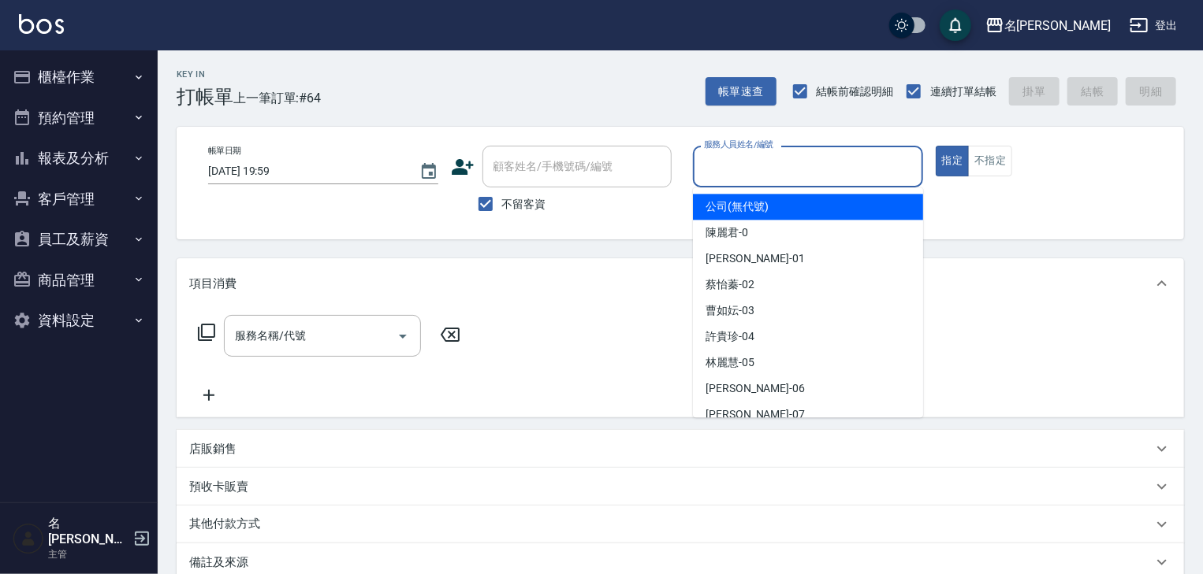
click at [817, 180] on input "服務人員姓名/編號" at bounding box center [808, 167] width 216 height 28
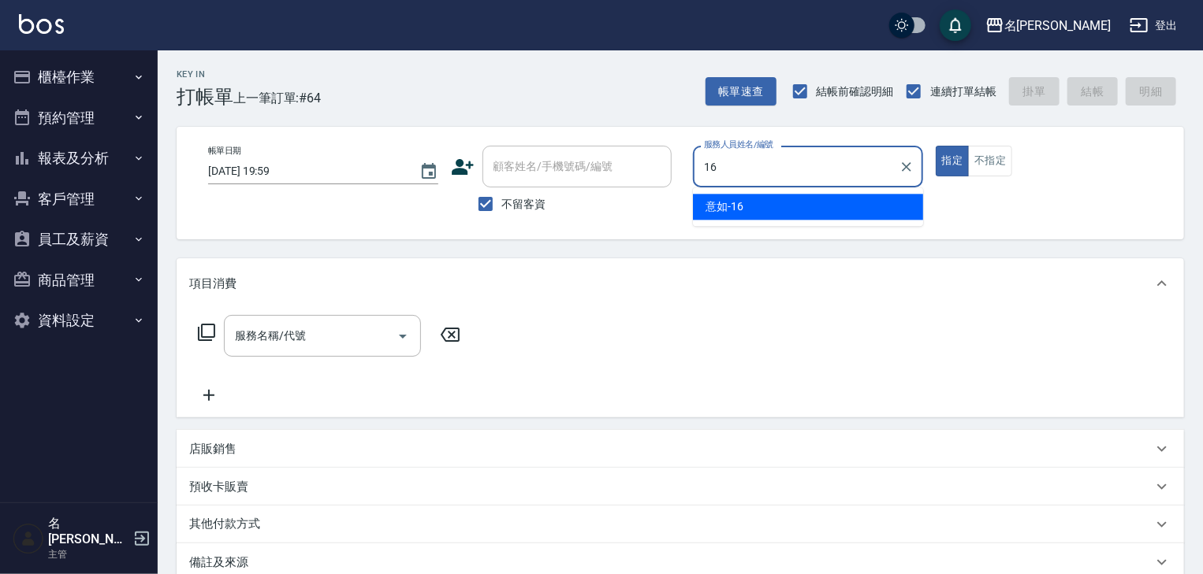
type input "意如-16"
type button "true"
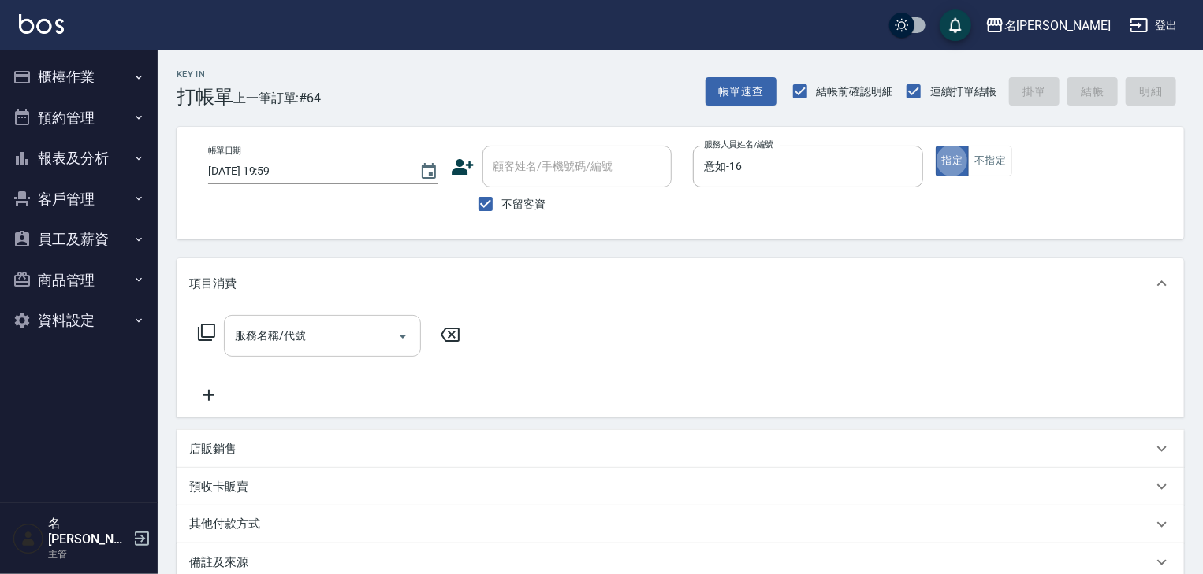
click at [344, 333] on input "服務名稱/代號" at bounding box center [310, 336] width 159 height 28
click at [82, 161] on button "報表及分析" at bounding box center [78, 158] width 145 height 41
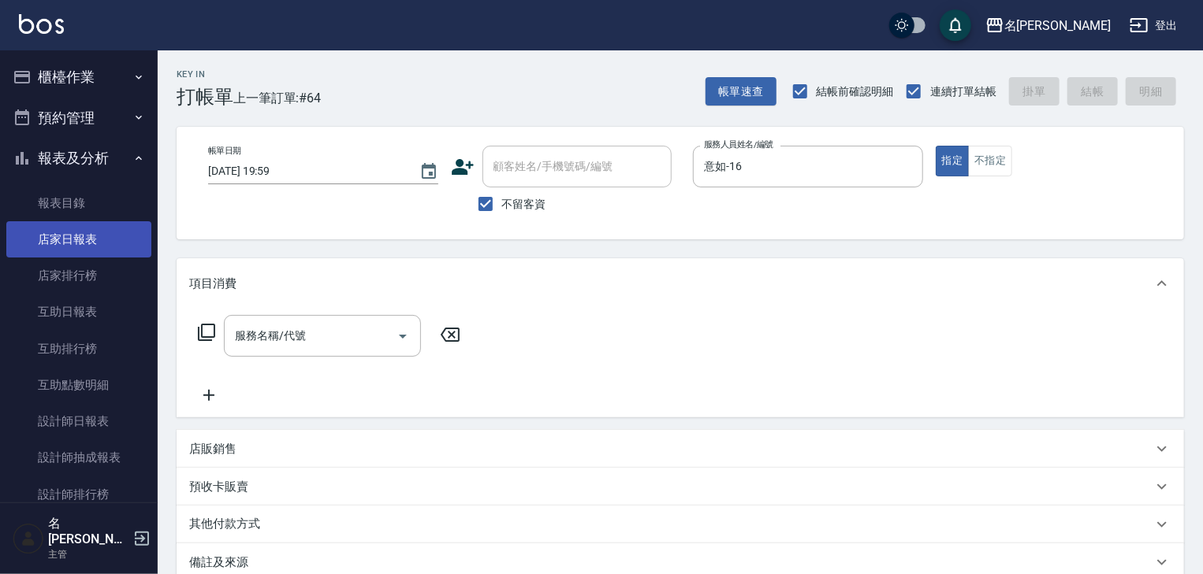
click at [79, 240] on link "店家日報表" at bounding box center [78, 239] width 145 height 36
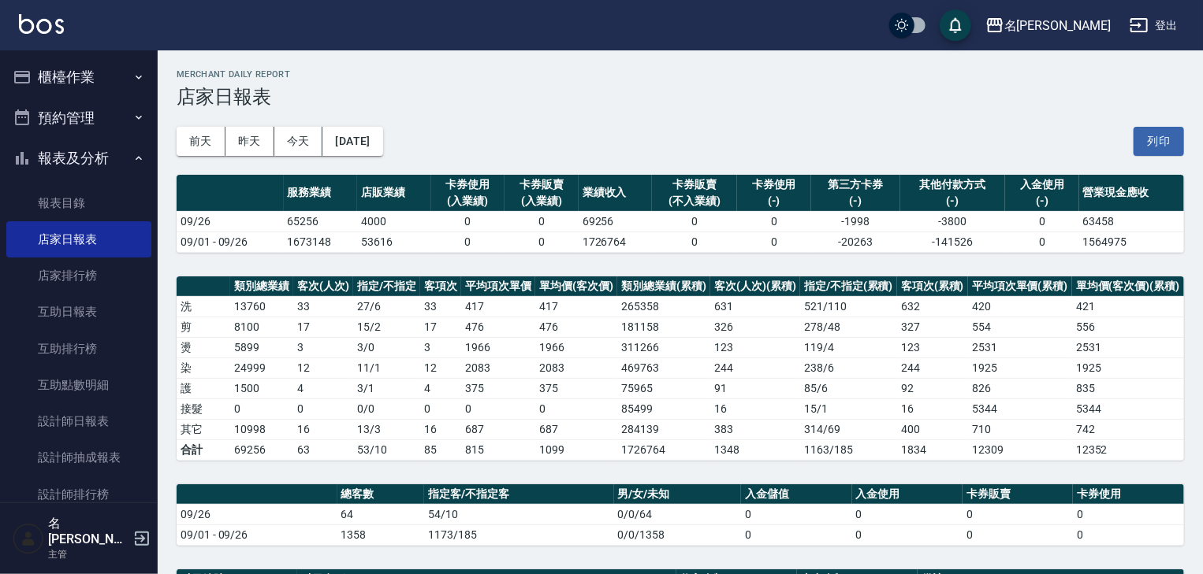
click at [54, 66] on button "櫃檯作業" at bounding box center [78, 77] width 145 height 41
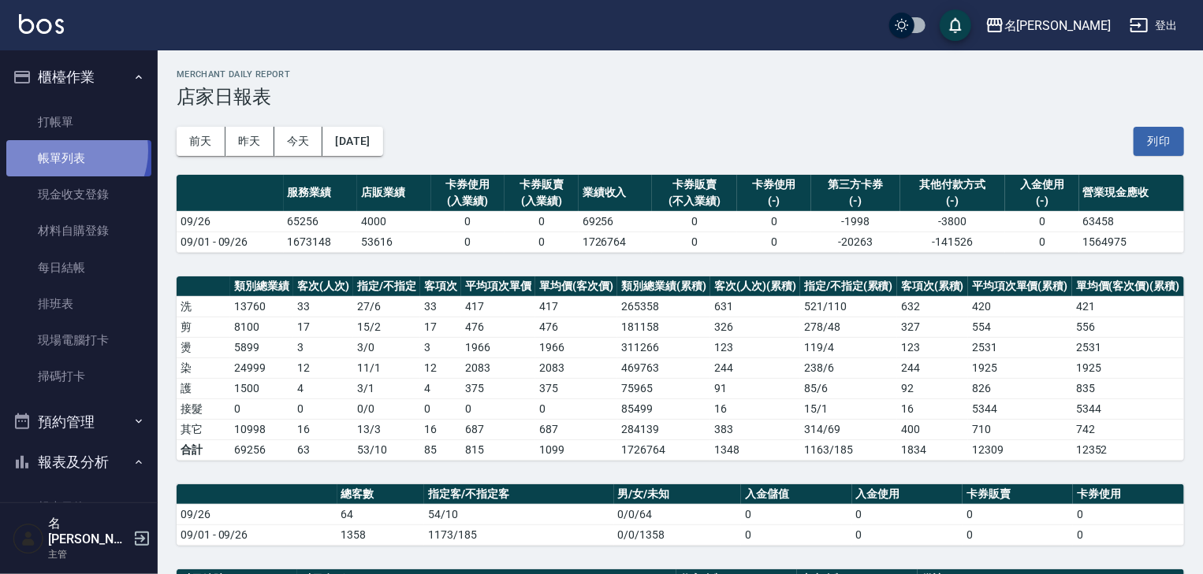
click at [68, 151] on link "帳單列表" at bounding box center [78, 158] width 145 height 36
click at [30, 35] on link at bounding box center [41, 25] width 45 height 23
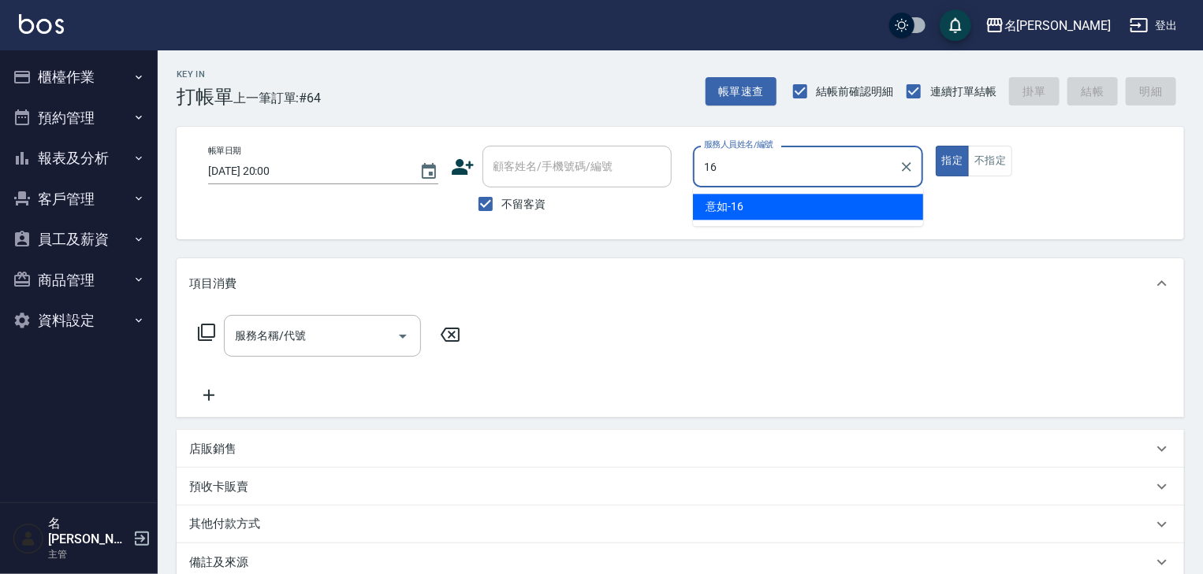
type input "意如-16"
type button "true"
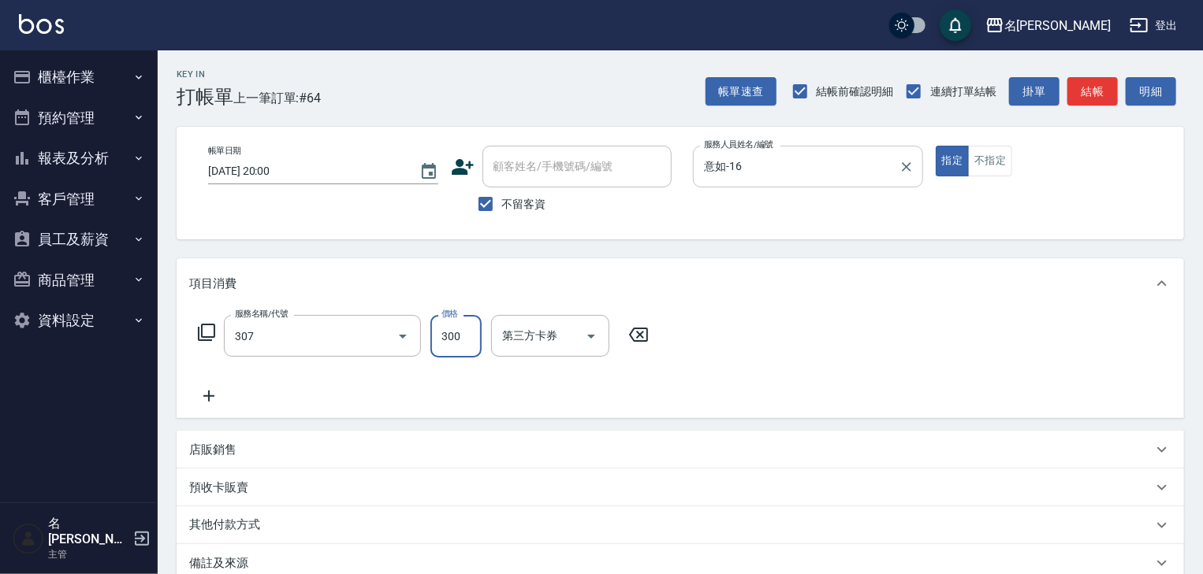
type input "剪髮(307)"
type input "750"
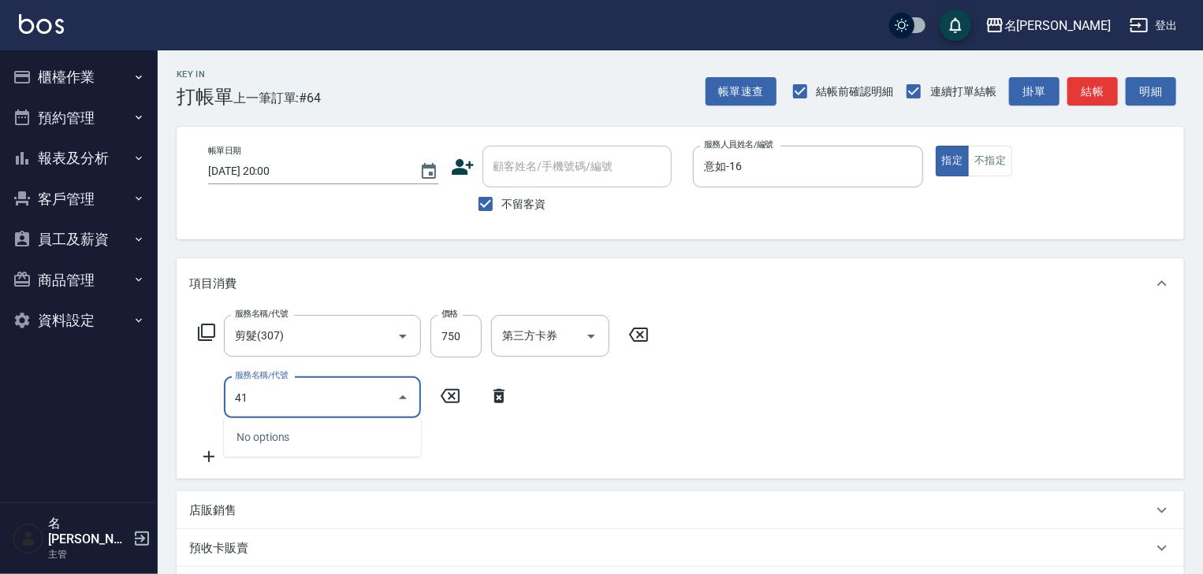
type input "41"
click at [42, 22] on img at bounding box center [41, 24] width 45 height 20
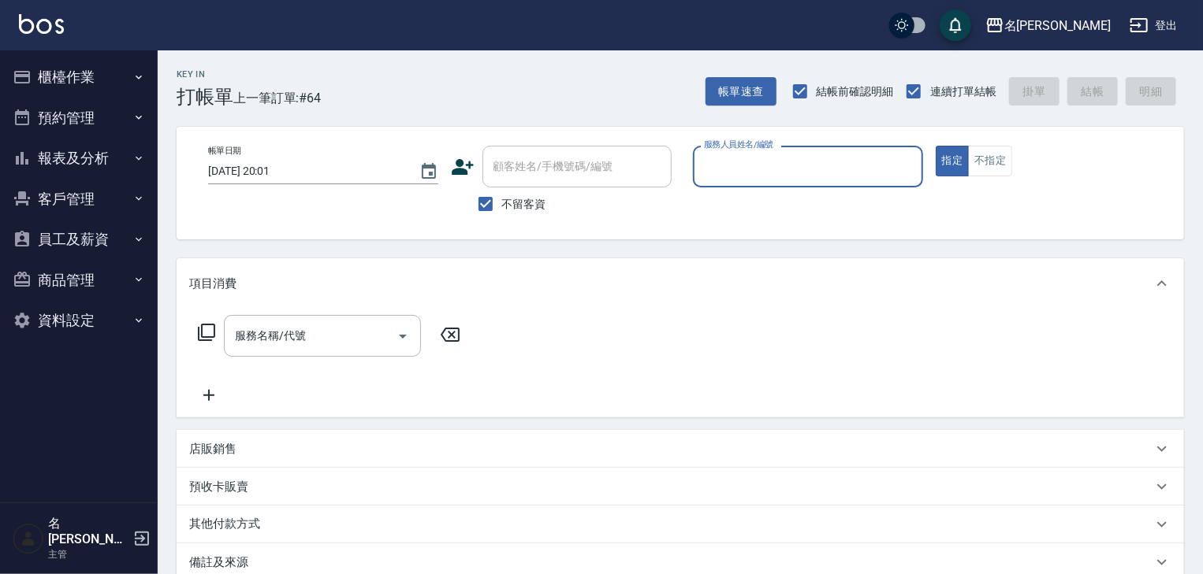
click at [812, 173] on input "服務人員姓名/編號" at bounding box center [808, 167] width 216 height 28
type input "[PERSON_NAME]-02"
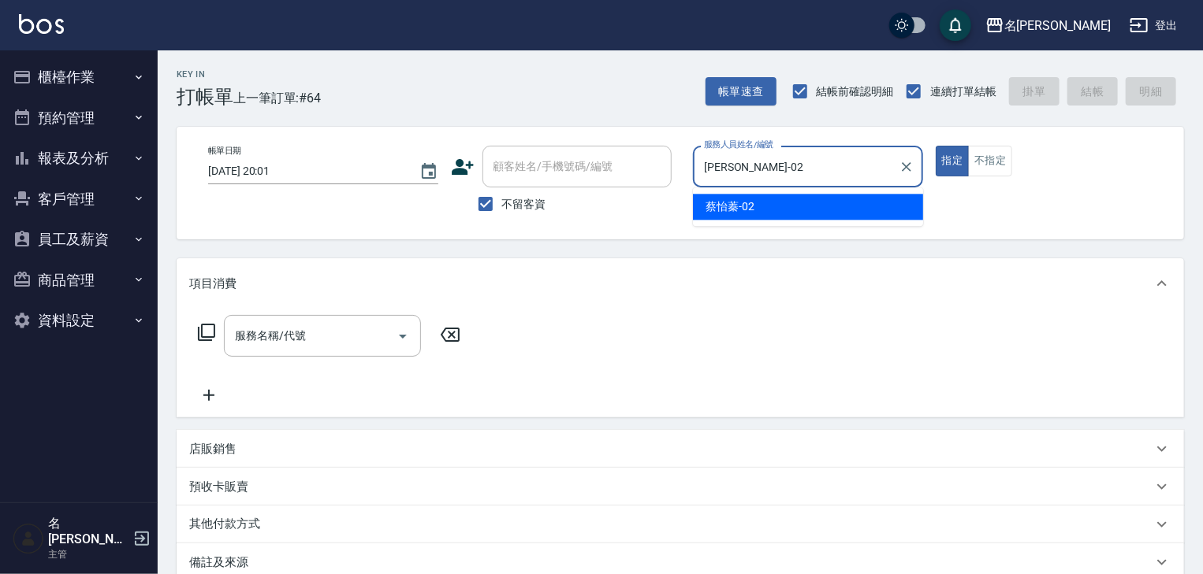
type button "true"
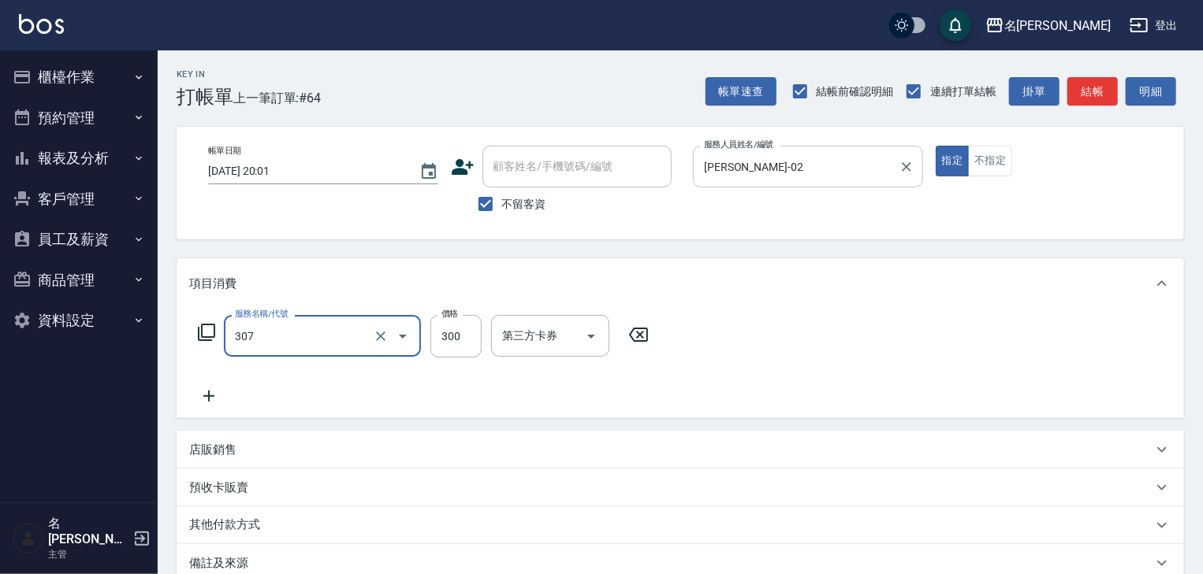
type input "剪髮(307)"
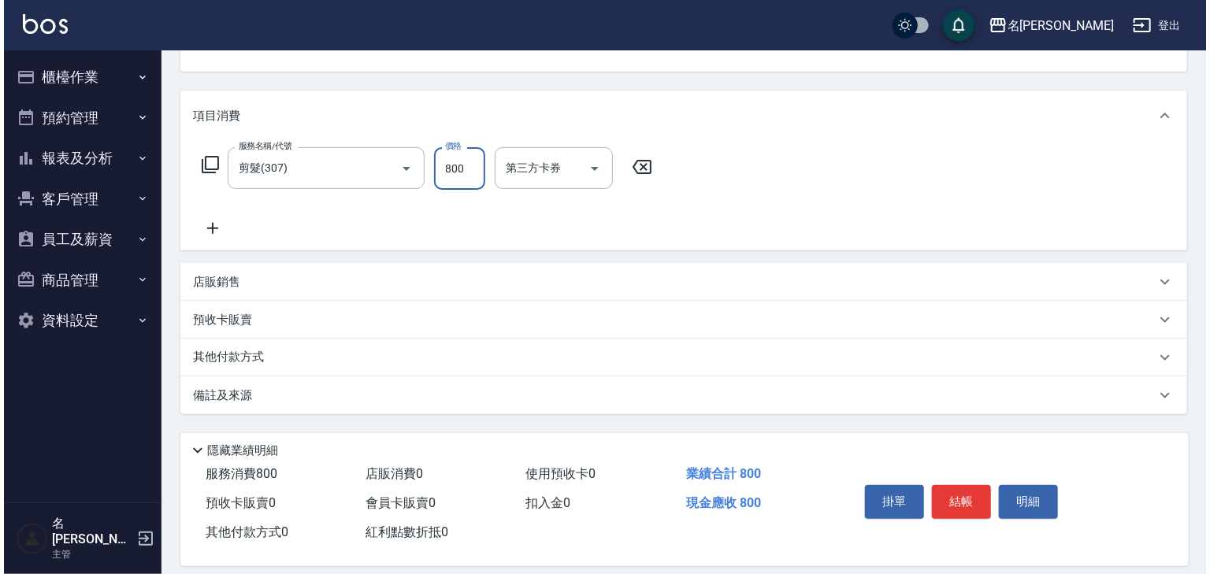
scroll to position [184, 0]
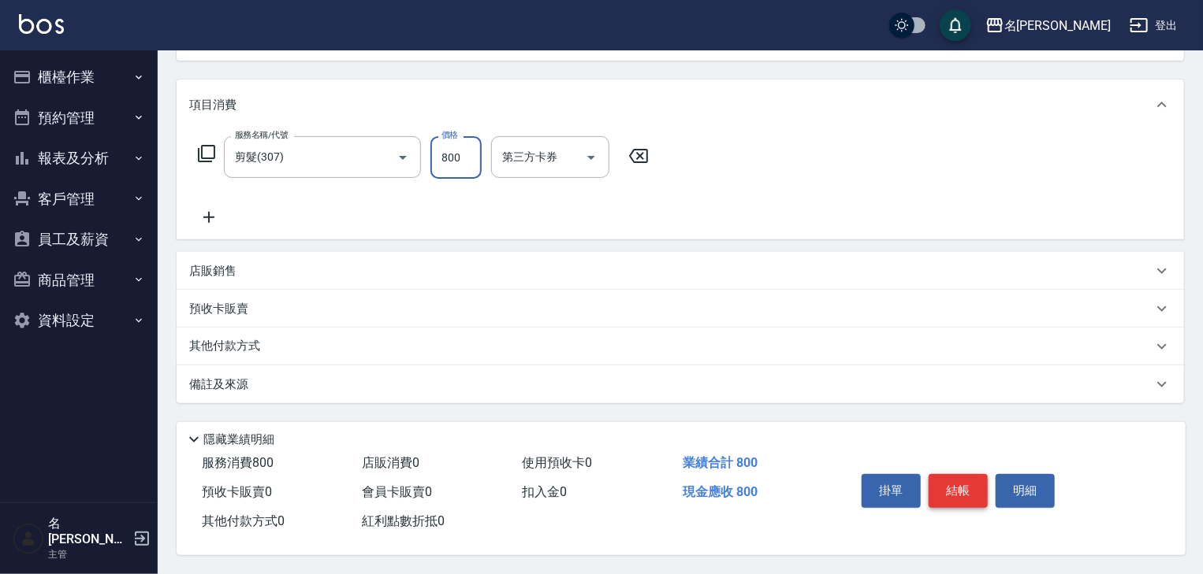
type input "800"
click at [965, 478] on button "結帳" at bounding box center [957, 490] width 59 height 33
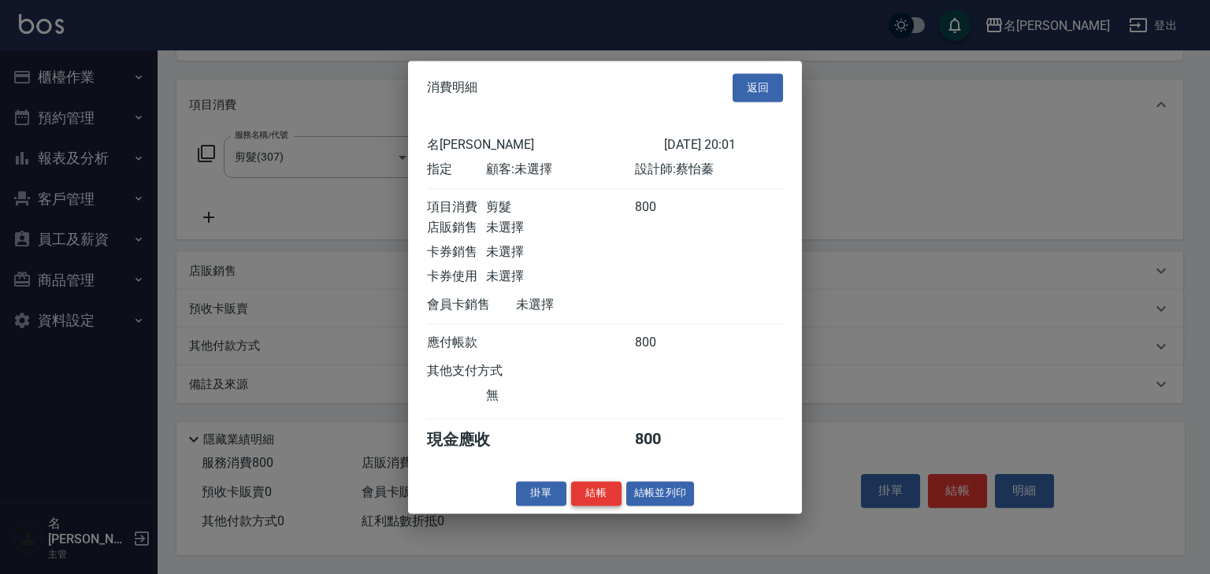
click at [605, 504] on button "結帳" at bounding box center [596, 493] width 50 height 24
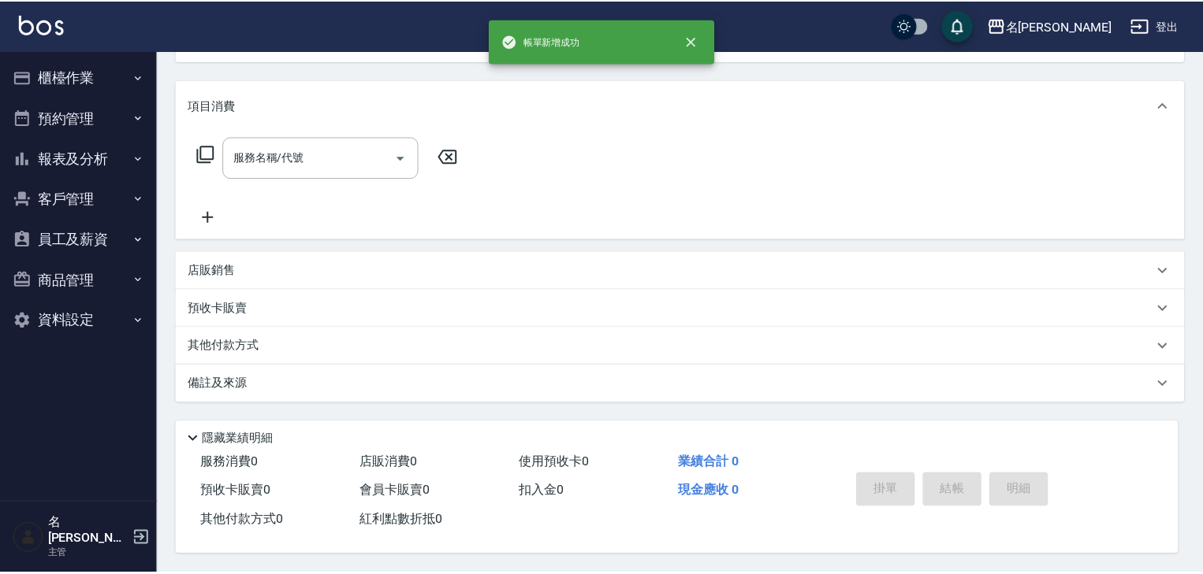
scroll to position [0, 0]
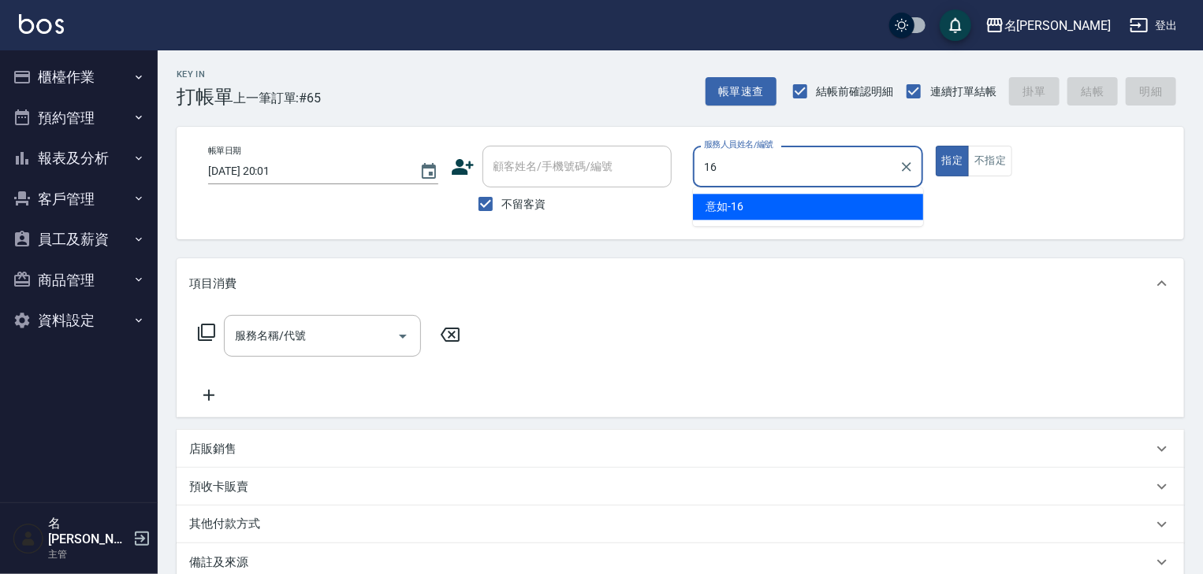
type input "意如-16"
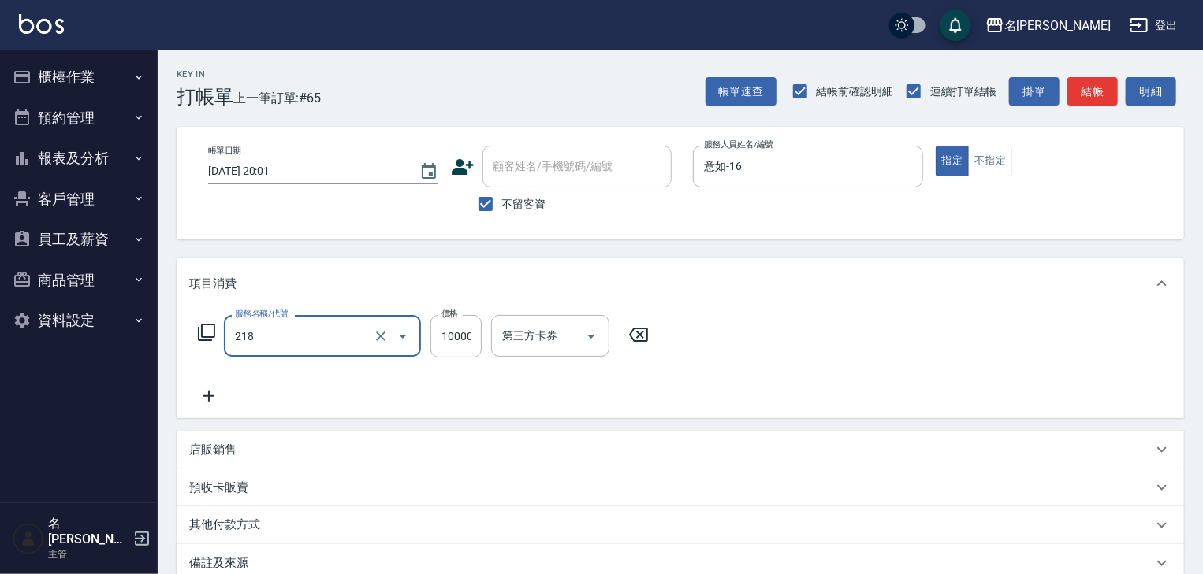
type input "接髮(218)"
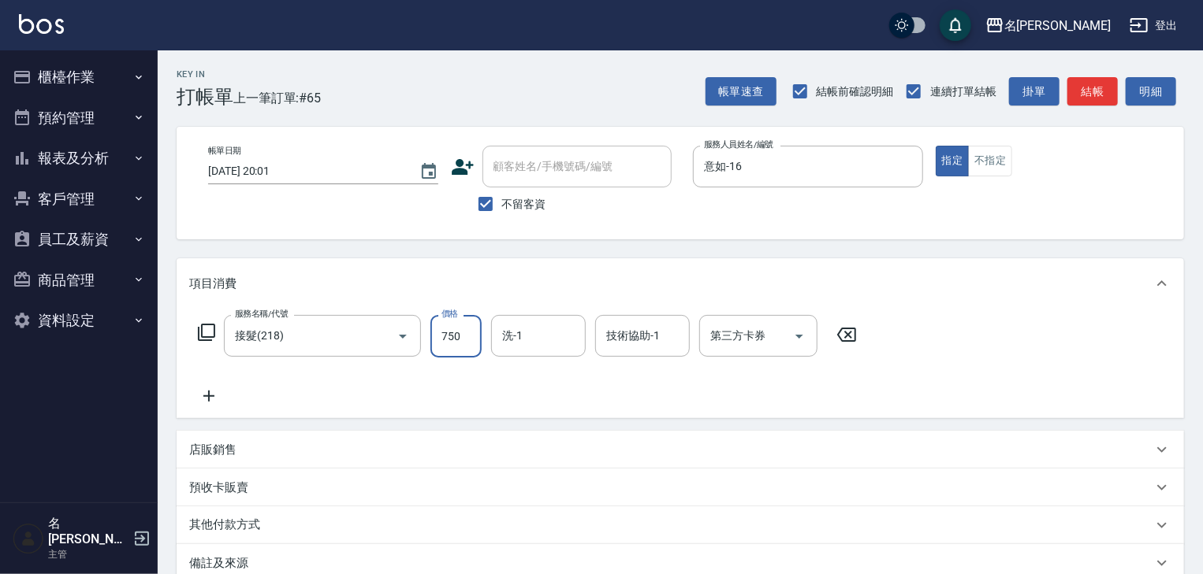
type input "750"
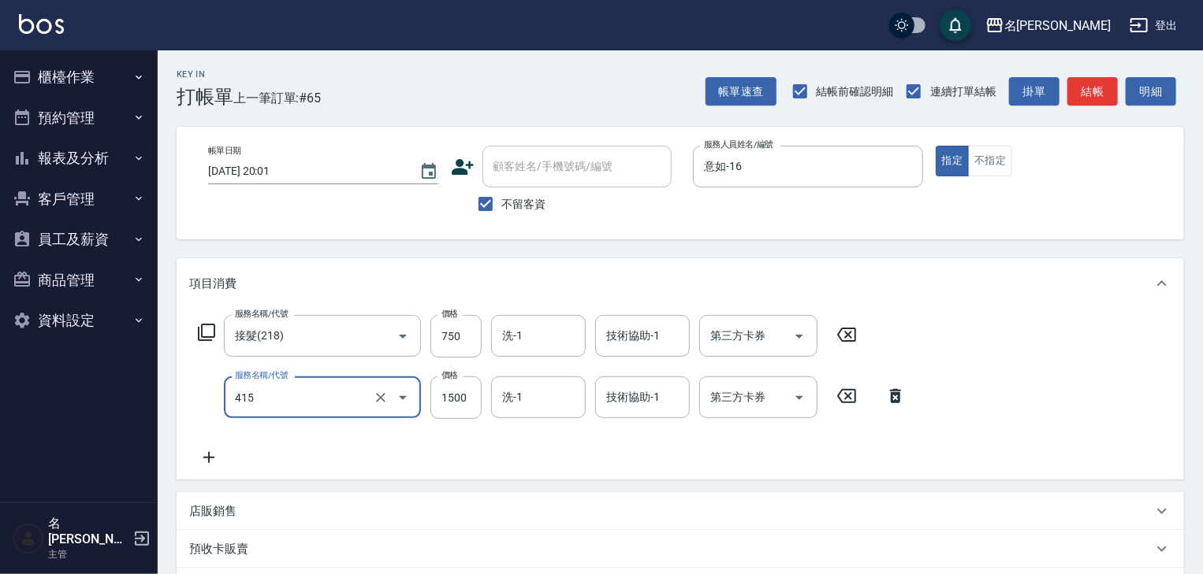
type input "染髮1500↑(415)"
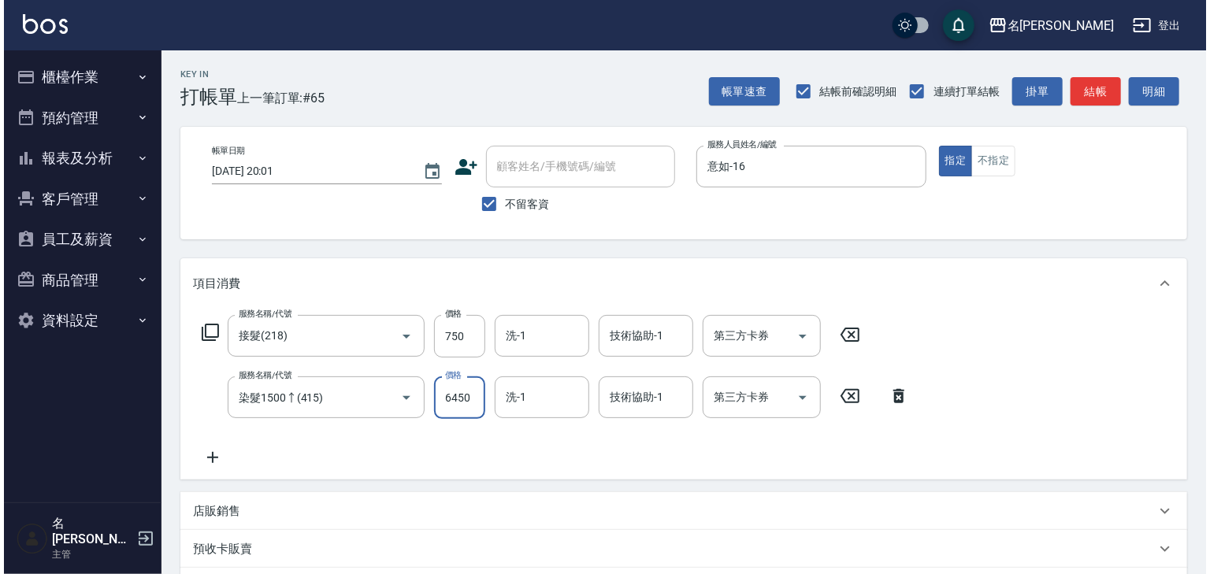
scroll to position [246, 0]
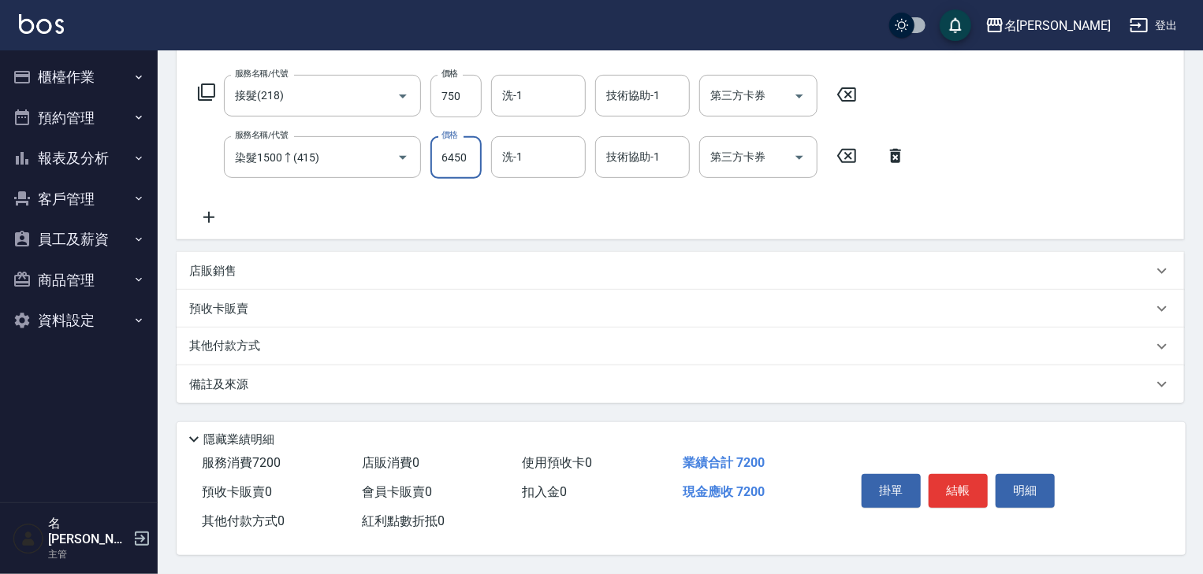
drag, startPoint x: 467, startPoint y: 158, endPoint x: 400, endPoint y: 177, distance: 68.8
click at [400, 177] on div "服務名稱/代號 接髮(218) 服務名稱/代號 價格 750 價格 洗-1 洗-1 技術協助-1 技術協助-1 第三方卡券 第三方卡券 服務名稱/代號 染髮1…" at bounding box center [552, 151] width 726 height 152
type input "6200"
click at [976, 474] on button "結帳" at bounding box center [957, 490] width 59 height 33
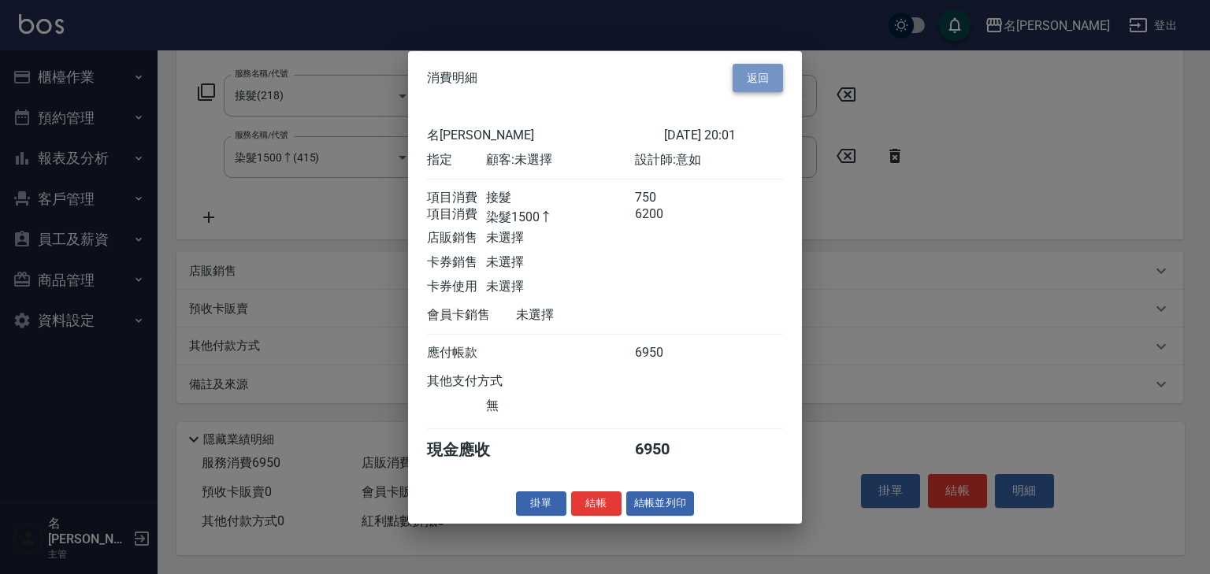
click at [777, 72] on button "返回" at bounding box center [758, 77] width 50 height 29
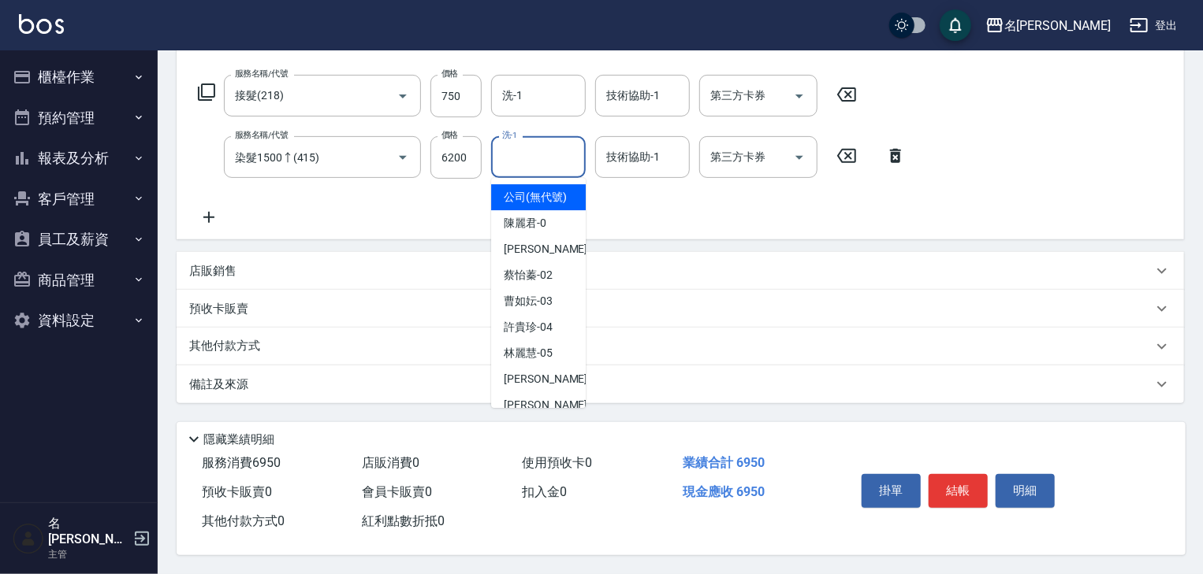
click at [538, 154] on input "洗-1" at bounding box center [538, 157] width 80 height 28
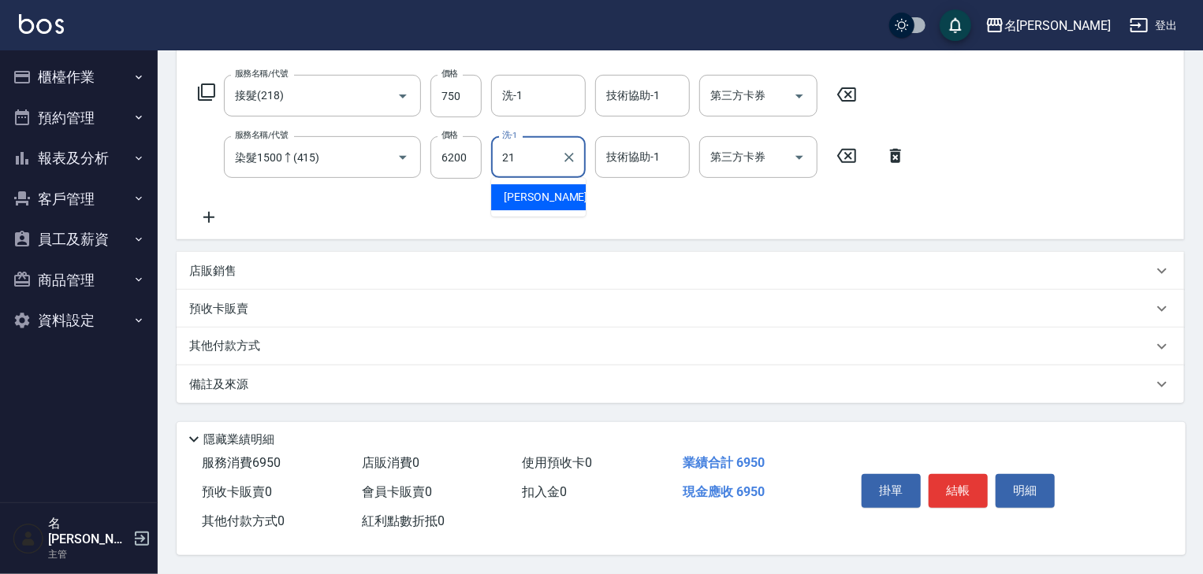
type input "[PERSON_NAME]-21"
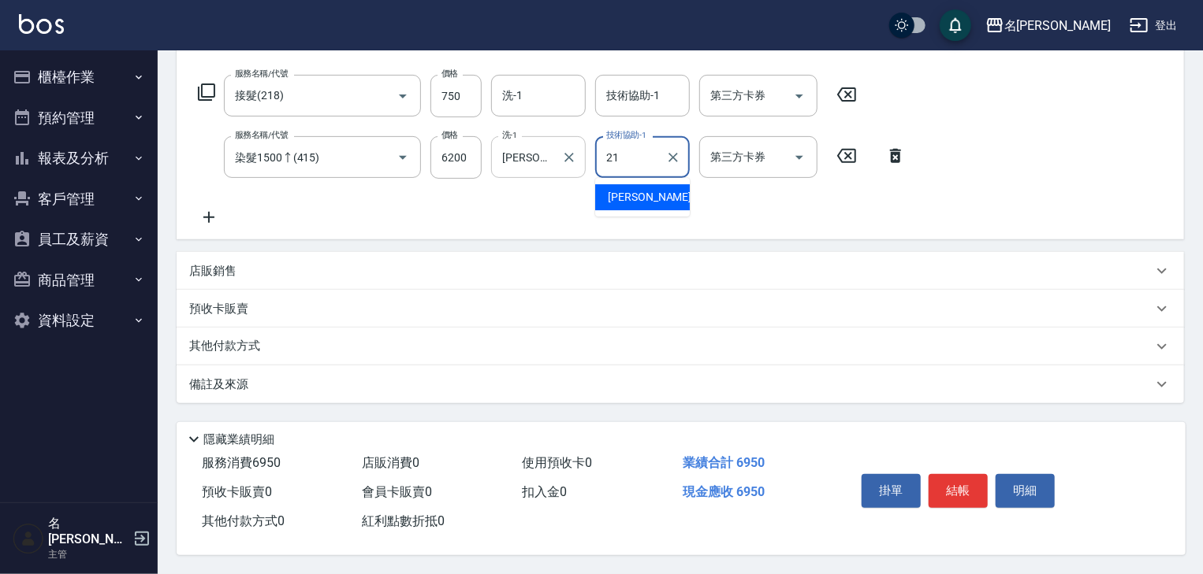
type input "[PERSON_NAME]-21"
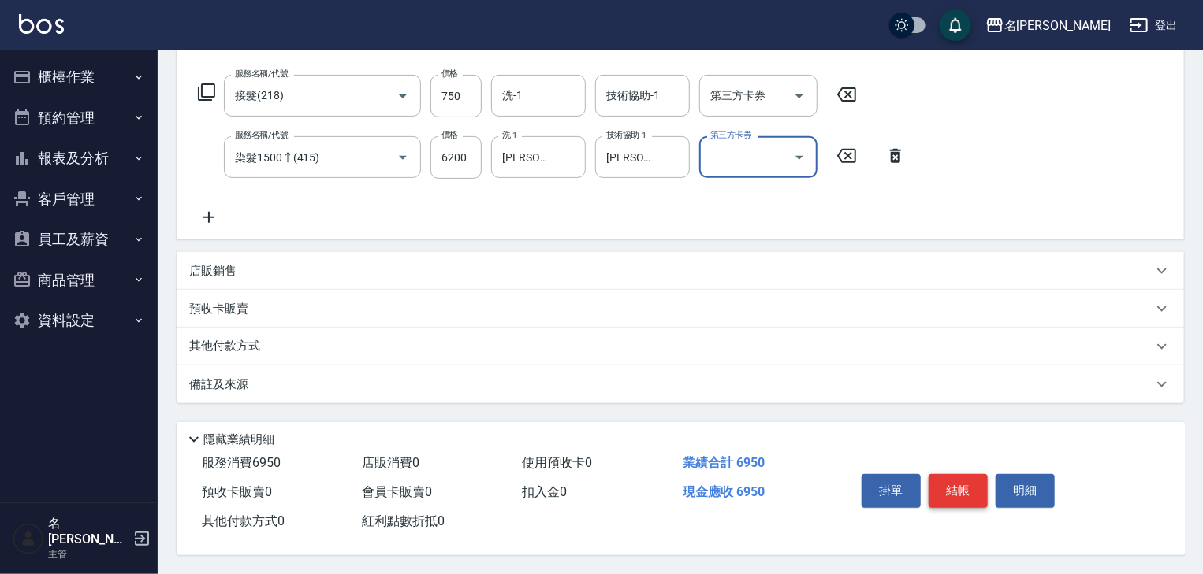
click at [942, 480] on button "結帳" at bounding box center [957, 490] width 59 height 33
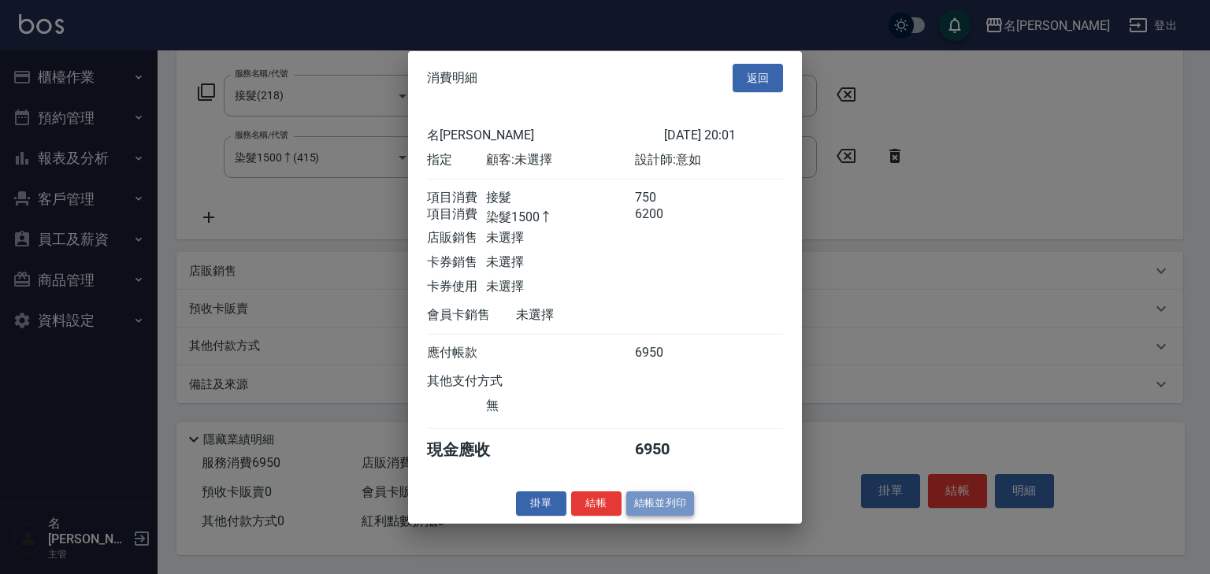
click at [671, 507] on button "結帳並列印" at bounding box center [660, 504] width 69 height 24
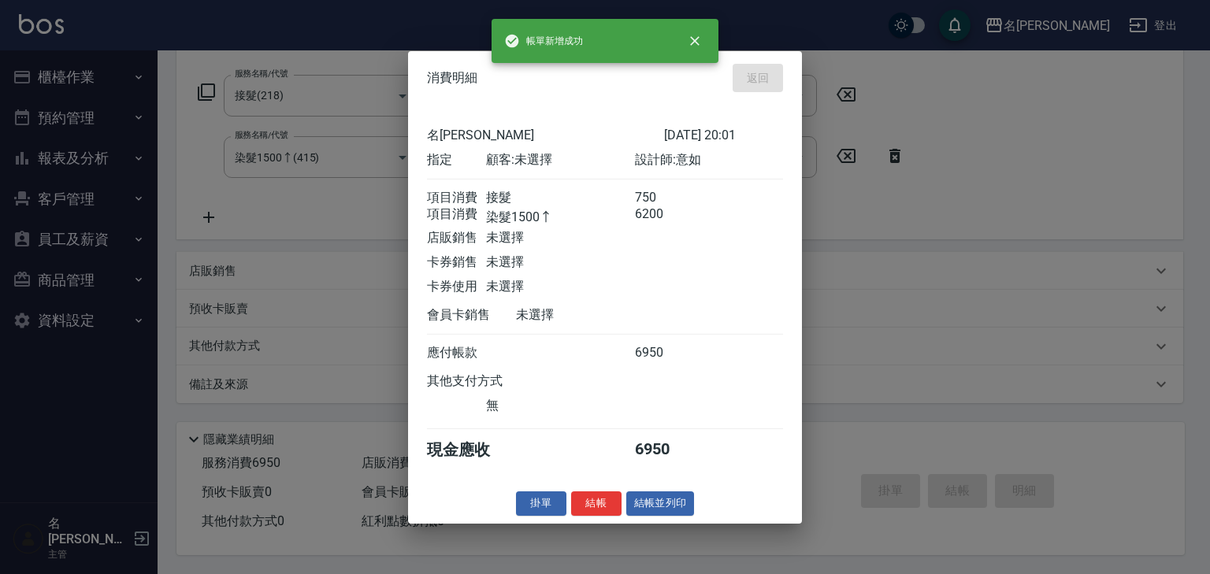
type input "[DATE] 20:03"
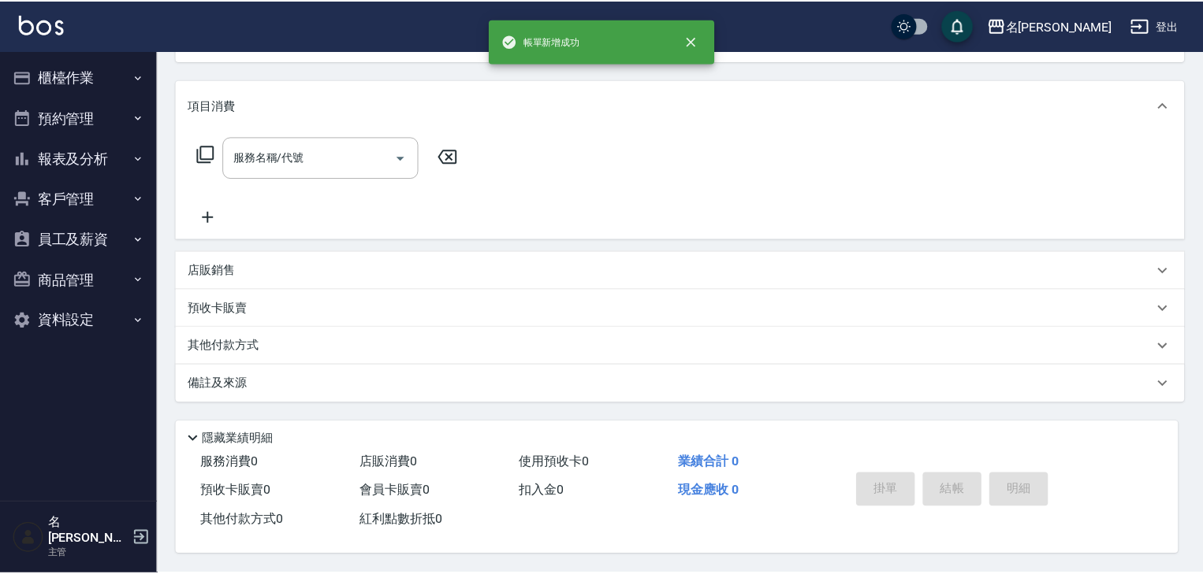
scroll to position [0, 0]
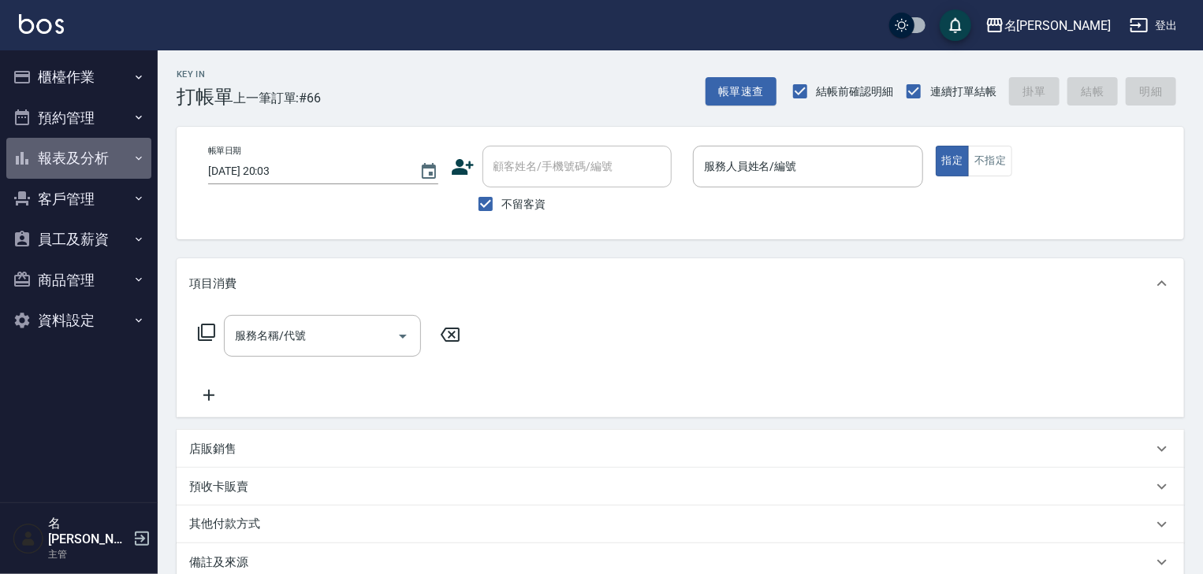
click at [82, 161] on button "報表及分析" at bounding box center [78, 158] width 145 height 41
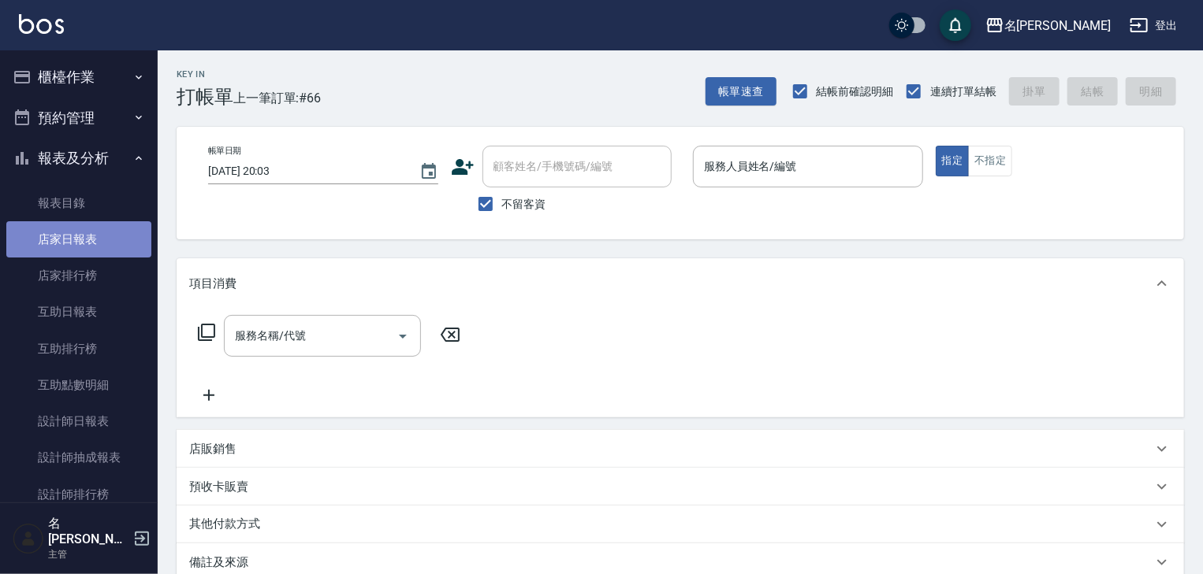
click at [84, 243] on link "店家日報表" at bounding box center [78, 239] width 145 height 36
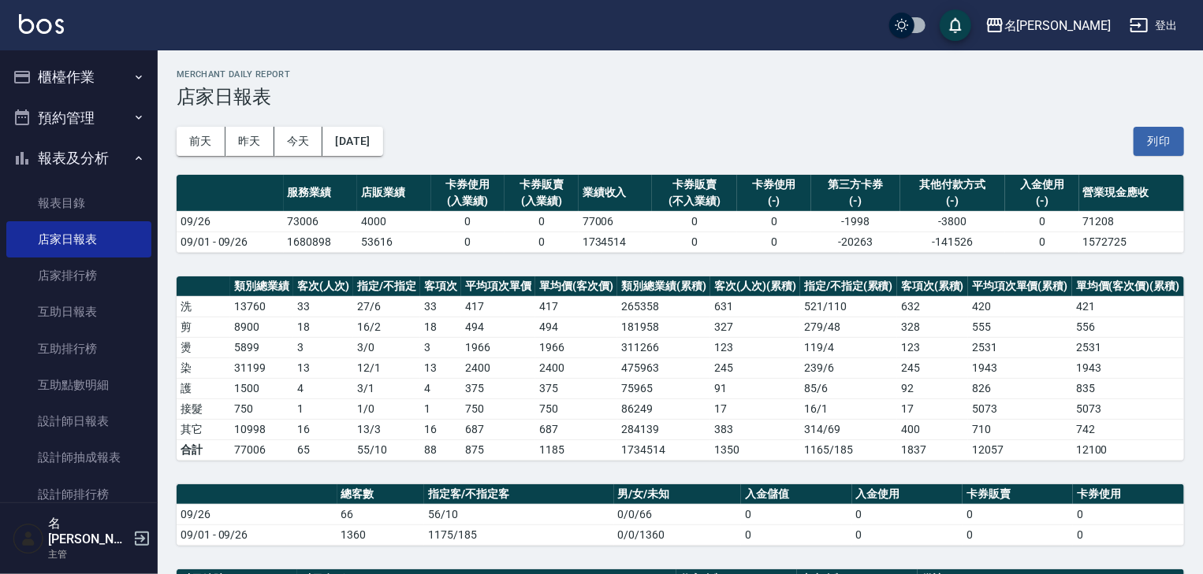
drag, startPoint x: 1210, startPoint y: 161, endPoint x: 1028, endPoint y: 35, distance: 221.4
drag, startPoint x: 1028, startPoint y: 35, endPoint x: 738, endPoint y: 99, distance: 297.1
click at [744, 72] on h2 "Merchant Daily Report" at bounding box center [680, 74] width 1007 height 10
click at [1144, 137] on button "列印" at bounding box center [1158, 141] width 50 height 29
click at [63, 83] on button "櫃檯作業" at bounding box center [78, 77] width 145 height 41
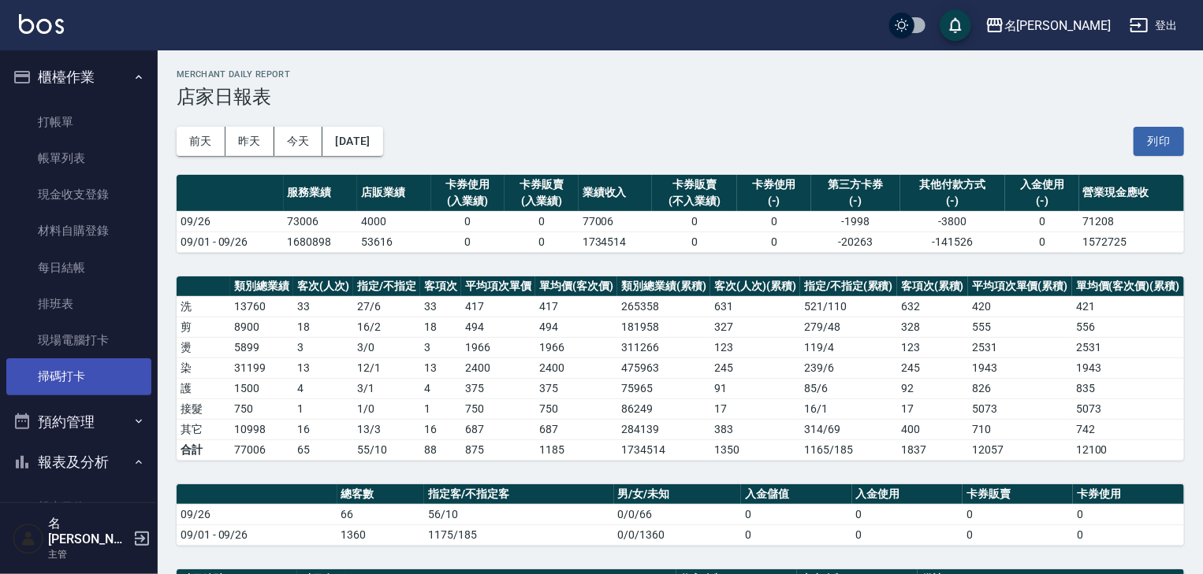
click at [102, 382] on link "掃碼打卡" at bounding box center [78, 377] width 145 height 36
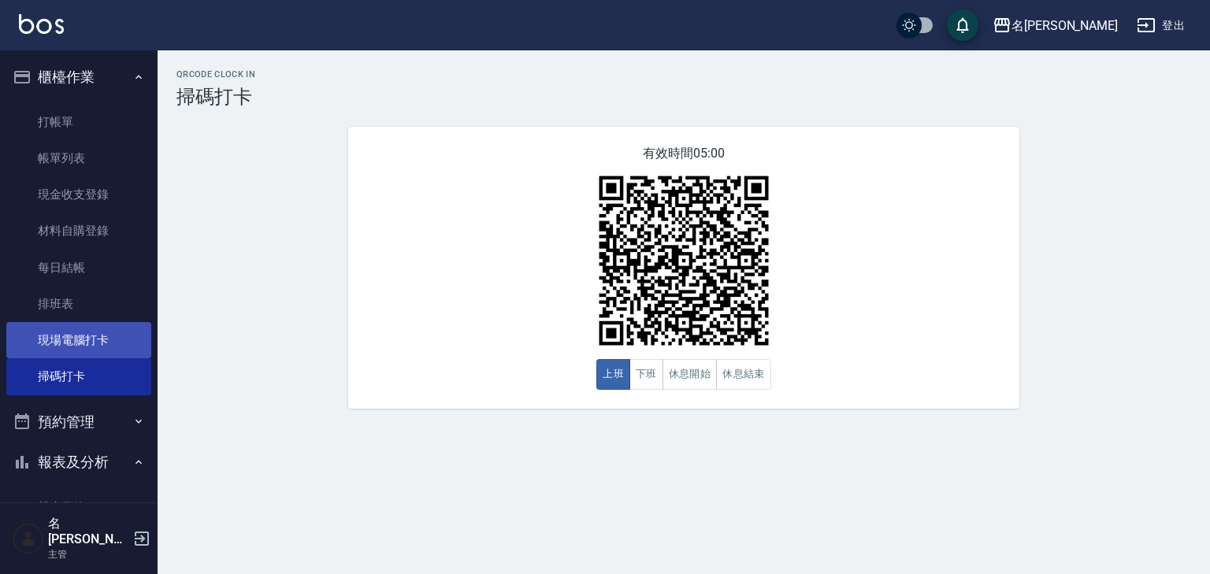
click at [113, 336] on link "現場電腦打卡" at bounding box center [78, 340] width 145 height 36
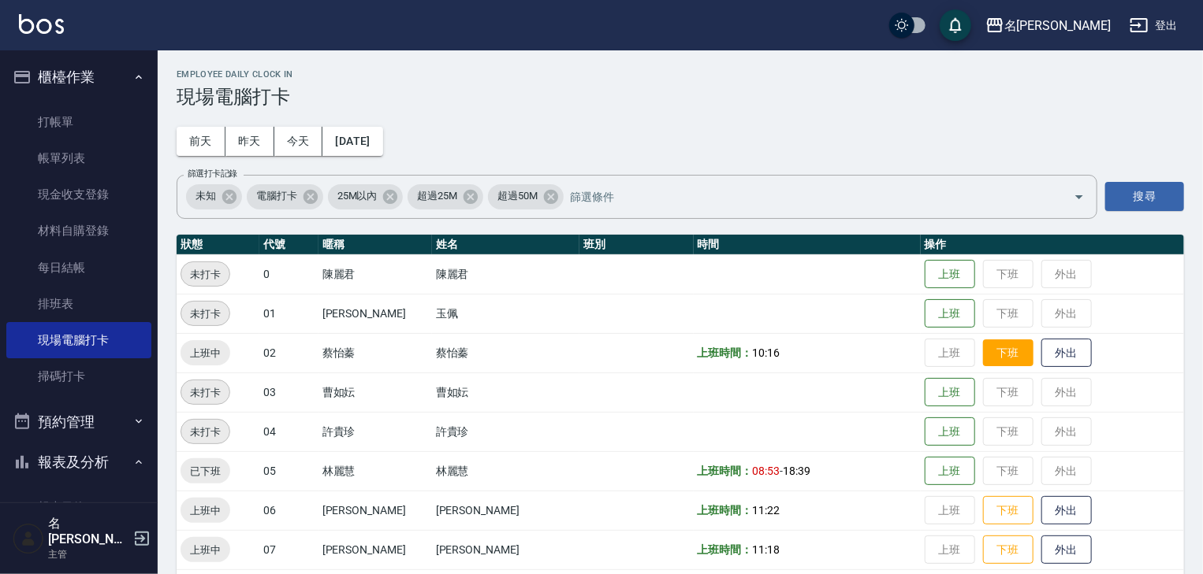
click at [994, 355] on button "下班" at bounding box center [1008, 354] width 50 height 28
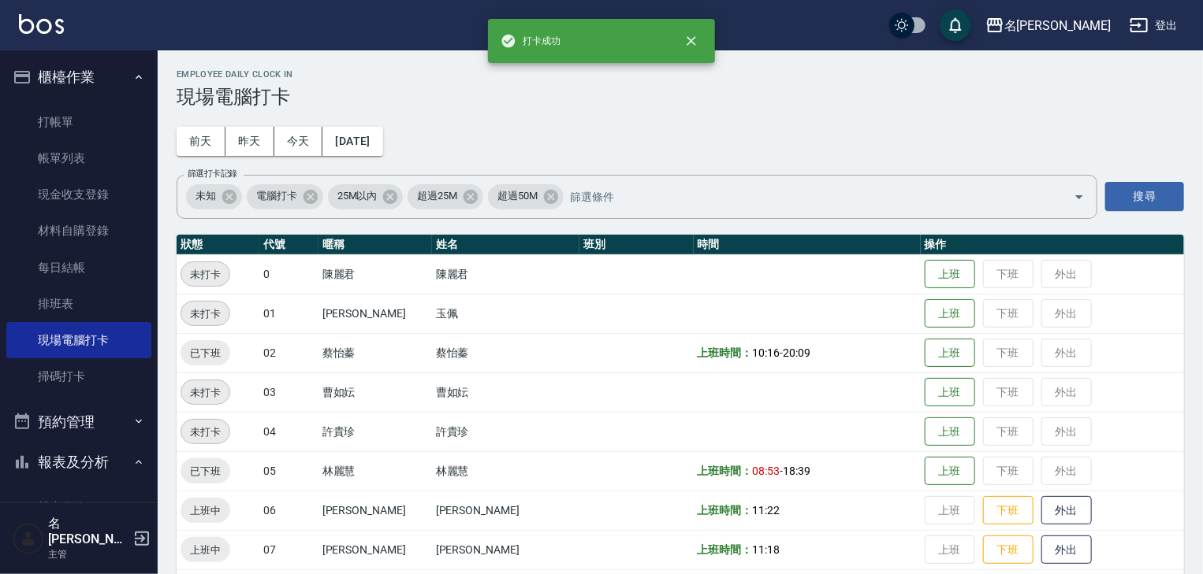
scroll to position [252, 0]
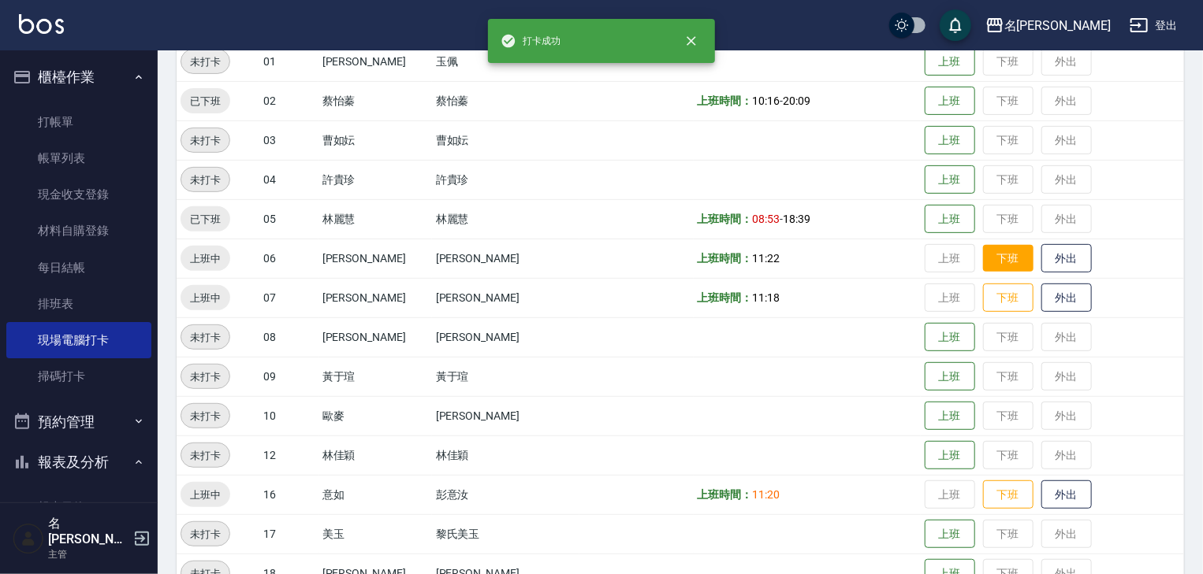
click at [985, 249] on button "下班" at bounding box center [1008, 259] width 50 height 28
click at [989, 292] on button "下班" at bounding box center [1008, 298] width 50 height 28
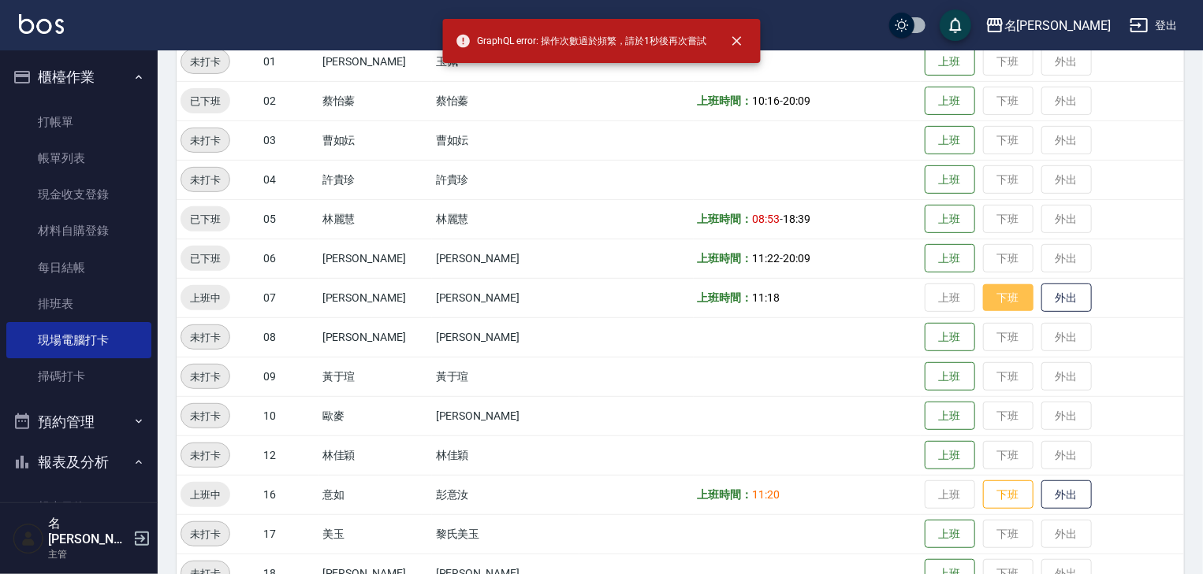
click at [987, 305] on button "下班" at bounding box center [1008, 298] width 50 height 28
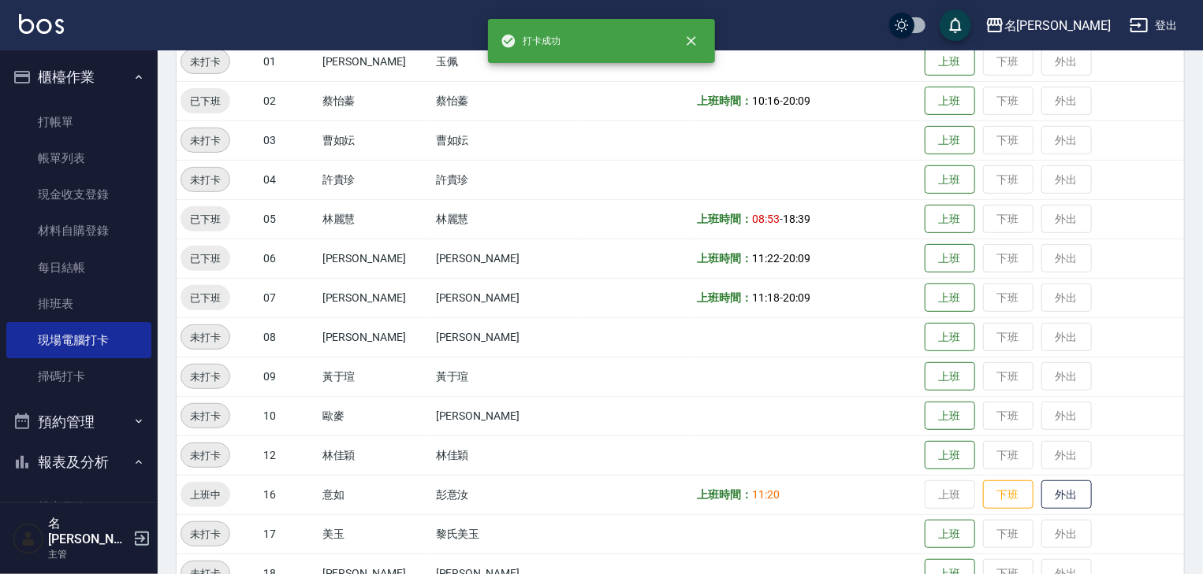
scroll to position [420, 0]
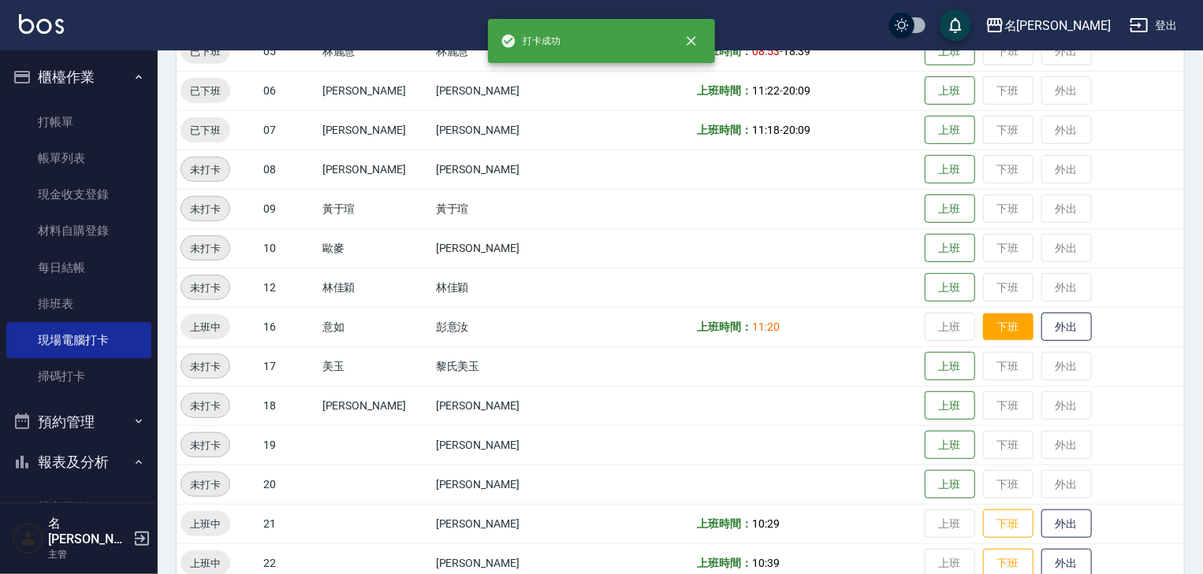
click at [992, 332] on button "下班" at bounding box center [1008, 328] width 50 height 28
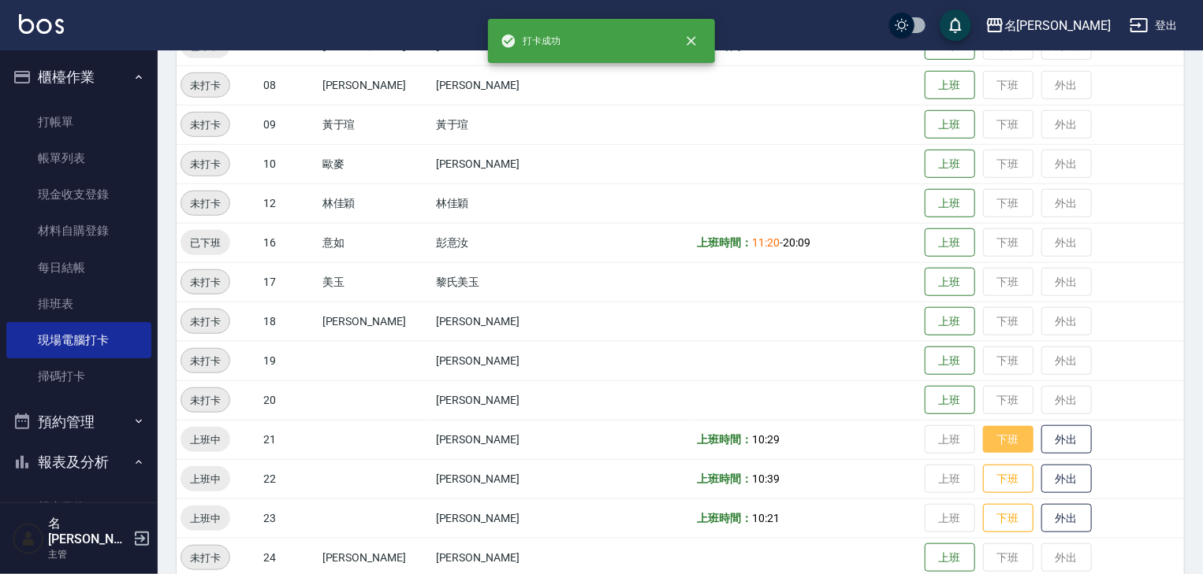
click at [996, 440] on button "下班" at bounding box center [1008, 440] width 50 height 28
click at [993, 484] on button "下班" at bounding box center [1008, 480] width 50 height 28
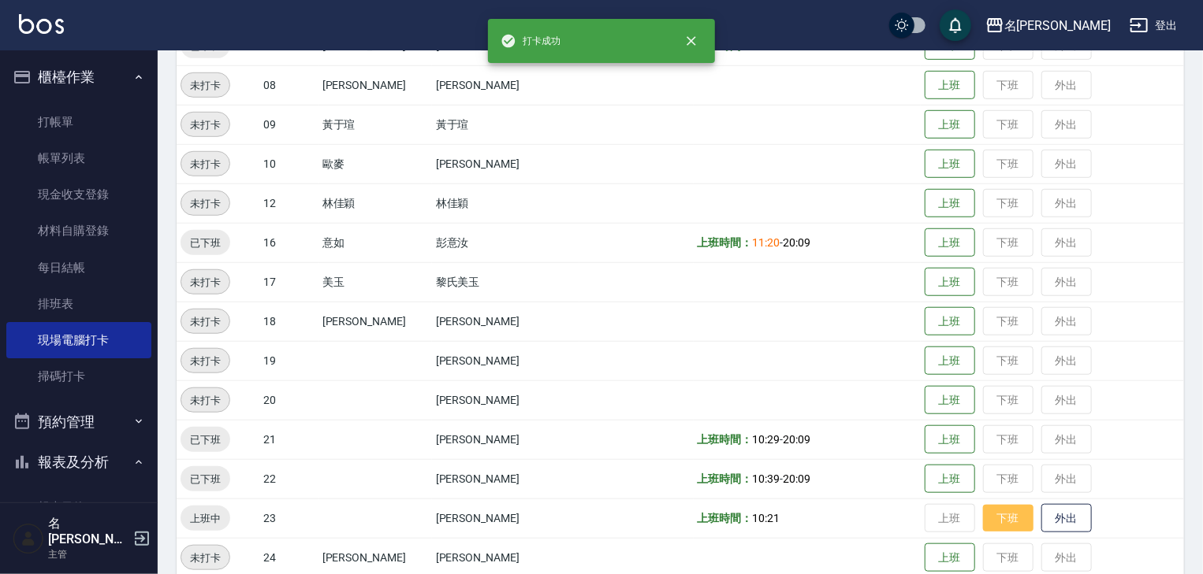
click at [987, 505] on button "下班" at bounding box center [1008, 519] width 50 height 28
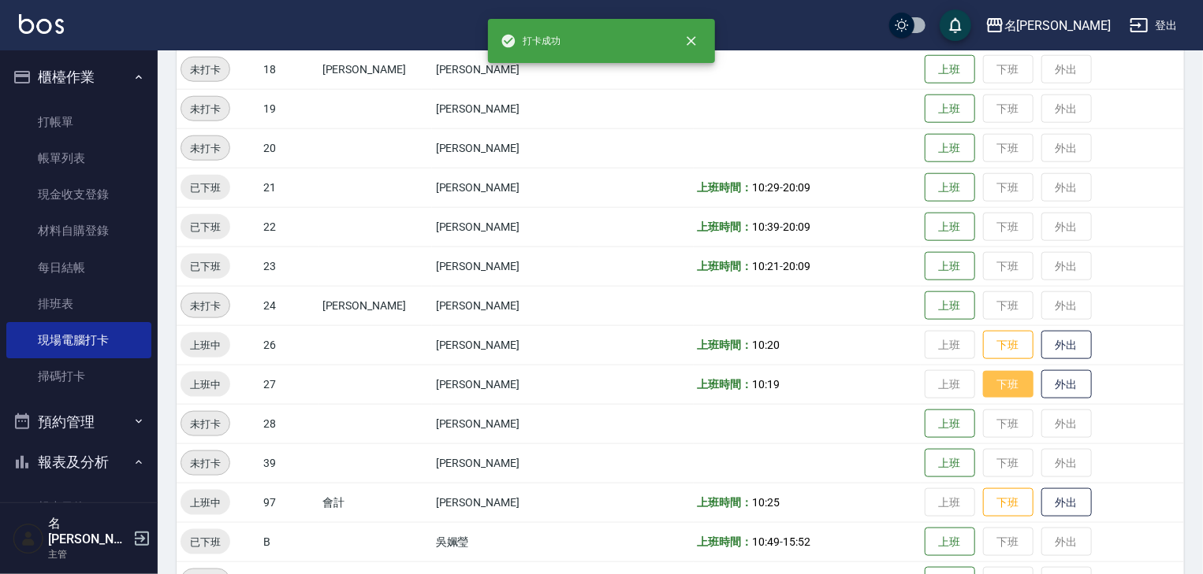
click at [988, 383] on button "下班" at bounding box center [1008, 385] width 50 height 28
click at [983, 351] on button "下班" at bounding box center [1008, 346] width 50 height 28
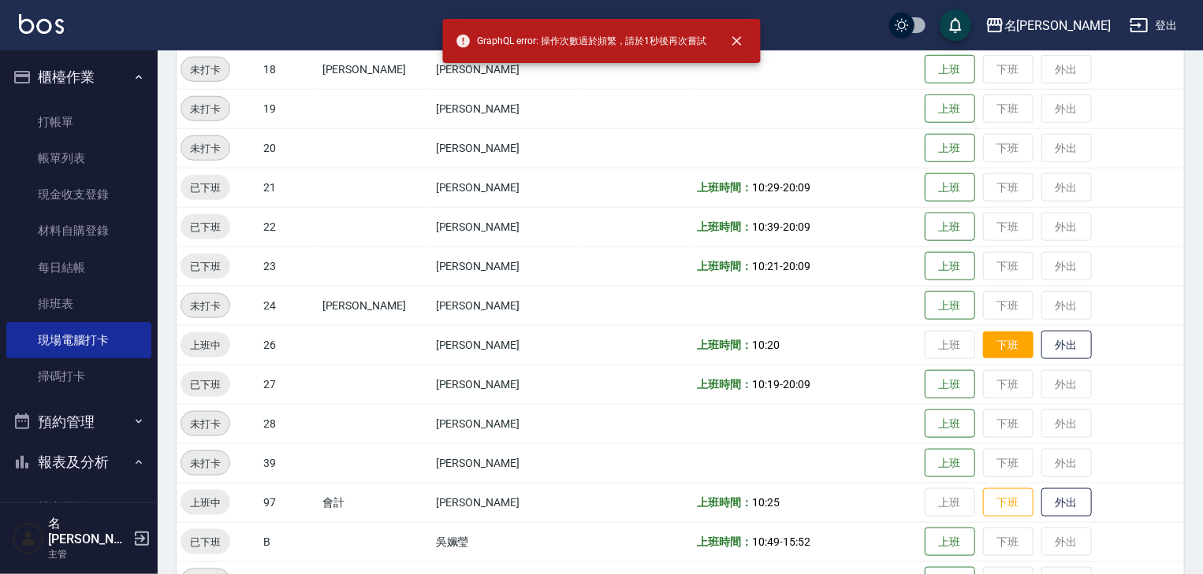
click at [988, 351] on button "下班" at bounding box center [1008, 346] width 50 height 28
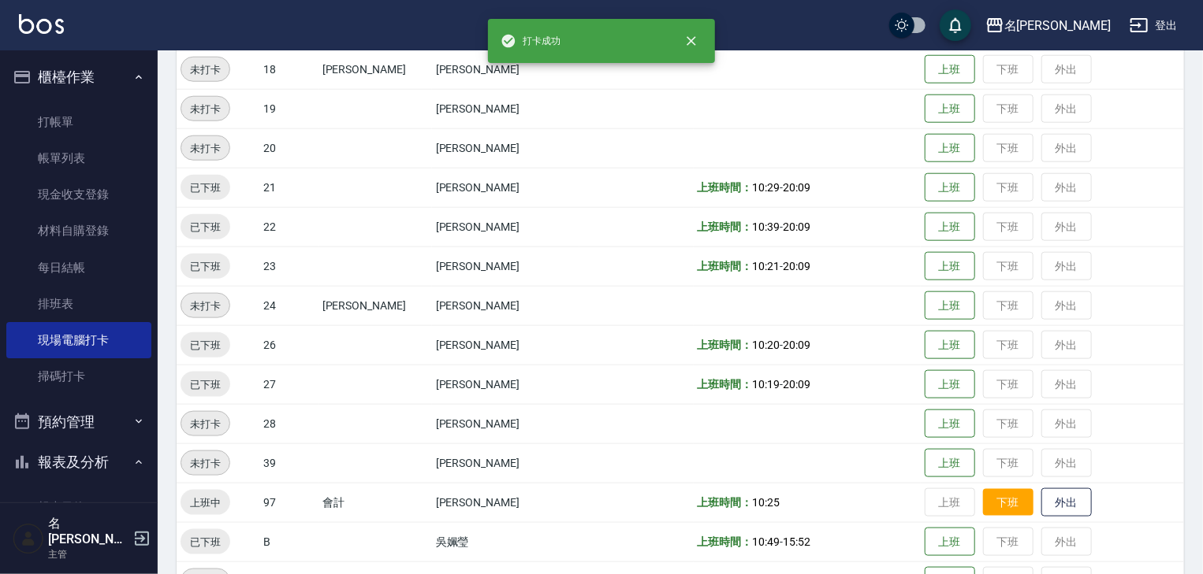
click at [994, 495] on button "下班" at bounding box center [1008, 503] width 50 height 28
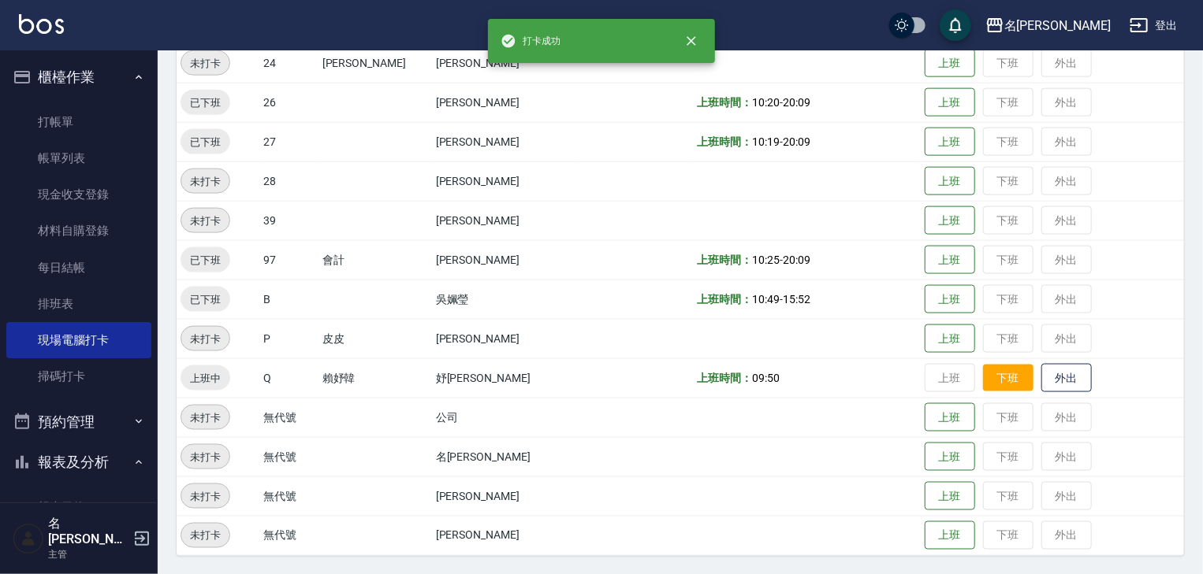
click at [990, 381] on button "下班" at bounding box center [1008, 379] width 50 height 28
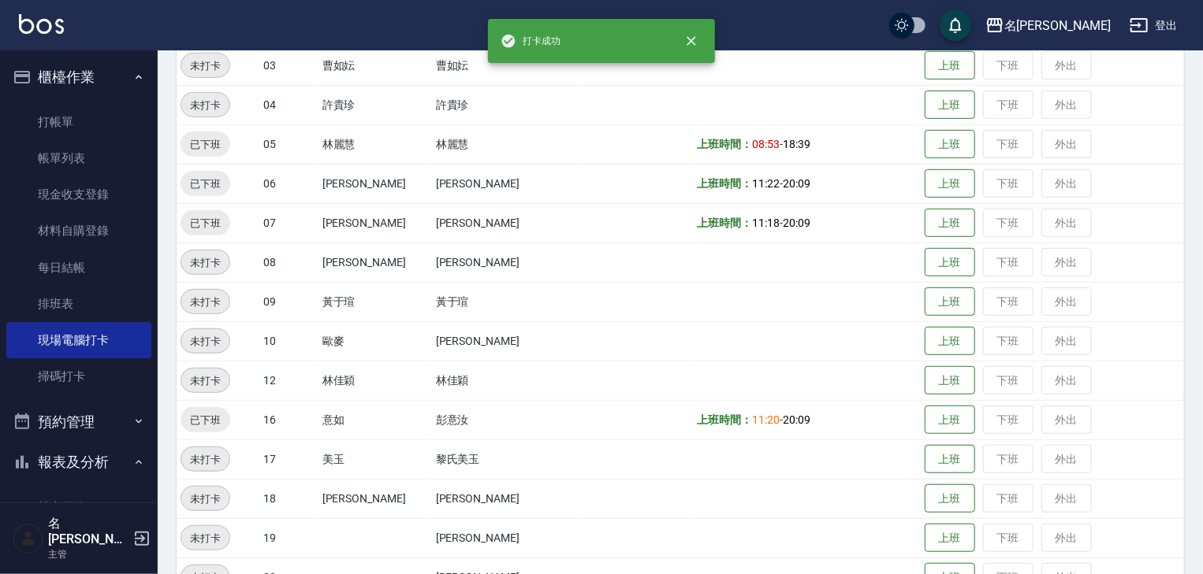
scroll to position [0, 0]
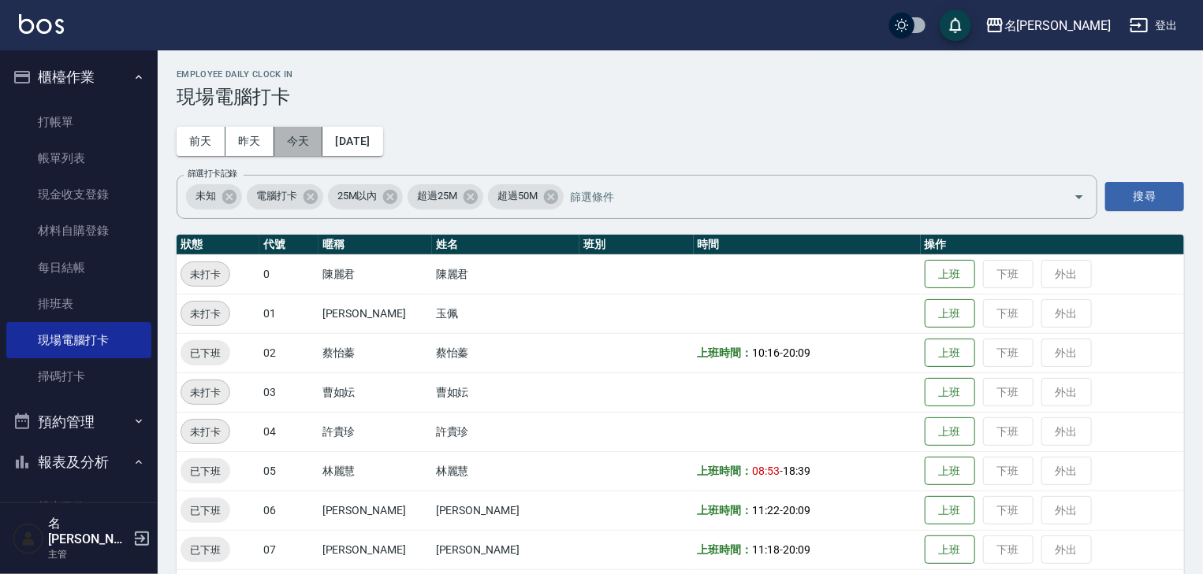
click at [297, 154] on button "今天" at bounding box center [298, 141] width 49 height 29
click at [255, 143] on button "昨天" at bounding box center [249, 141] width 49 height 29
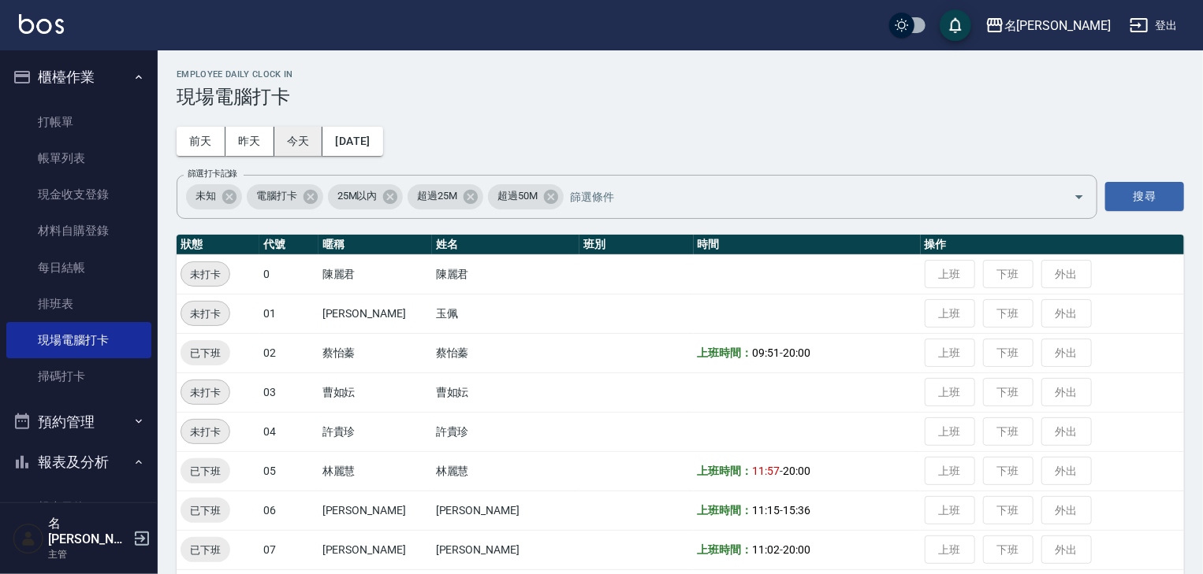
click at [299, 141] on button "今天" at bounding box center [298, 141] width 49 height 29
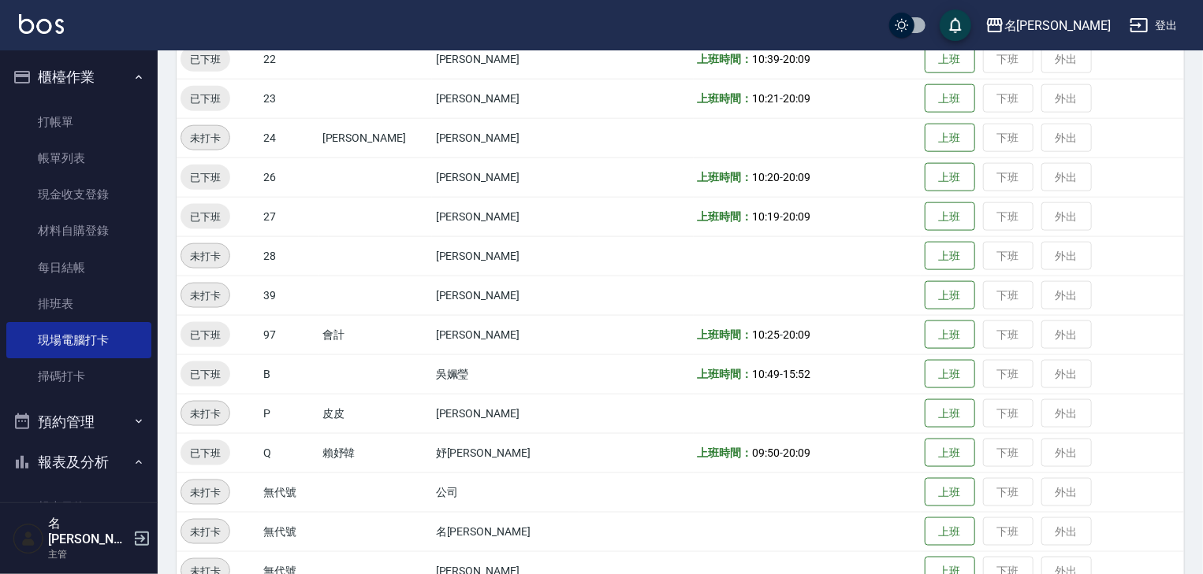
scroll to position [999, 0]
